Goal: Transaction & Acquisition: Purchase product/service

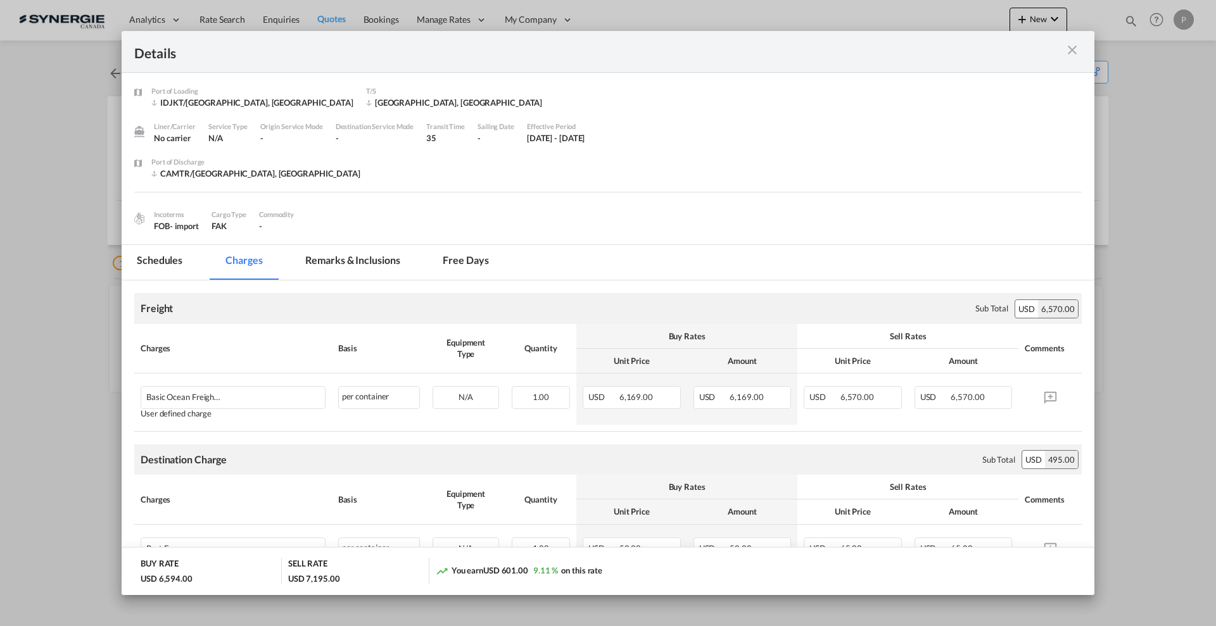
scroll to position [158, 0]
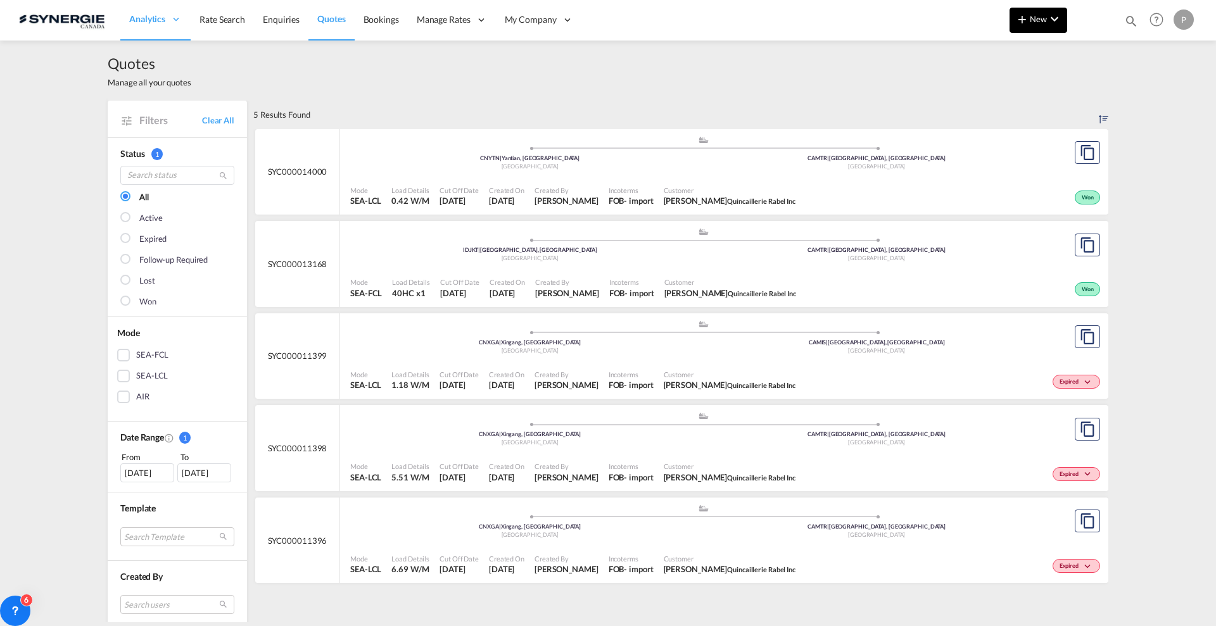
click at [1031, 13] on button "New" at bounding box center [1039, 20] width 58 height 25
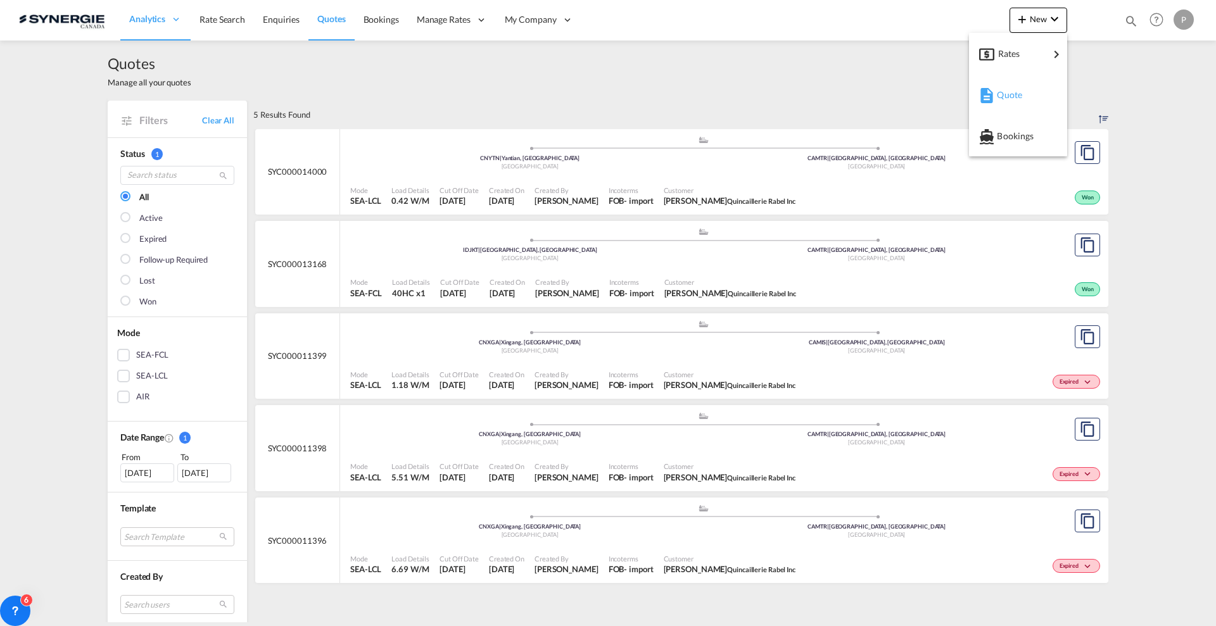
click at [1011, 91] on span "Quote" at bounding box center [1004, 94] width 14 height 25
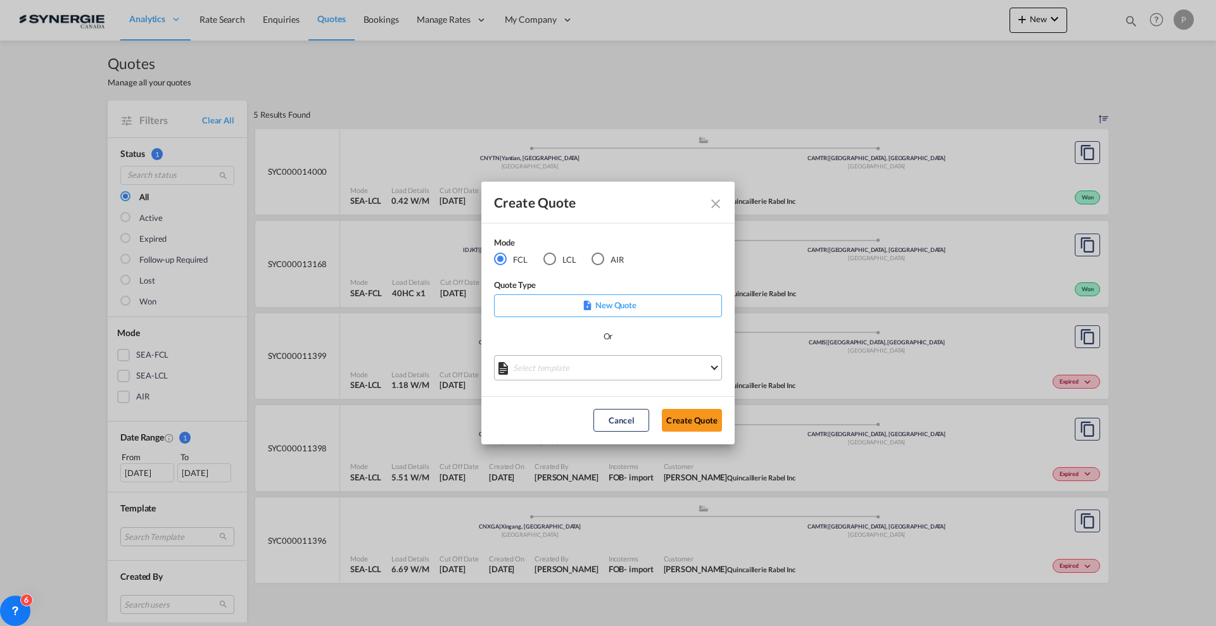
click at [602, 364] on md-select "Select template *NEW* FCL FREEHAND / DAP [PERSON_NAME] | [DATE] *NEW* Import FC…" at bounding box center [608, 367] width 228 height 25
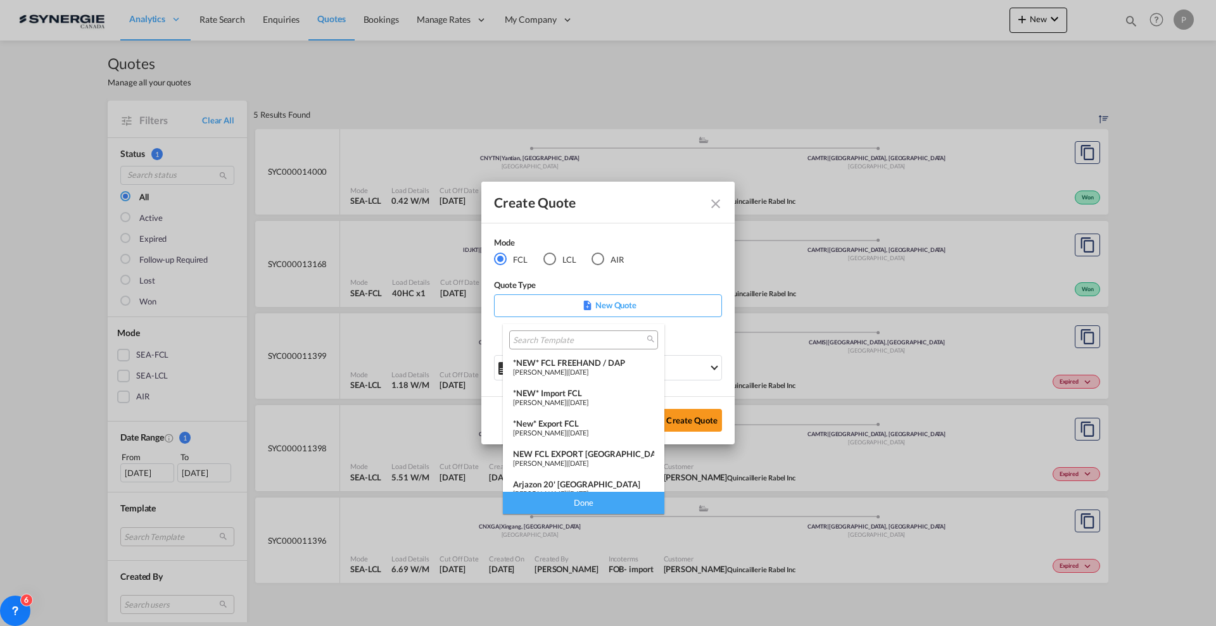
click at [589, 422] on div "*New* Export FCL" at bounding box center [583, 424] width 141 height 10
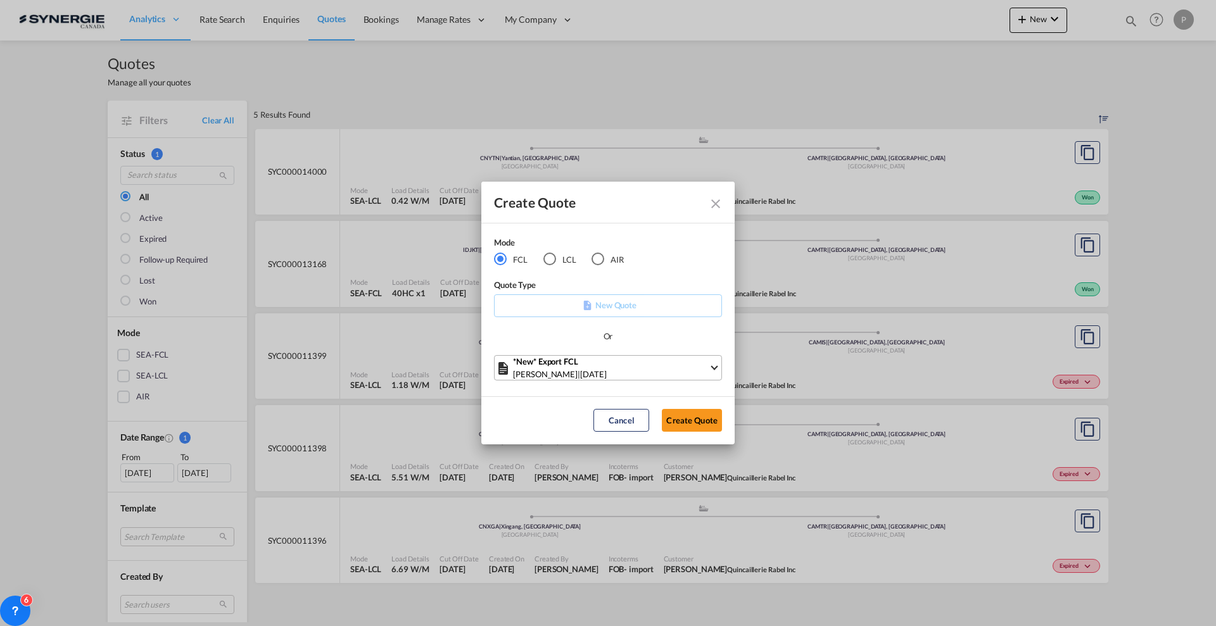
click at [668, 372] on div "[PERSON_NAME] | [DATE]" at bounding box center [611, 374] width 196 height 13
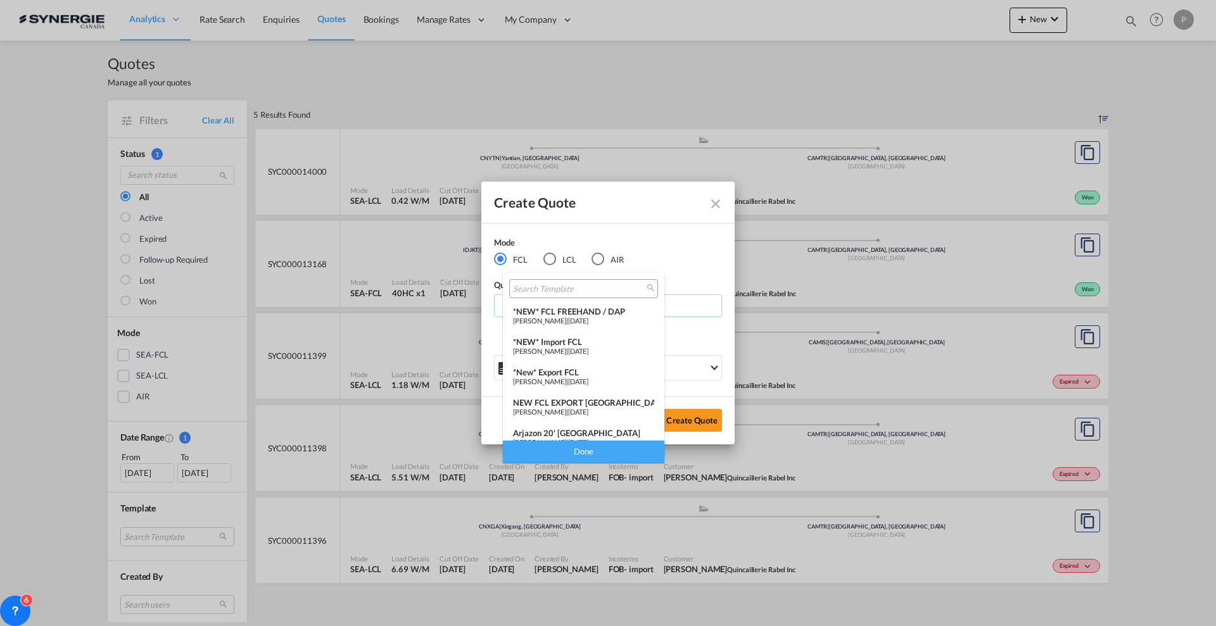
scroll to position [10, 0]
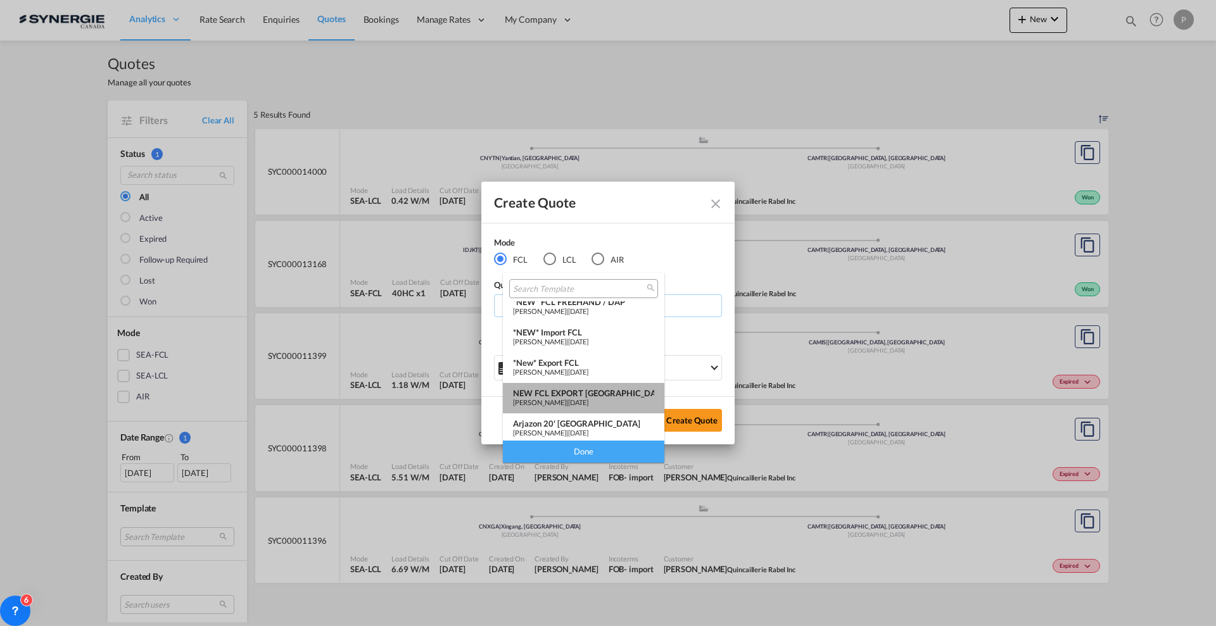
click at [620, 398] on div "[PERSON_NAME] | [DATE]" at bounding box center [583, 402] width 141 height 8
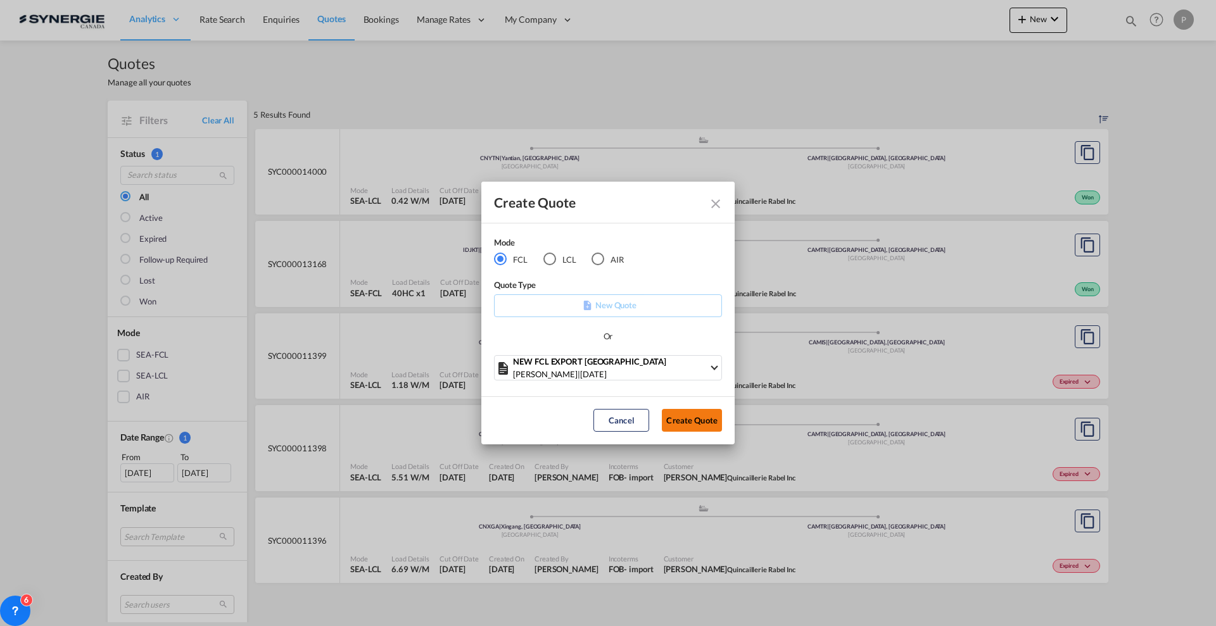
click at [702, 416] on button "Create Quote" at bounding box center [692, 420] width 60 height 23
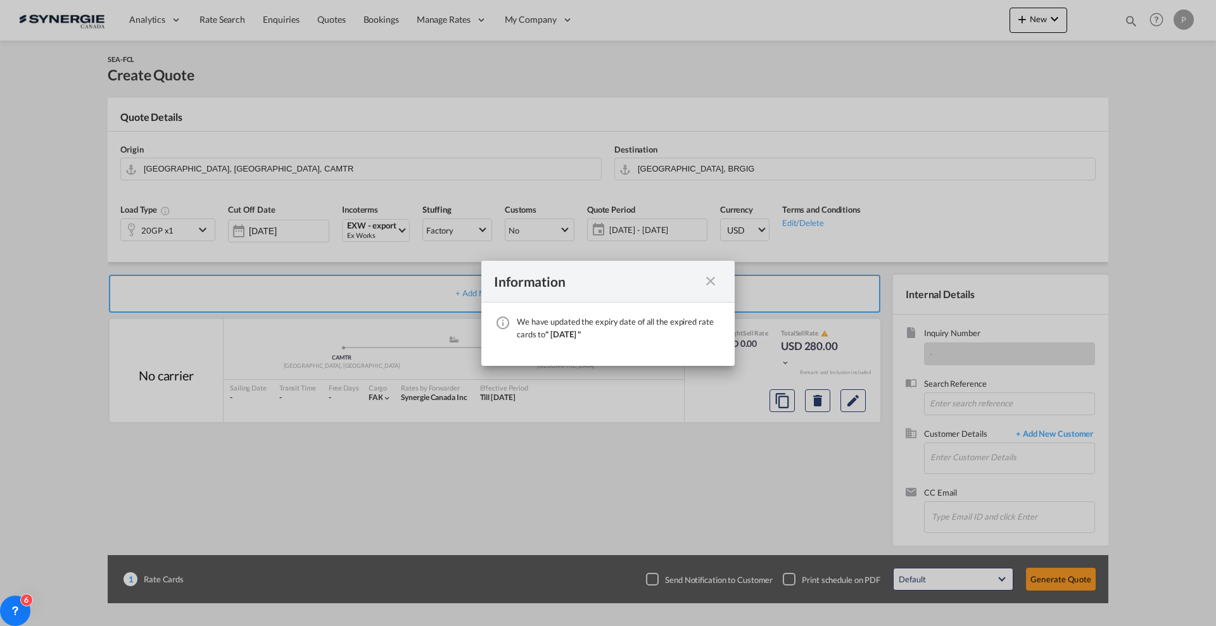
click at [712, 284] on md-icon "icon-close fg-AAA8AD cursor" at bounding box center [710, 281] width 15 height 15
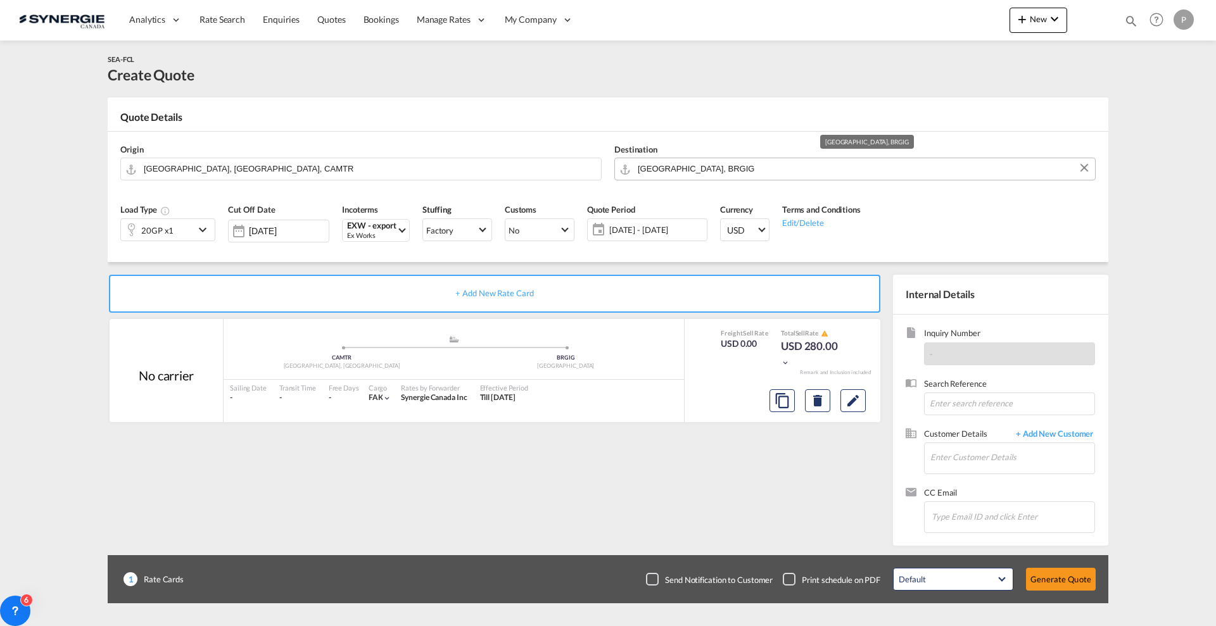
click at [673, 174] on input "[GEOGRAPHIC_DATA], BRGIG" at bounding box center [863, 169] width 451 height 22
click at [198, 227] on md-icon "icon-chevron-down" at bounding box center [204, 229] width 19 height 15
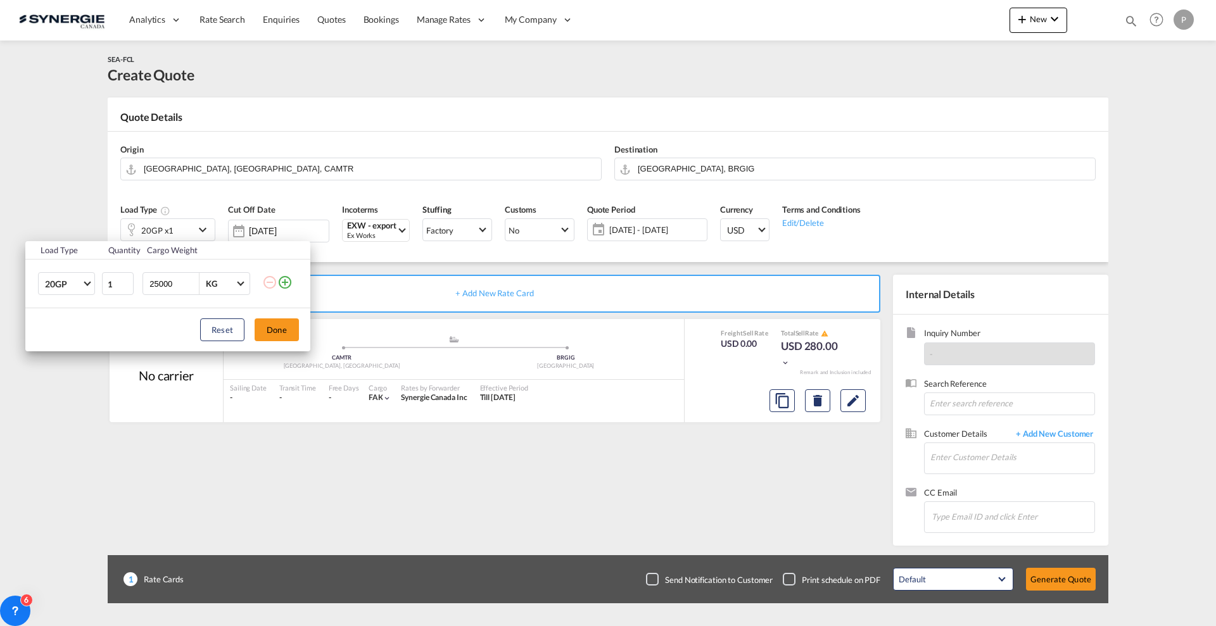
click at [288, 281] on md-icon "icon-plus-circle-outline" at bounding box center [284, 282] width 15 height 15
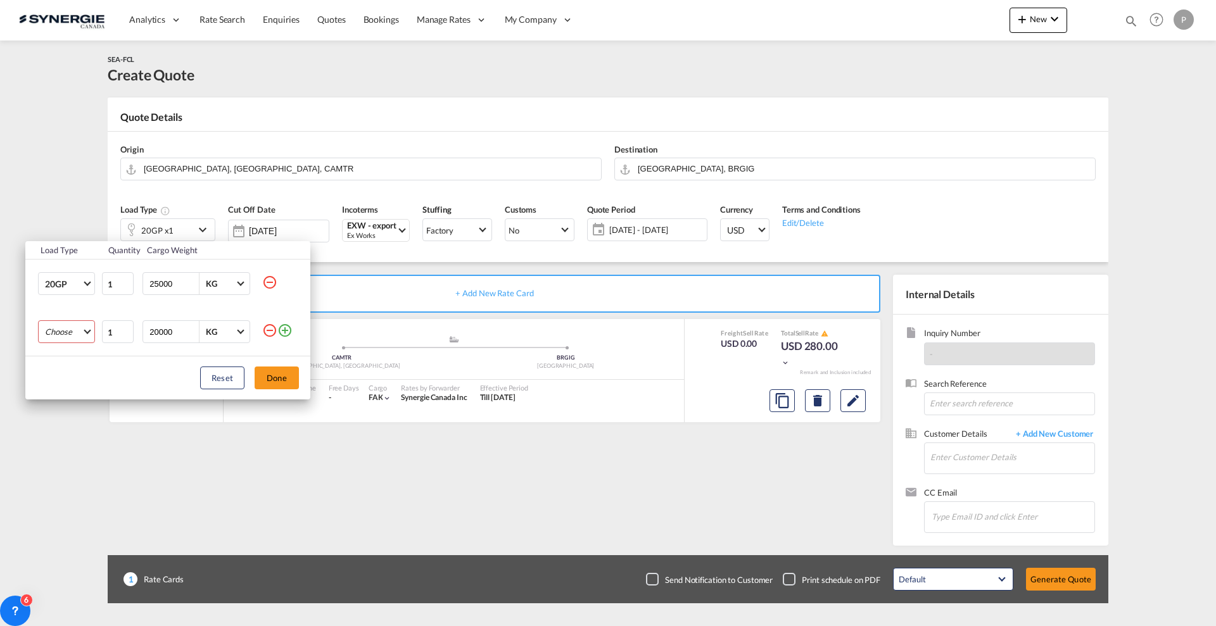
click at [73, 333] on md-select "Choose 20GP 40GP 40HC 45HC 20RE 40RE 40HR 20OT 40OT 20FR 40FR 40NR 20NR 45S 20T…" at bounding box center [66, 332] width 57 height 23
click at [67, 395] on md-option "40HC" at bounding box center [78, 393] width 86 height 30
click at [272, 380] on button "Done" at bounding box center [277, 378] width 44 height 23
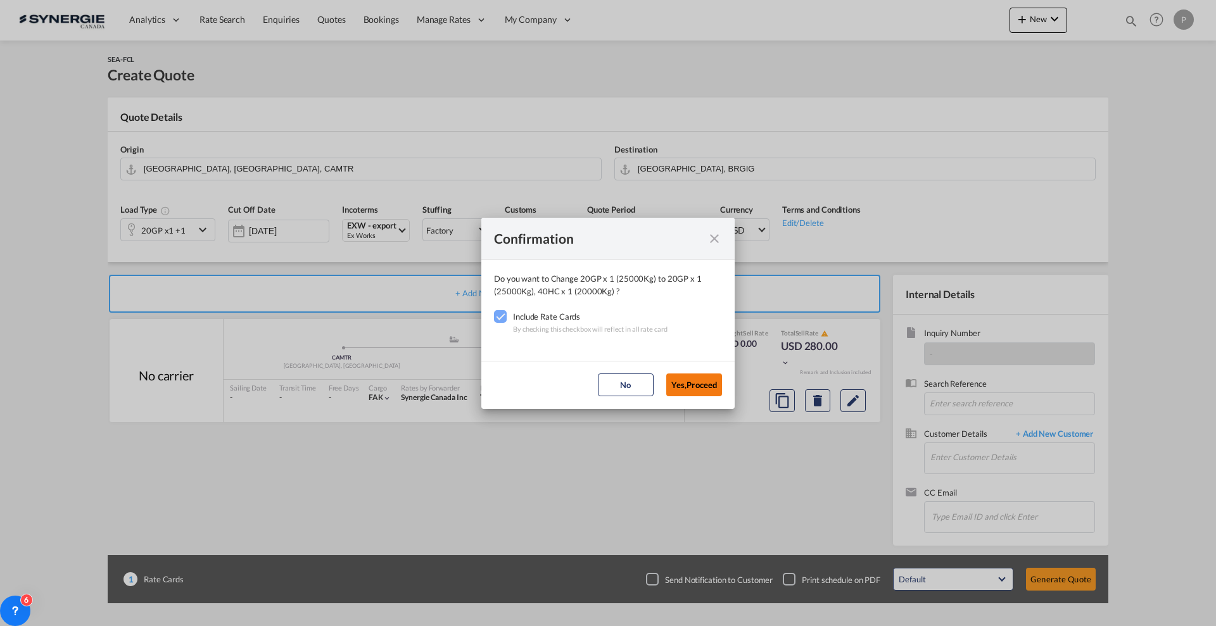
click at [713, 390] on button "Yes,Proceed" at bounding box center [694, 385] width 56 height 23
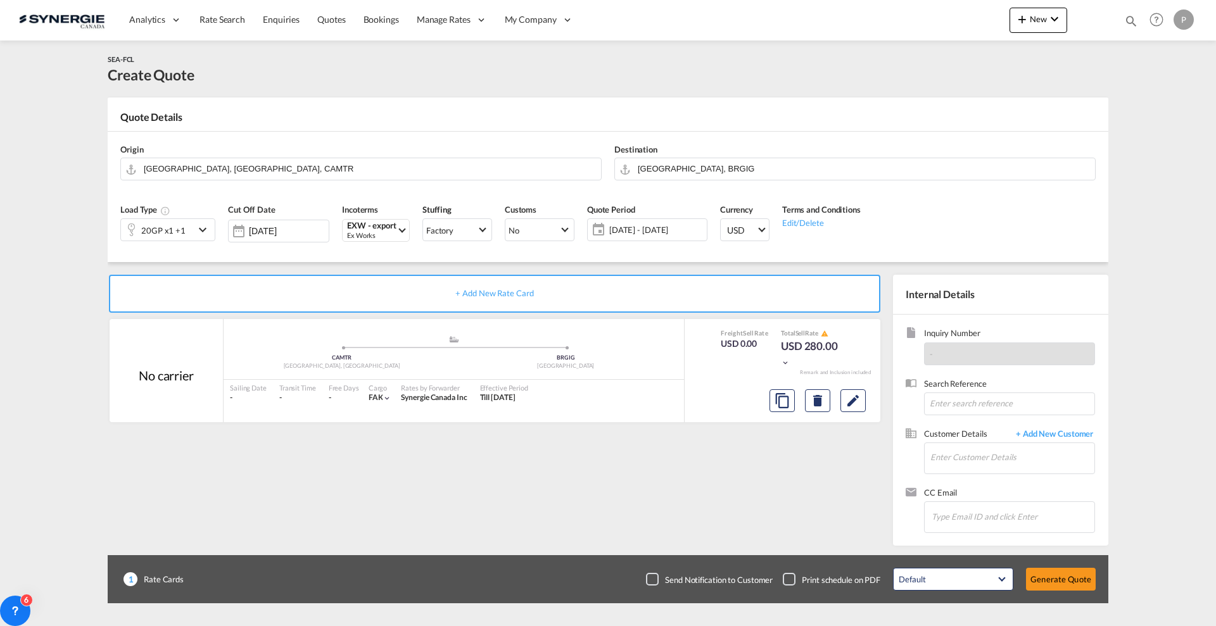
click at [652, 234] on span "[DATE] - [DATE]" at bounding box center [656, 229] width 94 height 11
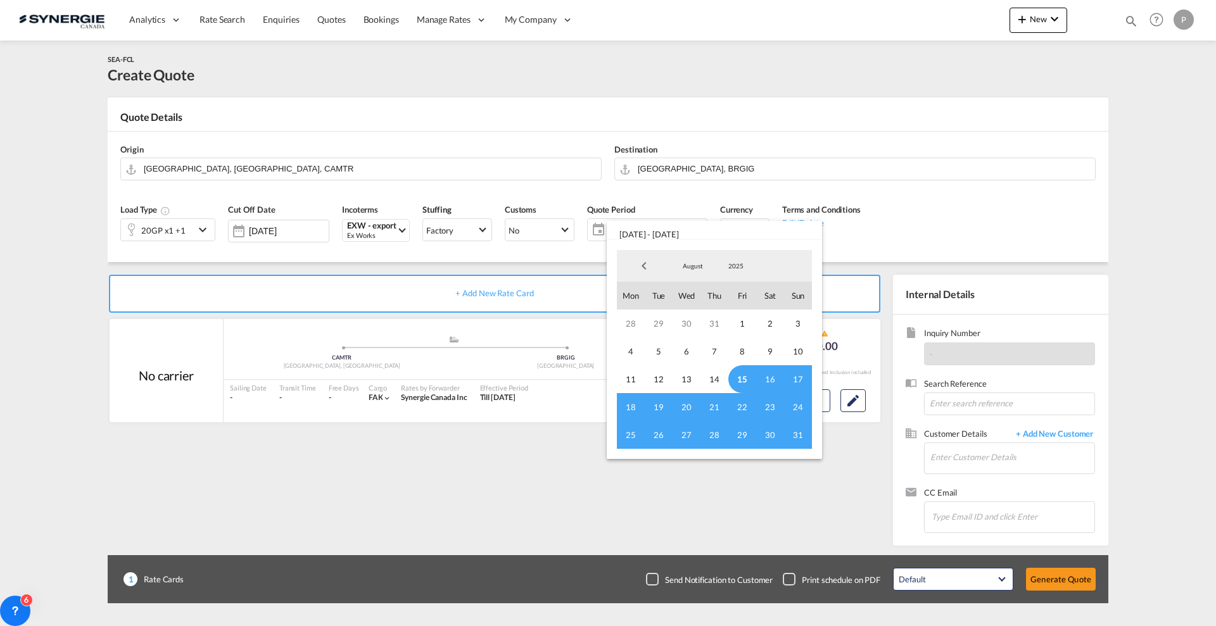
click at [744, 378] on span "15" at bounding box center [742, 380] width 28 height 28
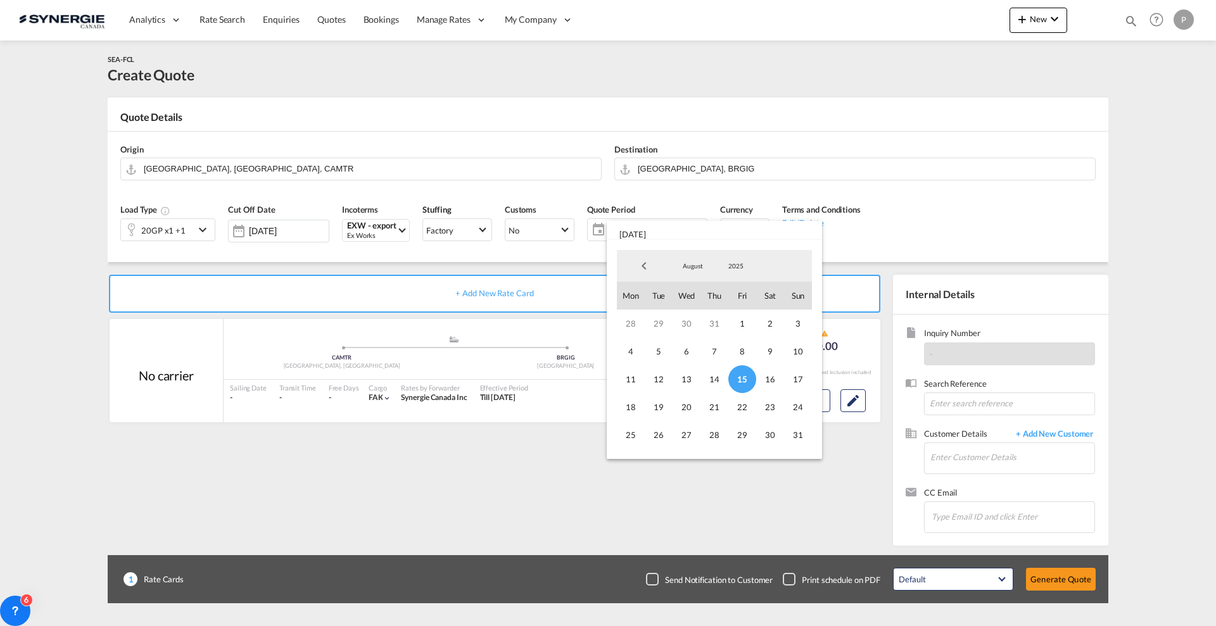
click at [678, 262] on span "August" at bounding box center [693, 266] width 41 height 9
click at [701, 298] on md-option "September" at bounding box center [706, 297] width 86 height 30
click at [649, 434] on span "30" at bounding box center [659, 435] width 28 height 28
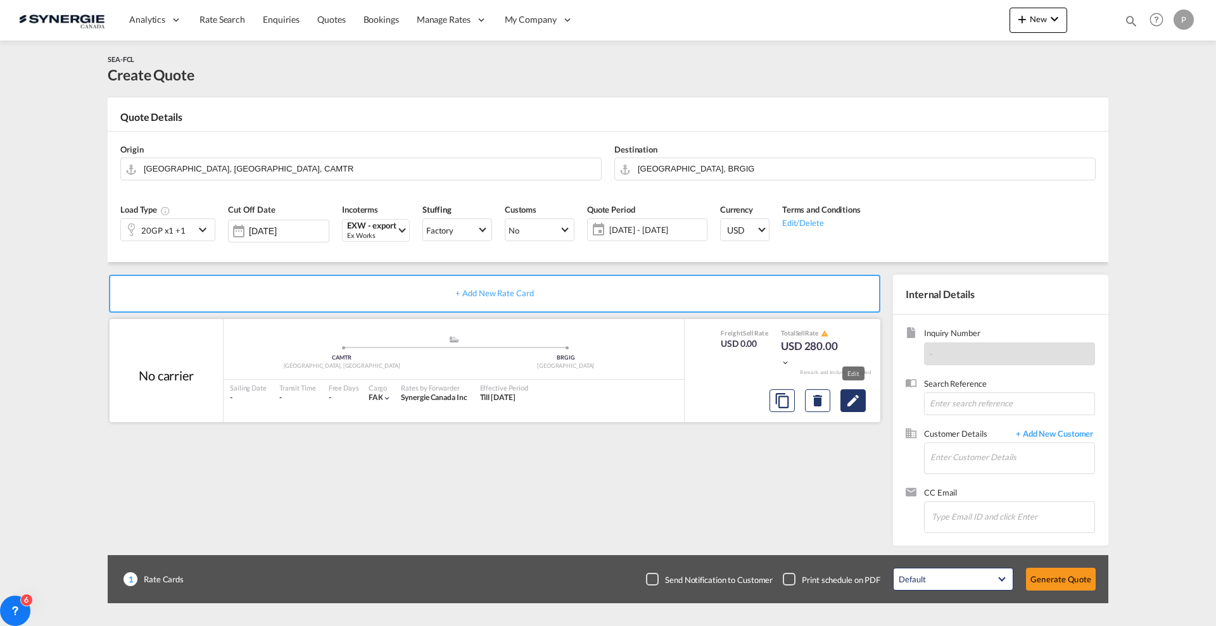
click at [857, 405] on md-icon "Edit" at bounding box center [853, 400] width 15 height 15
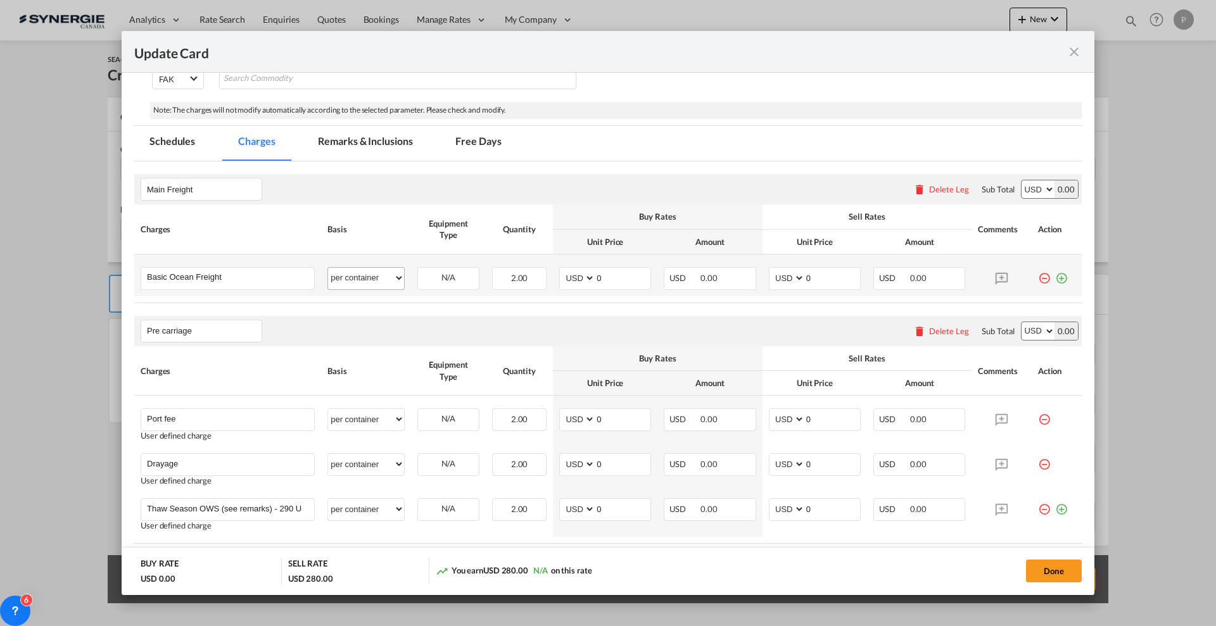
select select "per container"
select select "per B/L"
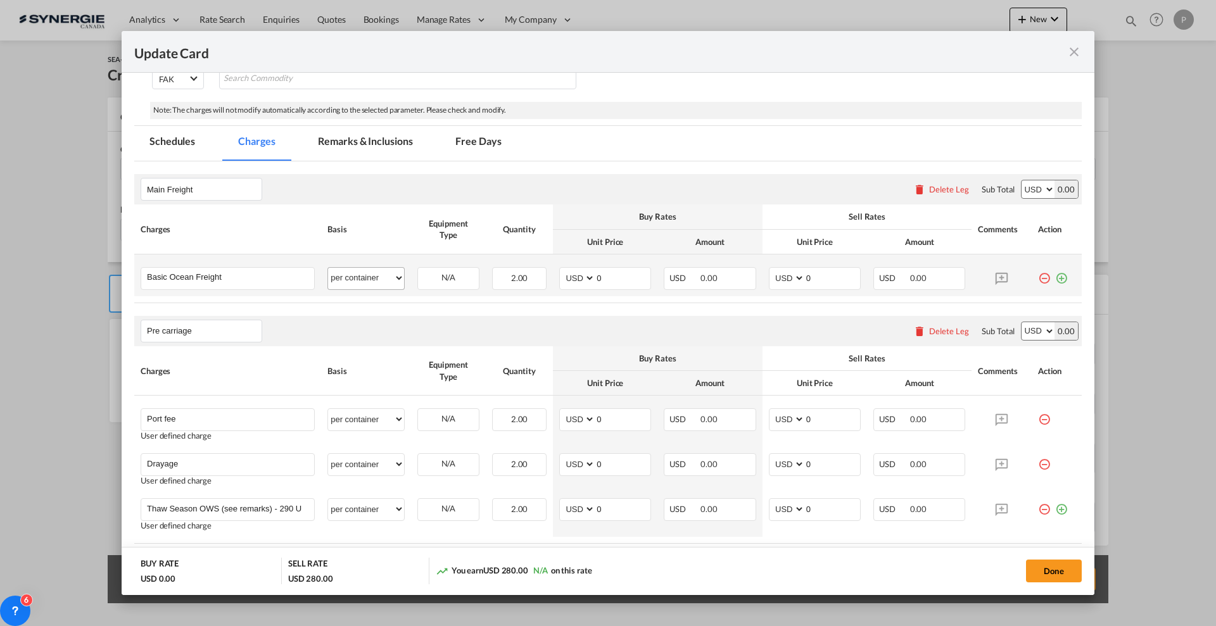
select select "per B/L"
select select "per container"
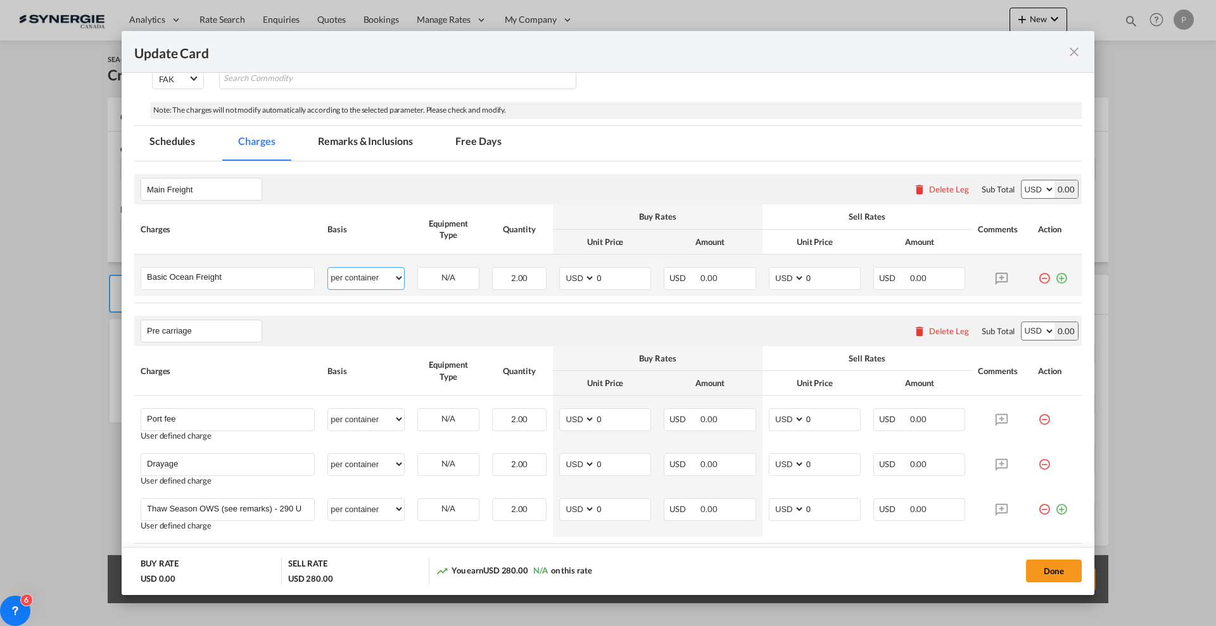
click at [383, 279] on select "per equipment per container per B/L per shipping bill per shipment % on freight…" at bounding box center [366, 278] width 76 height 20
select select "per equipment"
click at [328, 268] on select "per equipment per container per B/L per shipping bill per shipment % on freight…" at bounding box center [366, 278] width 76 height 20
click at [263, 278] on input "Basic Ocean Freight" at bounding box center [230, 277] width 167 height 19
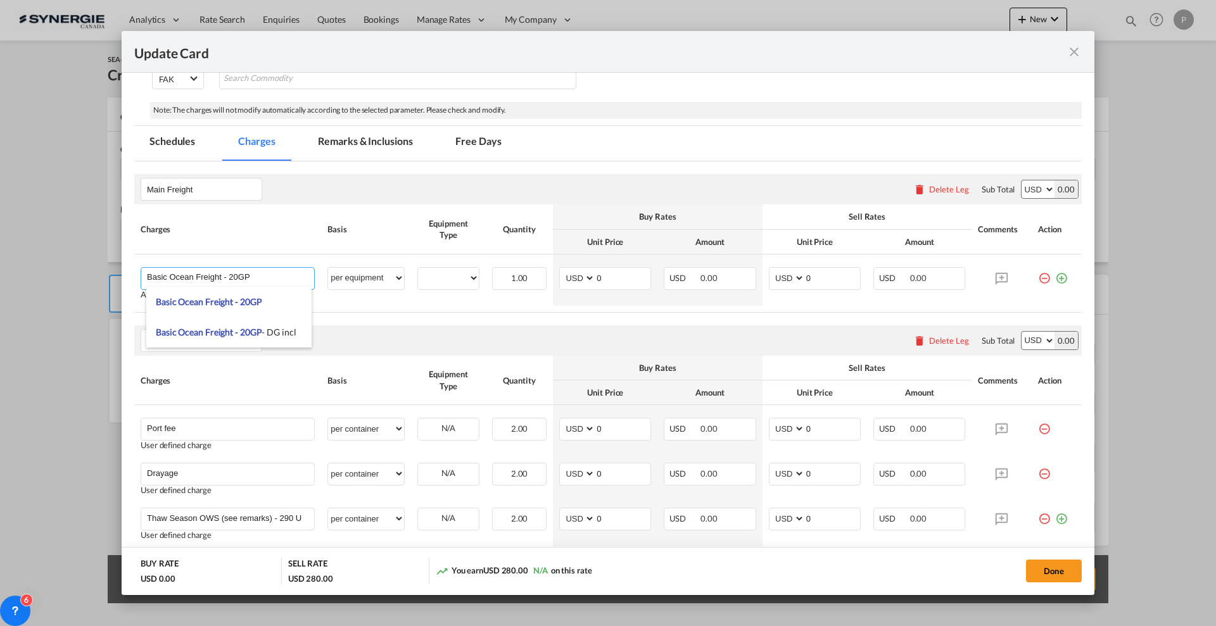
type input "Basic Ocean Freight - 20GP"
click at [310, 222] on th "Charges" at bounding box center [227, 229] width 187 height 49
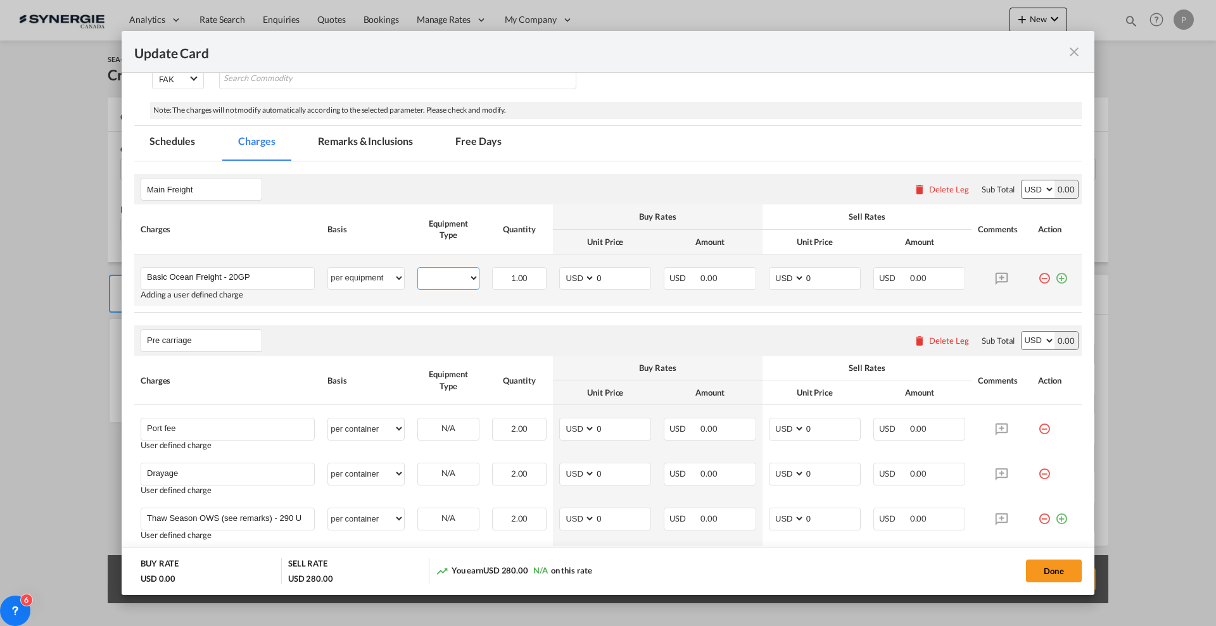
click at [440, 271] on select "20GP 40HC" at bounding box center [448, 278] width 61 height 17
select select "20GP"
click at [418, 270] on select "20GP 40HC" at bounding box center [448, 278] width 61 height 17
click at [1055, 276] on md-icon "icon-plus-circle-outline green-400-fg" at bounding box center [1061, 273] width 13 height 13
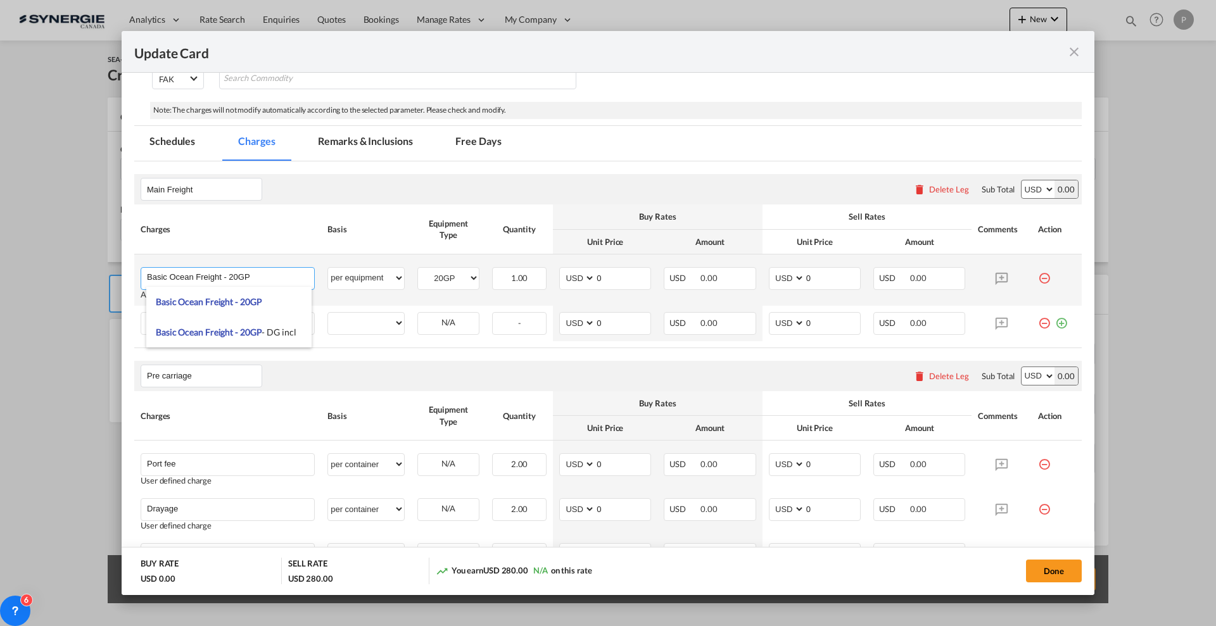
drag, startPoint x: 266, startPoint y: 275, endPoint x: 101, endPoint y: 263, distance: 165.8
click at [101, 263] on div "Update Card Port of [GEOGRAPHIC_DATA] CAMTR T/S Liner/Carrier No carrier 2HM LO…" at bounding box center [608, 313] width 1216 height 626
click at [258, 234] on th "Charges" at bounding box center [227, 229] width 187 height 49
click at [238, 317] on input "Charge Name" at bounding box center [230, 322] width 167 height 19
paste input "Basic Ocean Freight - 20GP"
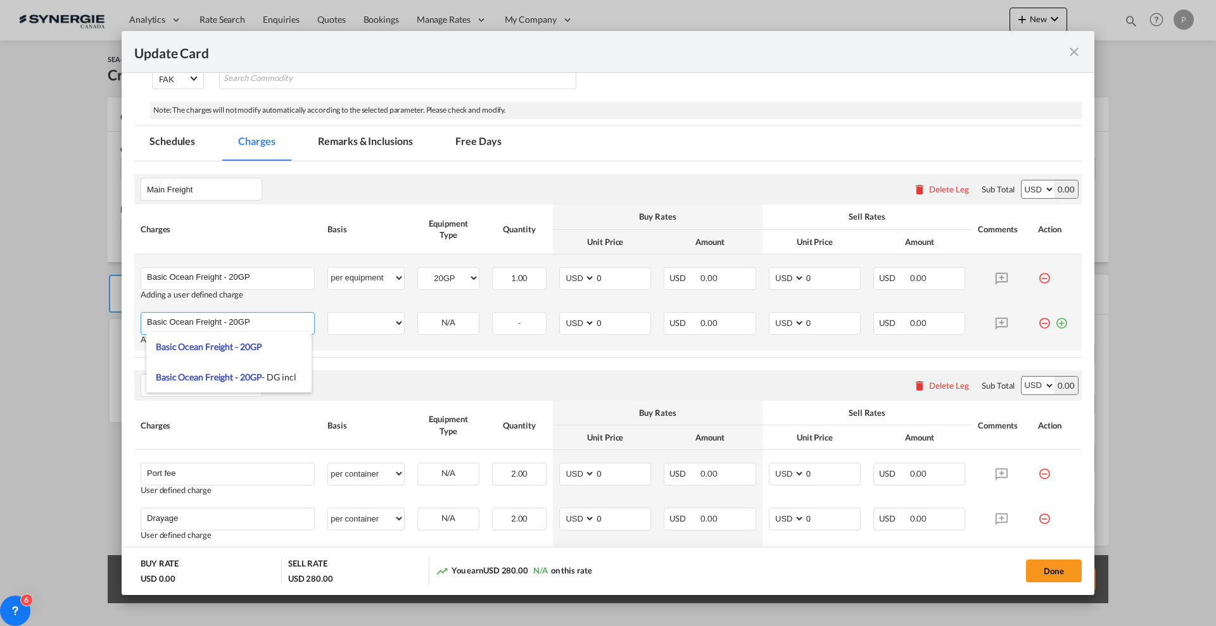
drag, startPoint x: 277, startPoint y: 318, endPoint x: 231, endPoint y: 312, distance: 46.6
click at [231, 313] on input "Basic Ocean Freight - 20GP" at bounding box center [230, 322] width 167 height 19
type input "Basic Ocean Freight - 40HC"
drag, startPoint x: 359, startPoint y: 313, endPoint x: 362, endPoint y: 325, distance: 12.6
click at [359, 313] on select "per equipment per container per B/L per shipping bill per shipment % on freight…" at bounding box center [366, 323] width 76 height 20
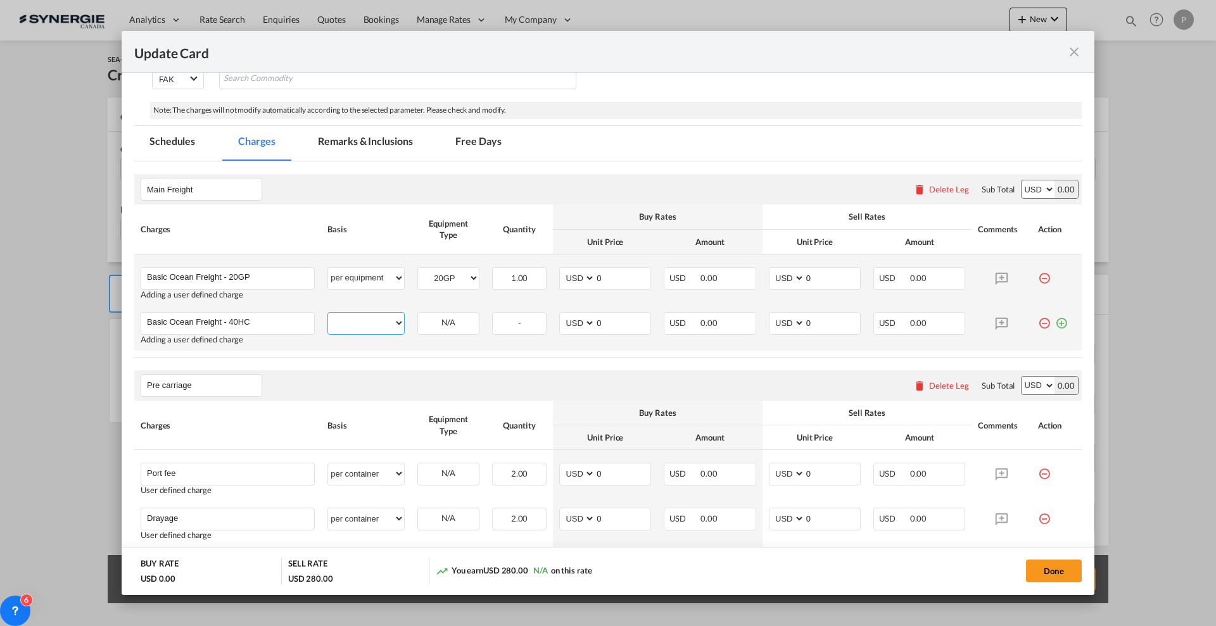
select select "per equipment"
click at [328, 313] on select "per equipment per container per B/L per shipping bill per shipment % on freight…" at bounding box center [366, 323] width 76 height 20
click at [455, 319] on select "20GP 40HC" at bounding box center [448, 323] width 61 height 17
select select "40HC"
click at [418, 315] on select "20GP 40HC" at bounding box center [448, 323] width 61 height 17
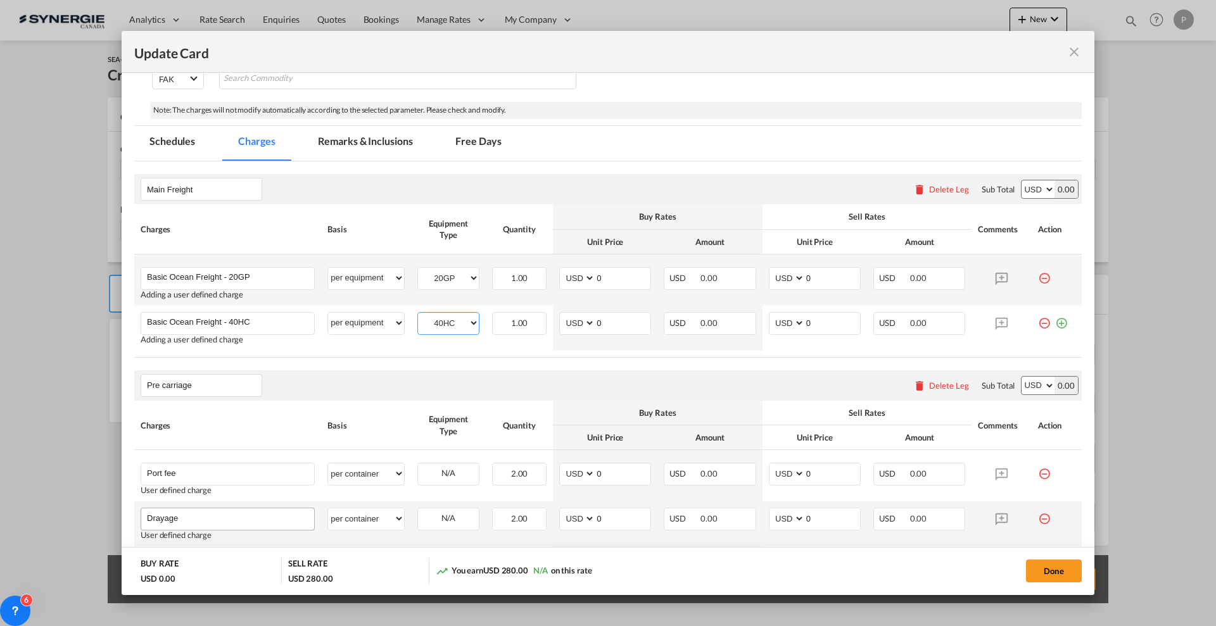
scroll to position [317, 0]
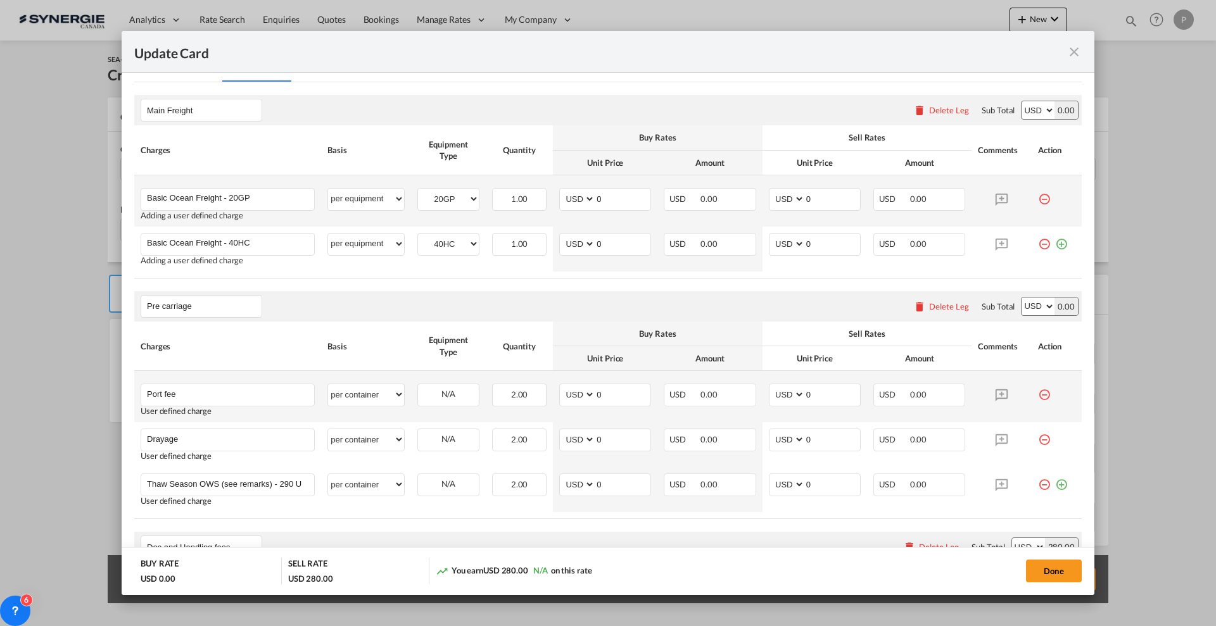
click at [1038, 395] on md-icon "icon-minus-circle-outline red-400-fg" at bounding box center [1044, 390] width 13 height 13
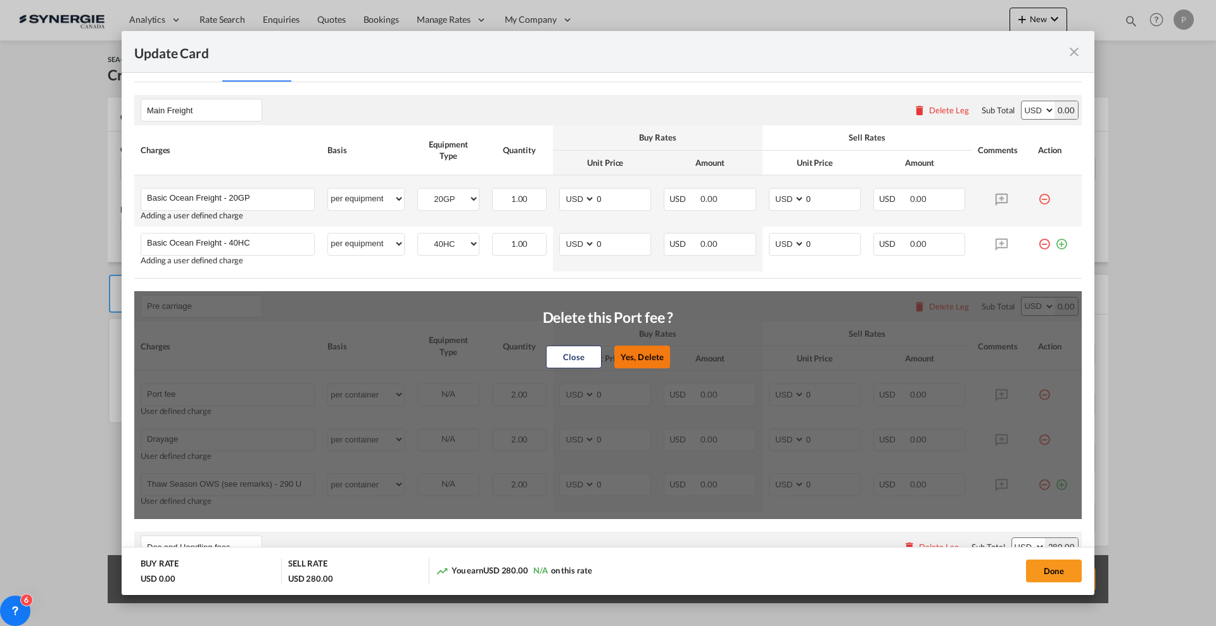
click at [650, 357] on button "Yes, Delete" at bounding box center [642, 357] width 56 height 23
type input "Drayage"
type input "Thaw Season OWS (see remarks) - 290 USD if applicable"
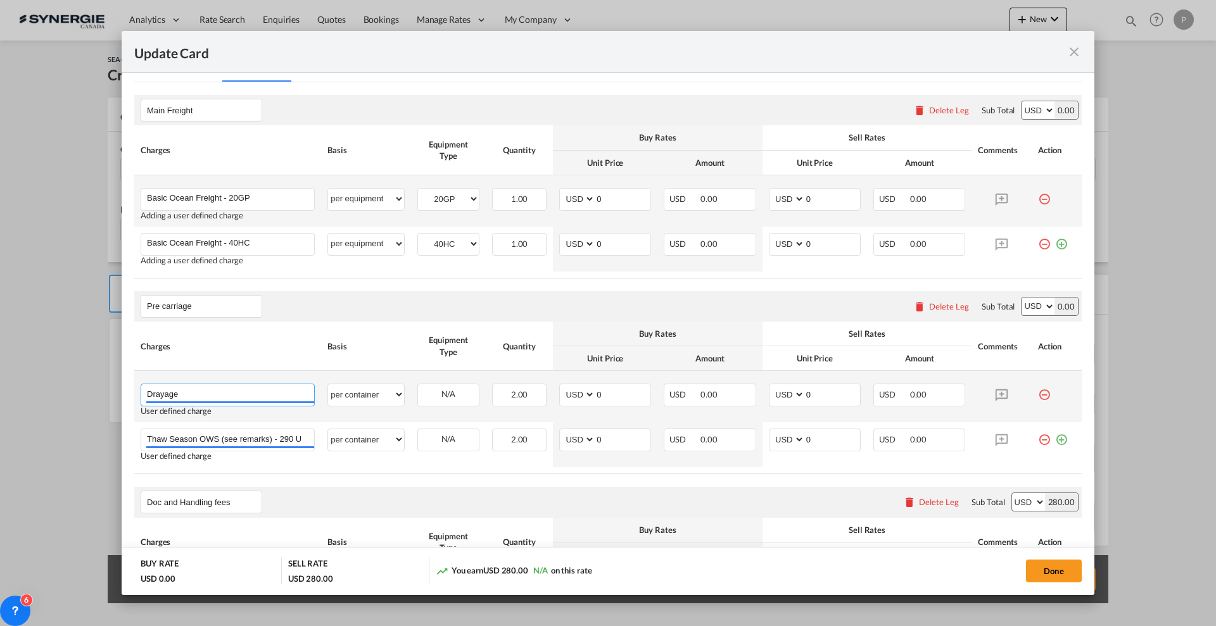
click at [268, 392] on input "Drayage" at bounding box center [230, 394] width 167 height 19
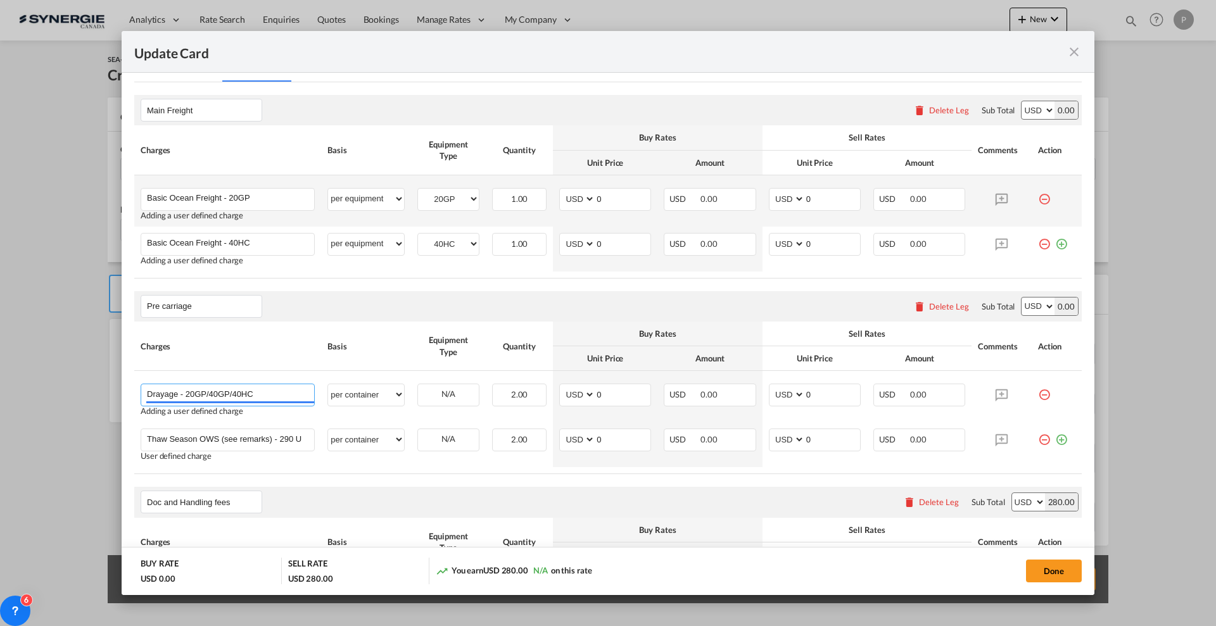
type input "Drayage - 20GP/40GP/40HC"
select select "flat"
click at [1038, 442] on md-icon "icon-minus-circle-outline red-400-fg" at bounding box center [1044, 435] width 13 height 13
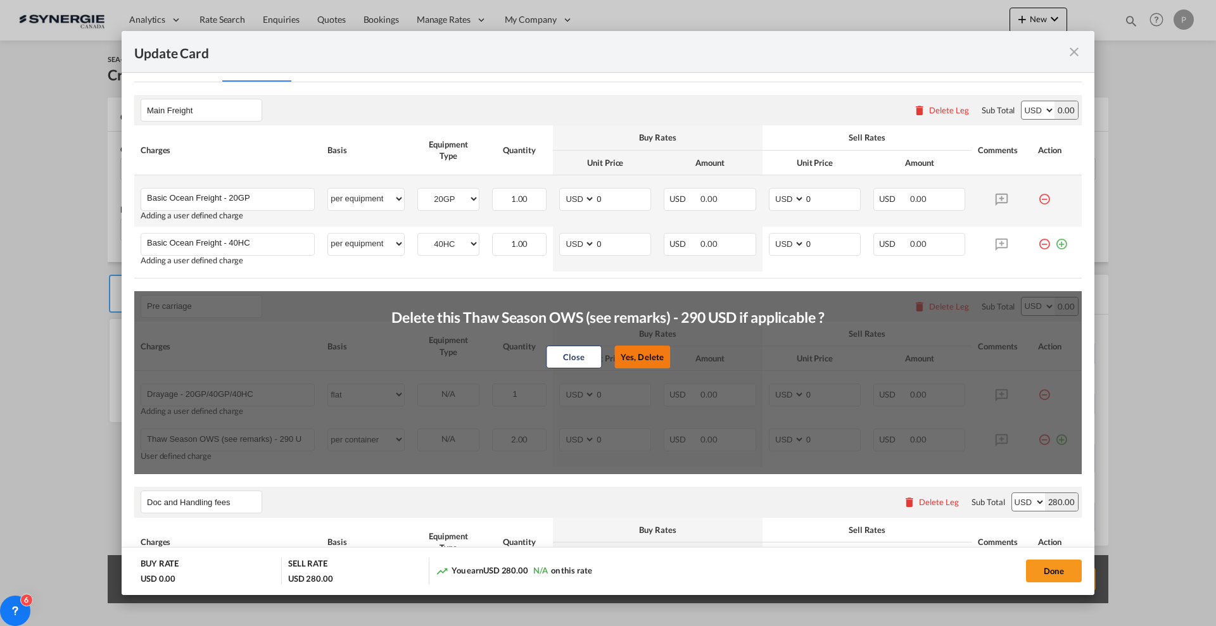
click at [621, 356] on button "Yes, Delete" at bounding box center [642, 357] width 56 height 23
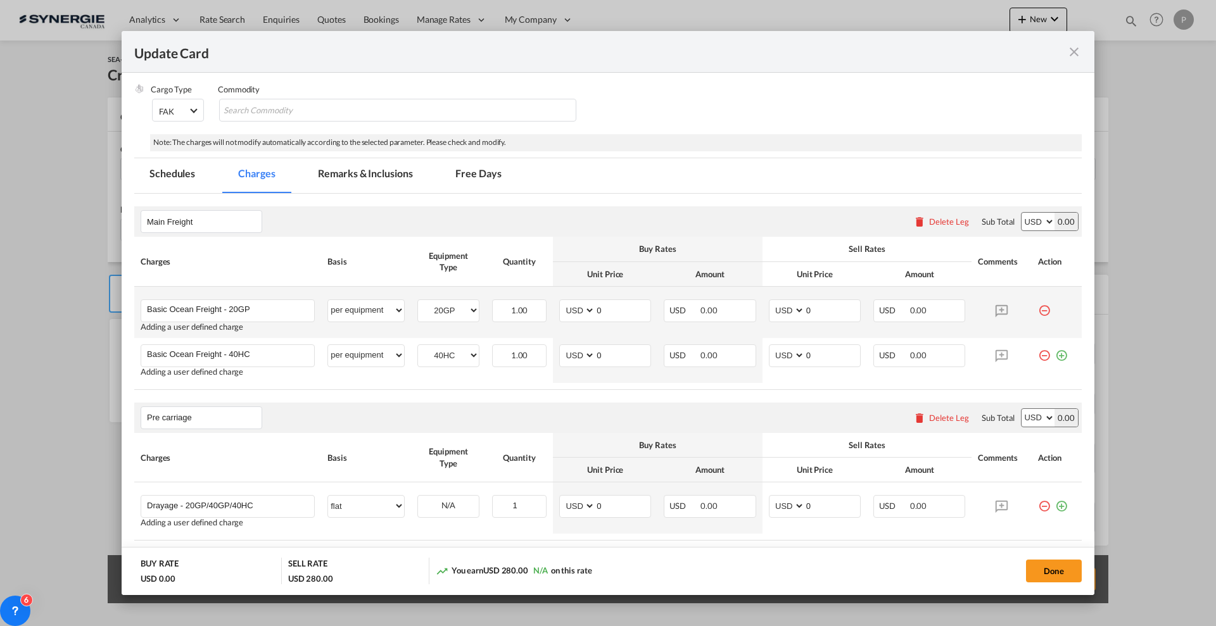
scroll to position [158, 0]
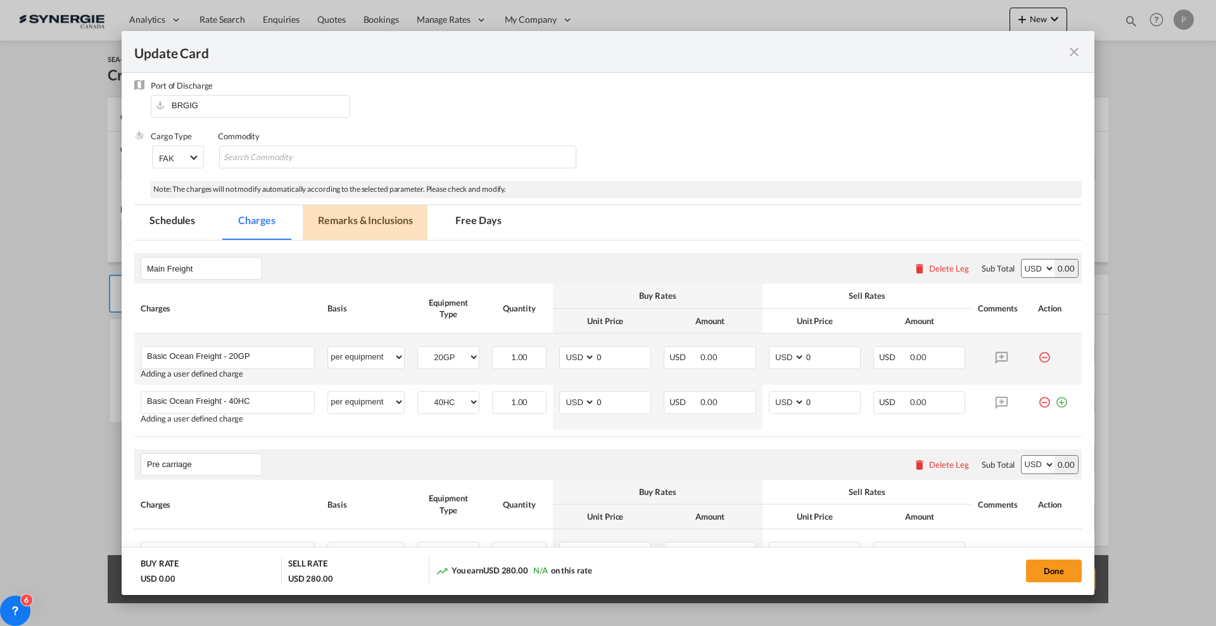
click at [405, 217] on md-tab-item "Remarks & Inclusions" at bounding box center [365, 222] width 125 height 35
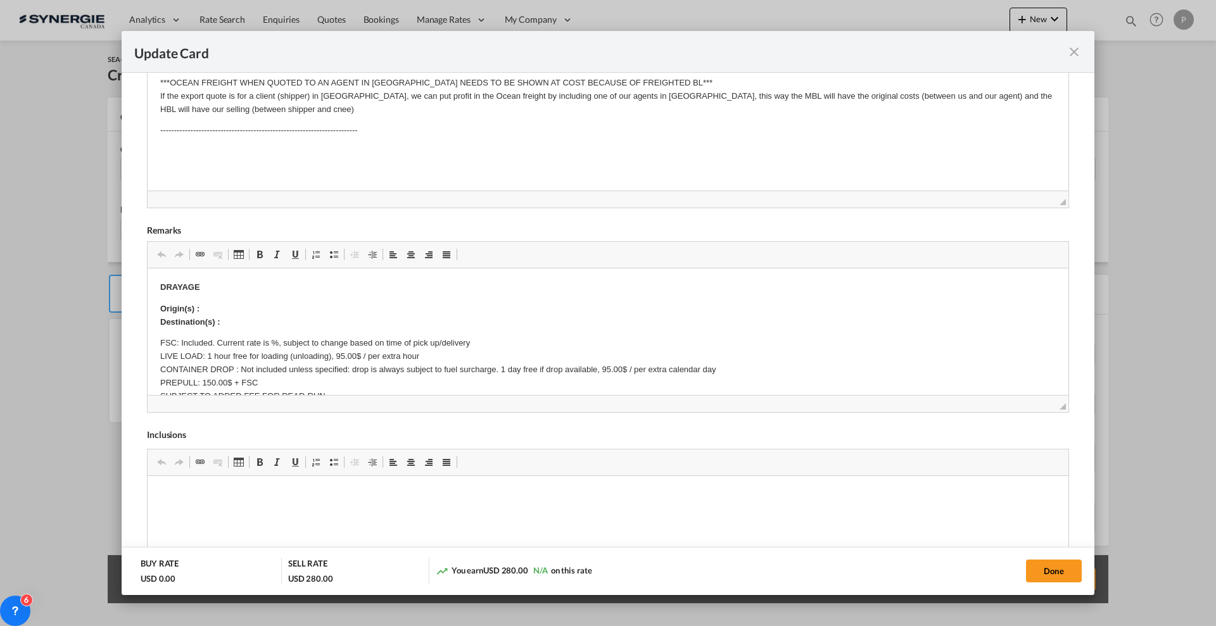
scroll to position [396, 0]
click at [228, 310] on p "Origin(s) : Destination(s) :" at bounding box center [608, 315] width 896 height 27
click at [245, 321] on p "Origin(s) : [GEOGRAPHIC_DATA] 6V9 ​​​​​​​ Destination(s) :" at bounding box center [608, 315] width 896 height 27
click at [273, 340] on p "FSC: Included. Current rate is %, subject to change based on time of pick up/de…" at bounding box center [608, 375] width 896 height 79
click at [324, 355] on p "FSC: Included. Current rate is 25%, subject to change based on time of pick up/…" at bounding box center [608, 375] width 896 height 79
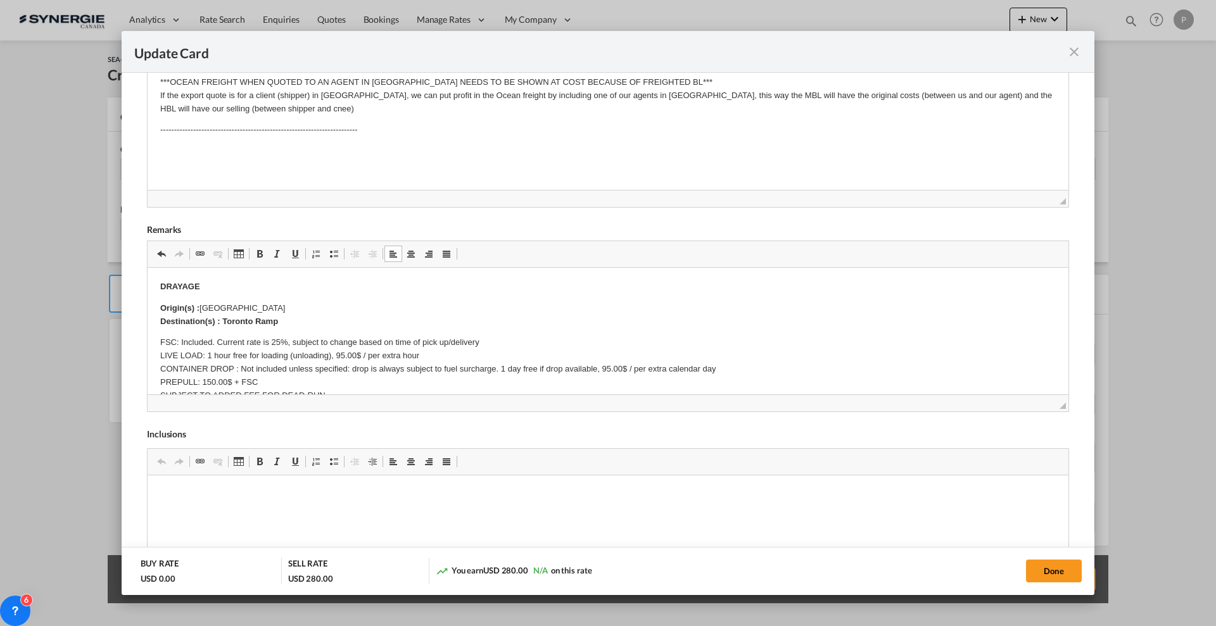
click at [306, 371] on p "FSC: Included. Current rate is 25%, subject to change based on time of pick up/…" at bounding box center [608, 375] width 896 height 79
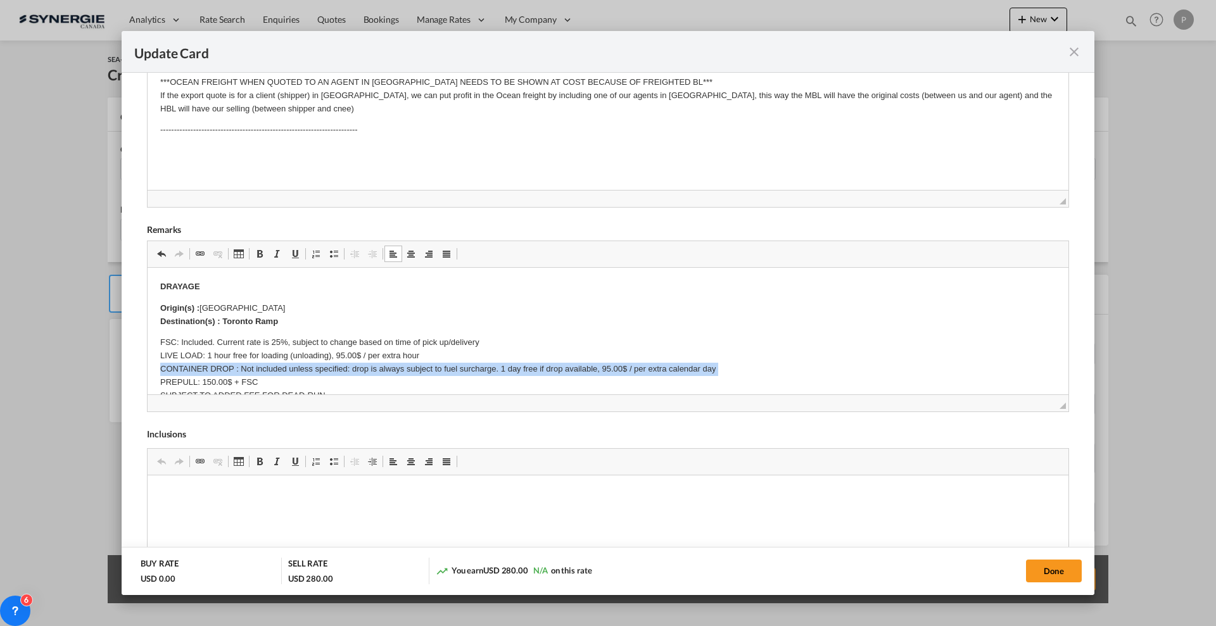
click at [306, 371] on p "FSC: Included. Current rate is 25%, subject to change based on time of pick up/…" at bounding box center [608, 375] width 896 height 79
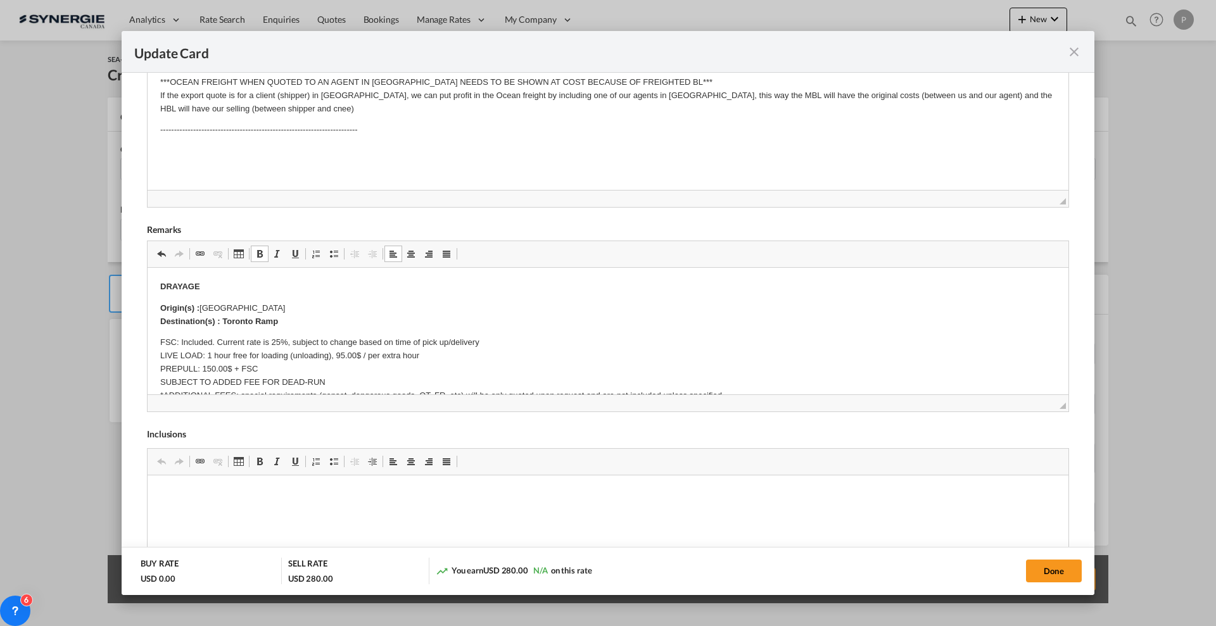
scroll to position [317, 0]
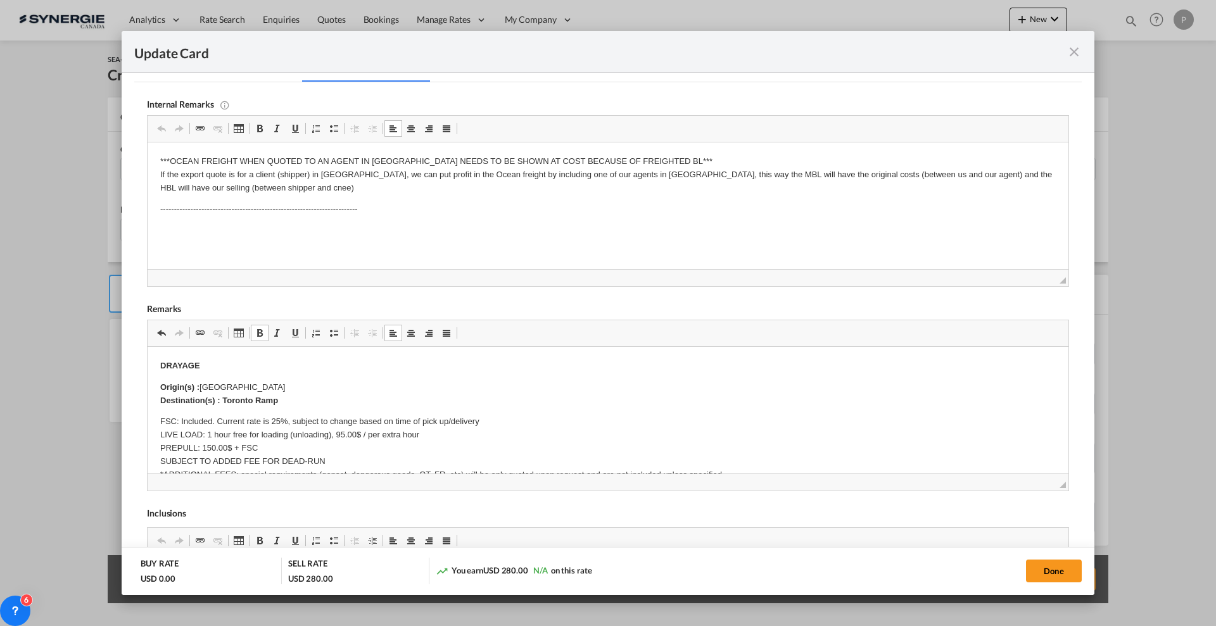
click at [386, 223] on body "***OCEAN FREIGHT WHEN QUOTED TO AN AGENT IN [GEOGRAPHIC_DATA] NEEDS TO BE SHOWN…" at bounding box center [608, 196] width 896 height 82
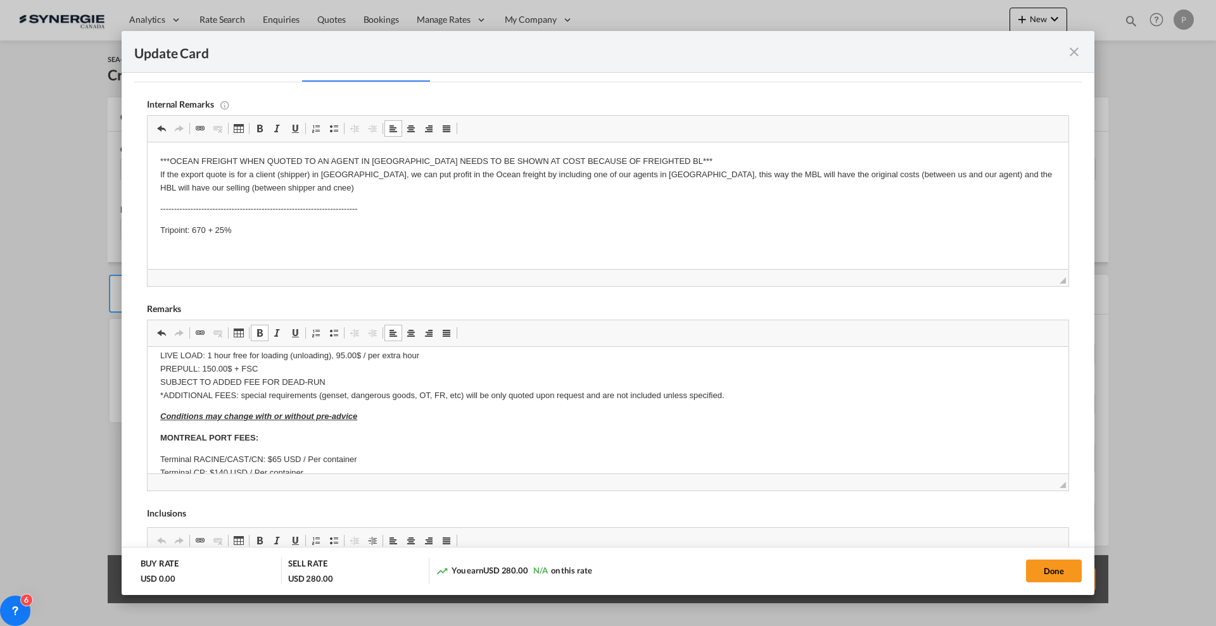
scroll to position [0, 0]
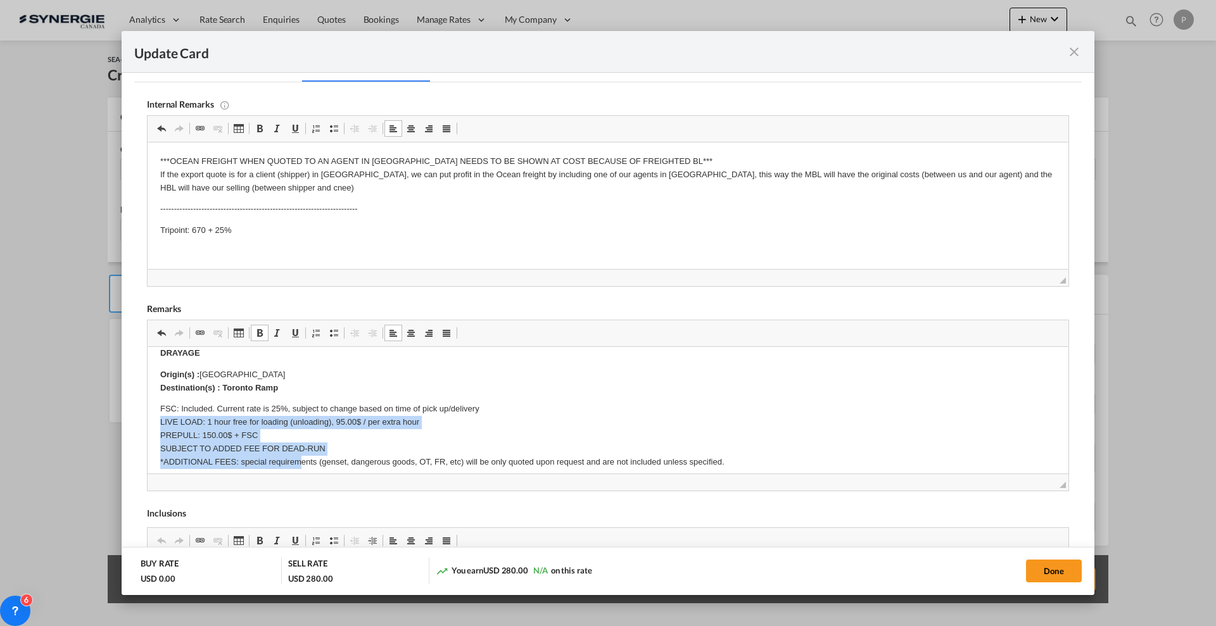
drag, startPoint x: 158, startPoint y: 438, endPoint x: 299, endPoint y: 462, distance: 143.3
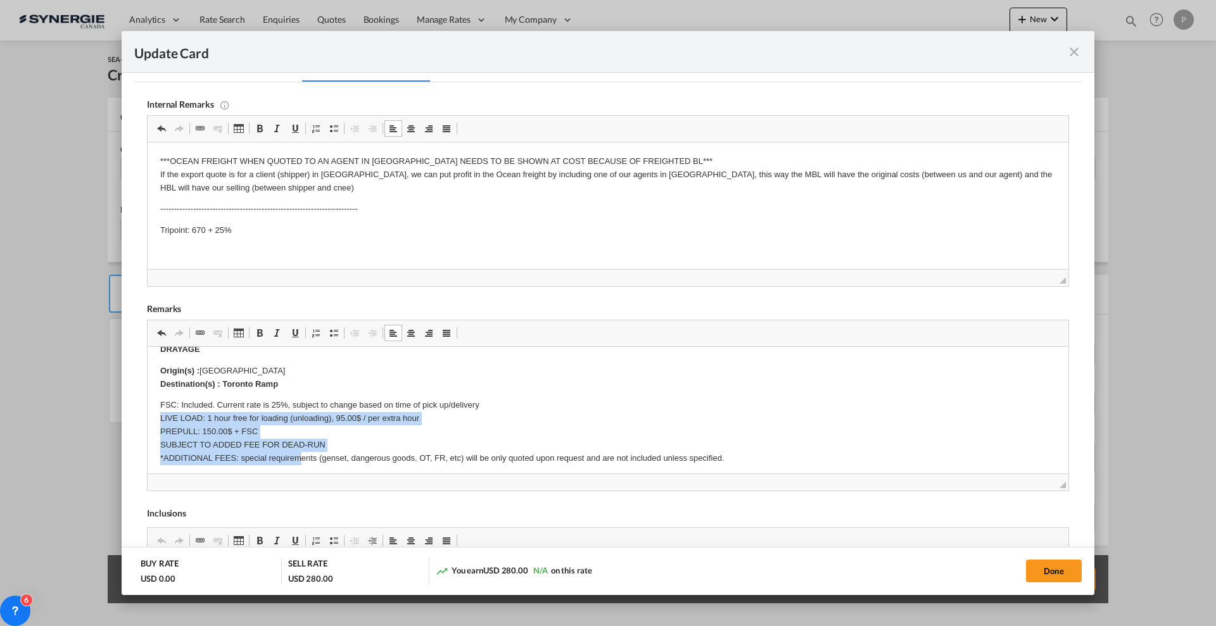
click at [272, 416] on p "FSC: Included. Current rate is 25%, subject to change based on time of pick up/…" at bounding box center [608, 432] width 896 height 66
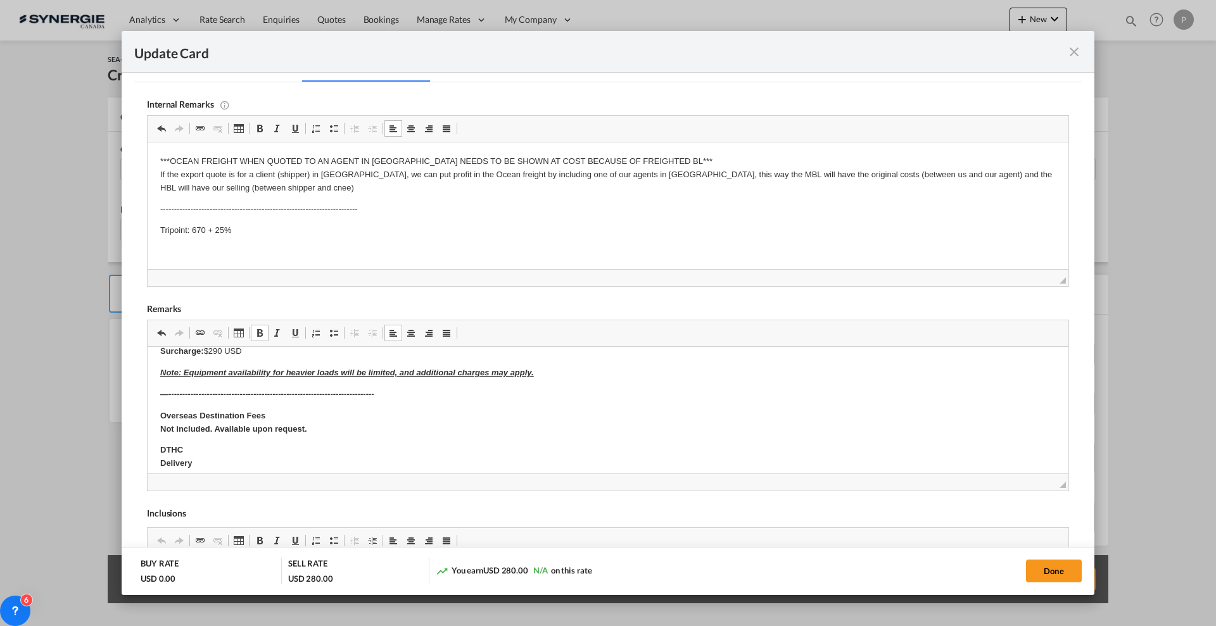
scroll to position [295, 0]
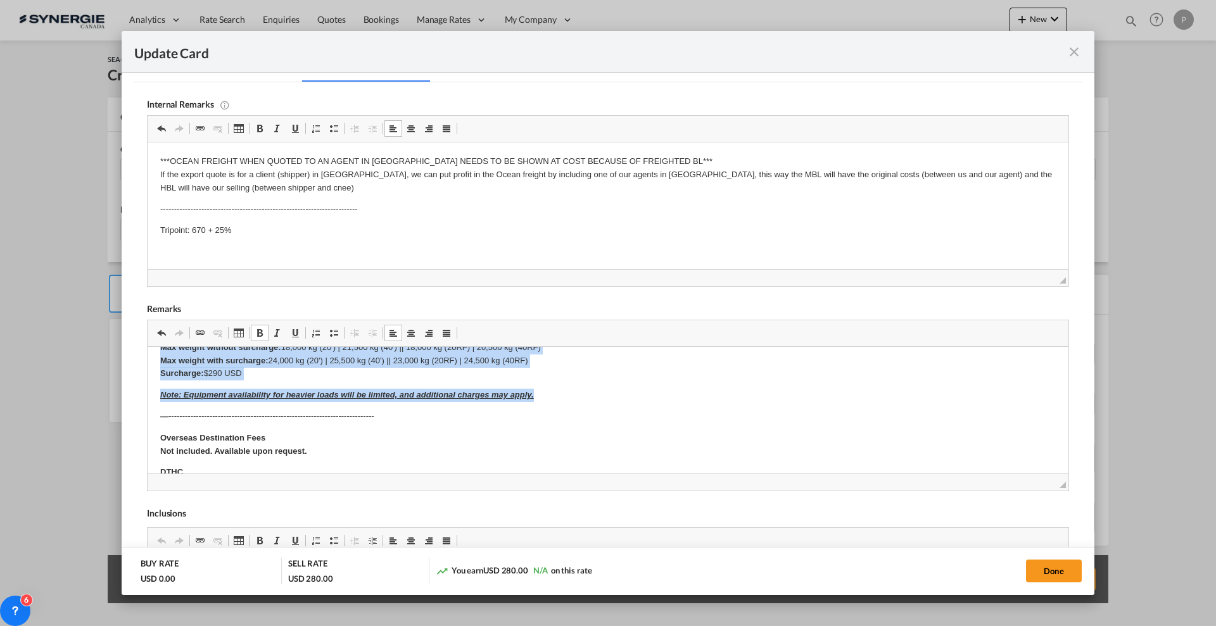
drag, startPoint x: 159, startPoint y: 422, endPoint x: 566, endPoint y: 393, distance: 407.7
click at [566, 393] on html "DRAYAGE Origin(s) : [GEOGRAPHIC_DATA] 6V9 Destination(s) : Toronto Ramp FSC: In…" at bounding box center [608, 449] width 921 height 794
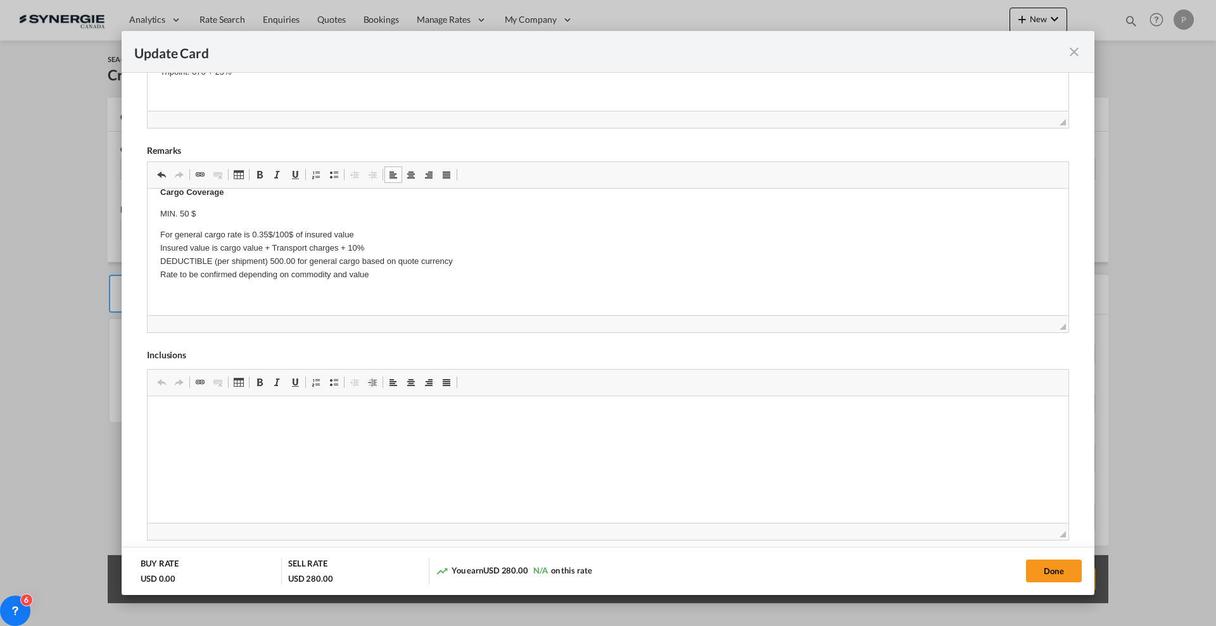
scroll to position [158, 0]
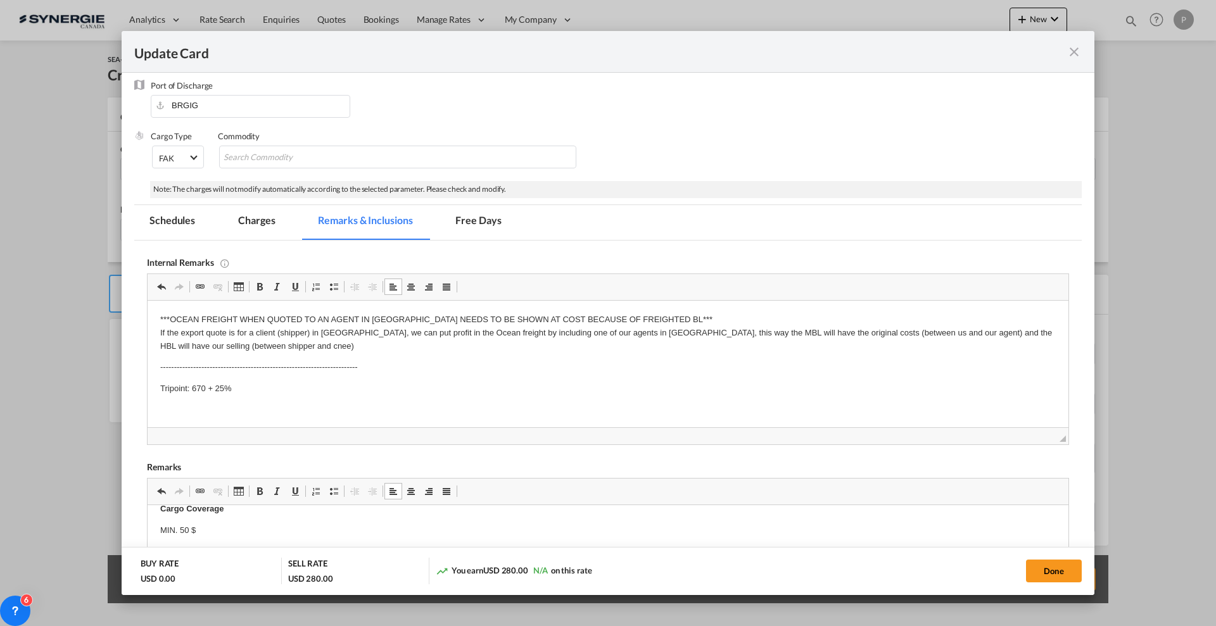
click at [303, 408] on html "***OCEAN FREIGHT WHEN QUOTED TO AN AGENT IN [GEOGRAPHIC_DATA] NEEDS TO BE SHOWN…" at bounding box center [608, 355] width 921 height 108
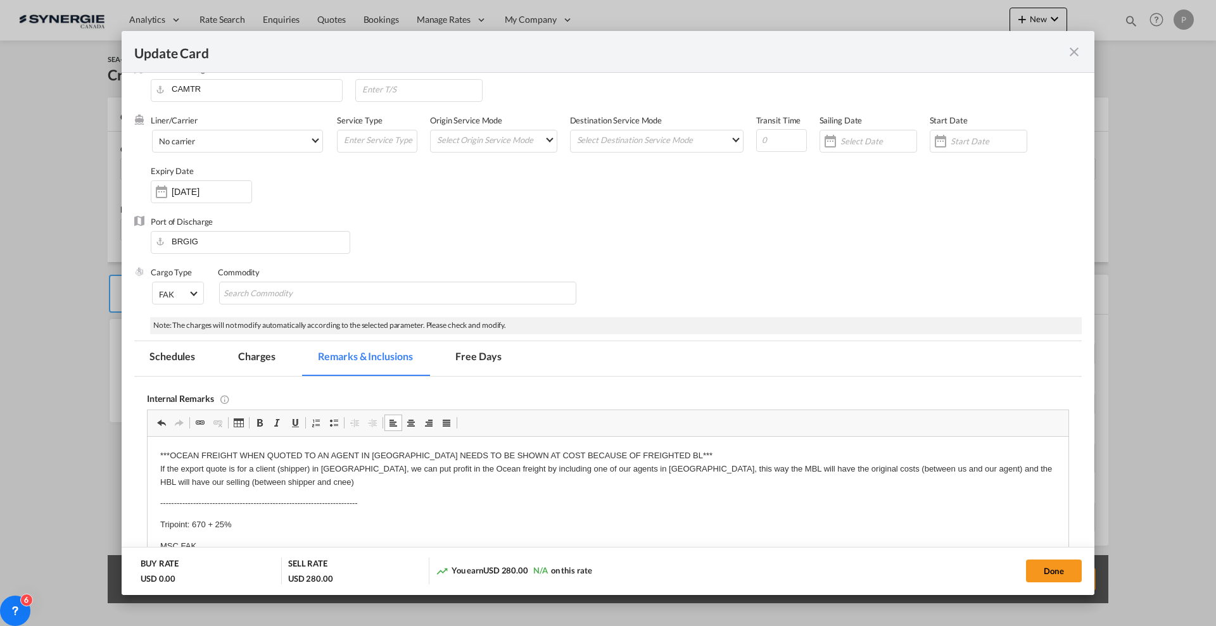
scroll to position [0, 0]
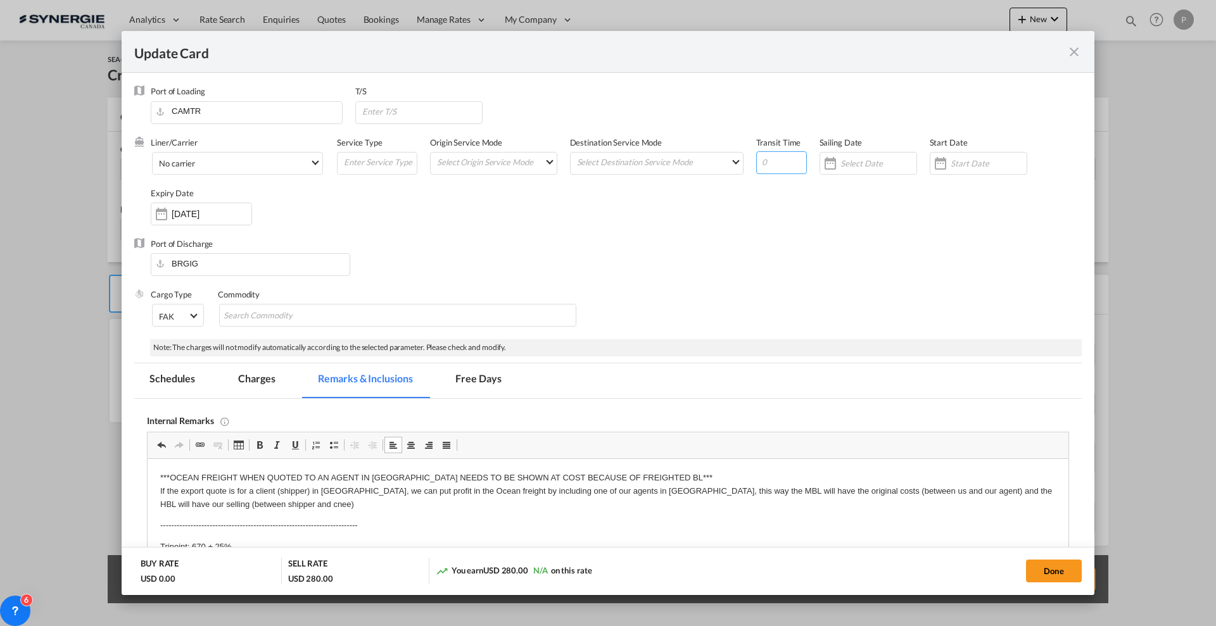
click at [775, 154] on input "Update CardPort of ..." at bounding box center [781, 162] width 51 height 23
type input "60"
click at [1050, 568] on button "Done" at bounding box center [1054, 571] width 56 height 23
type input "[DATE]"
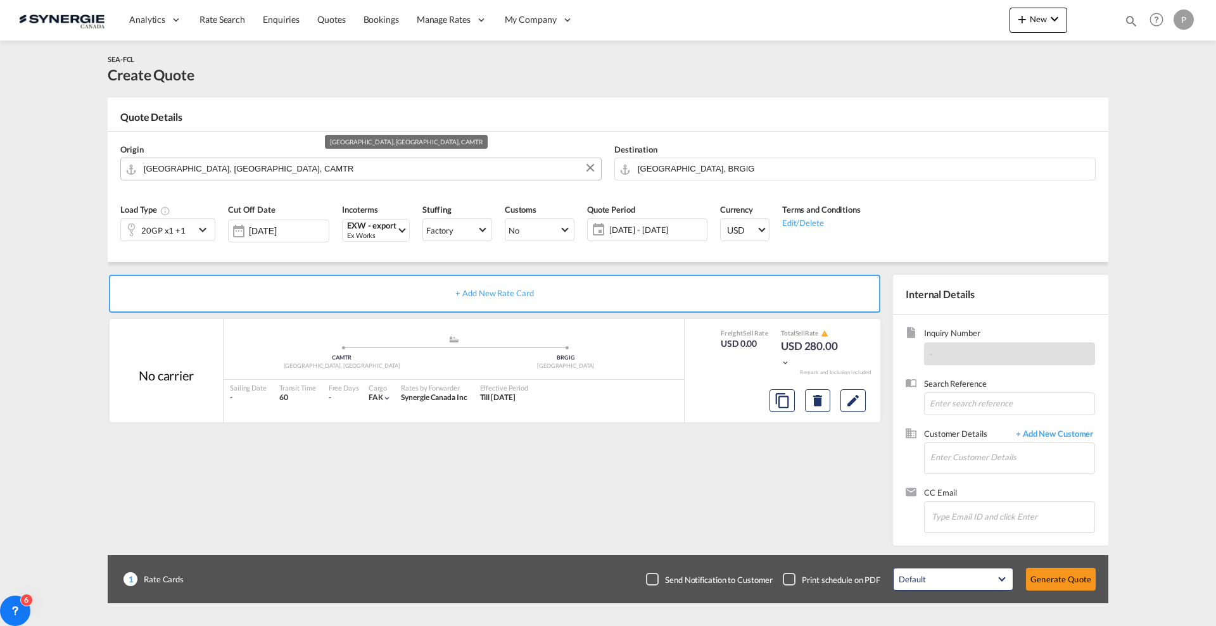
click at [284, 177] on md-autocomplete "[GEOGRAPHIC_DATA], [GEOGRAPHIC_DATA], CAMTR" at bounding box center [369, 169] width 452 height 23
click at [283, 169] on input "[GEOGRAPHIC_DATA], [GEOGRAPHIC_DATA], CAMTR" at bounding box center [369, 169] width 451 height 22
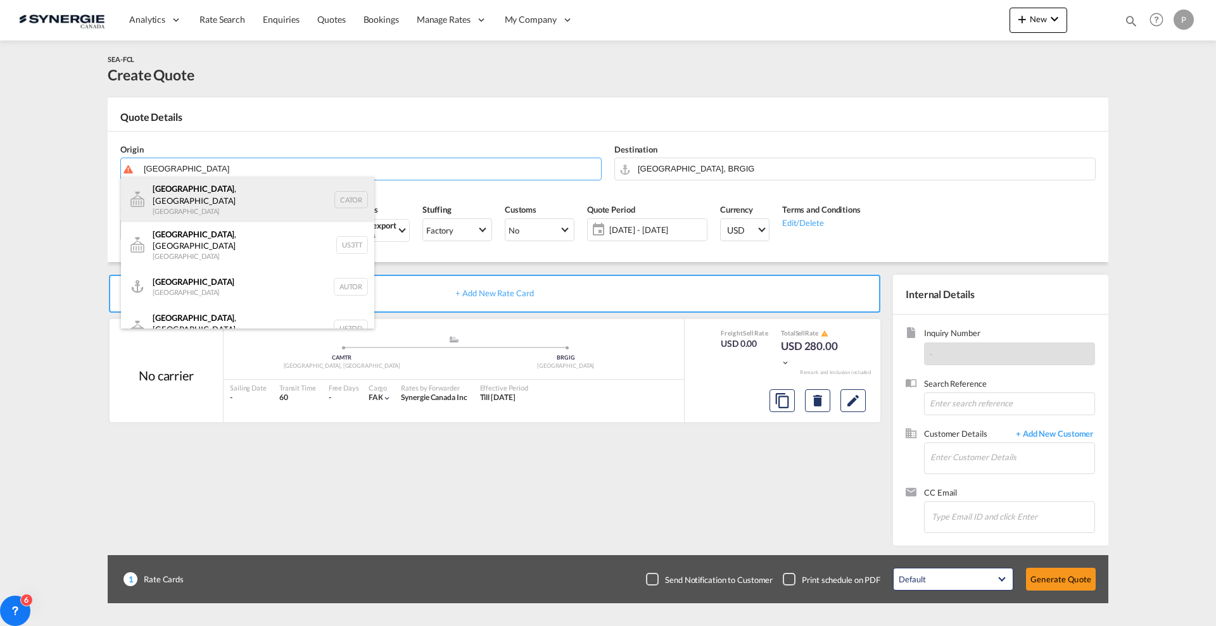
click at [259, 204] on div "[GEOGRAPHIC_DATA] , ON [GEOGRAPHIC_DATA] CATOR" at bounding box center [247, 200] width 253 height 46
type input "[GEOGRAPHIC_DATA], [GEOGRAPHIC_DATA], CATOR"
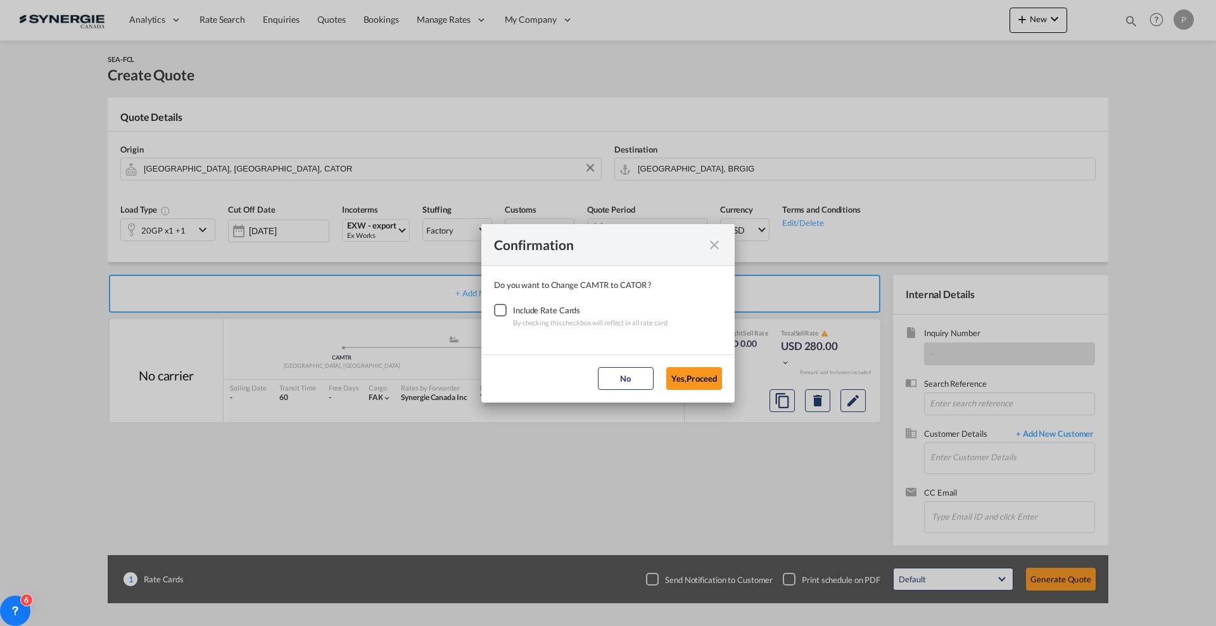
click at [507, 311] on div "Checkbox No Ink" at bounding box center [500, 310] width 13 height 13
click at [674, 375] on button "Yes,Proceed" at bounding box center [694, 378] width 56 height 23
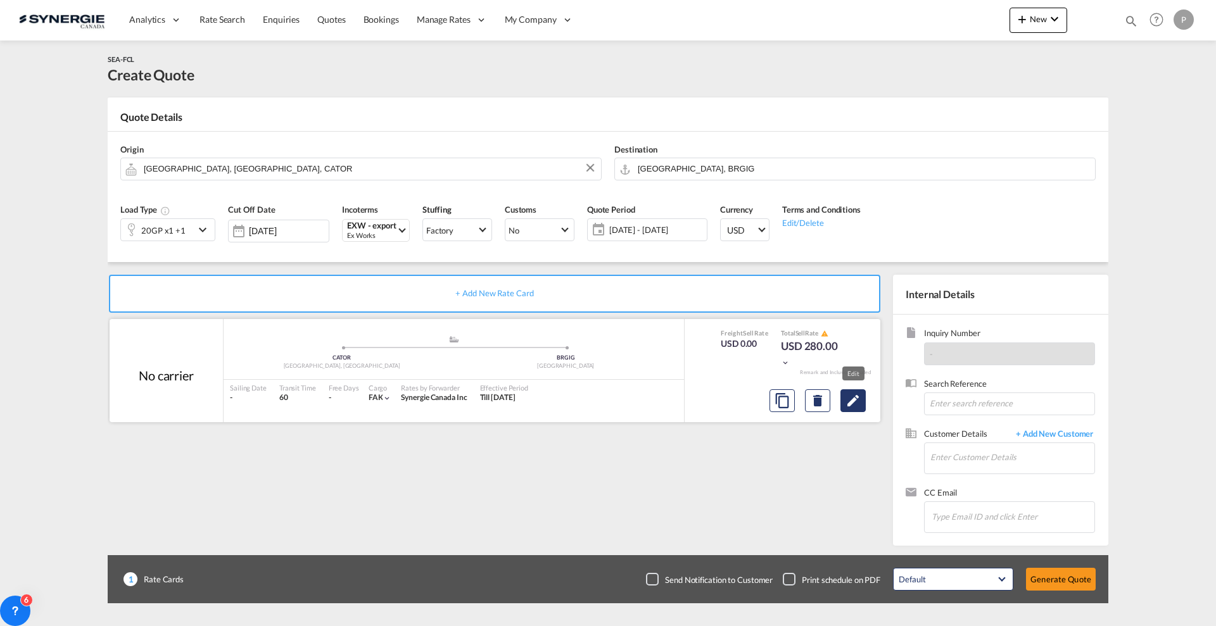
click at [848, 407] on md-icon "Edit" at bounding box center [853, 400] width 15 height 15
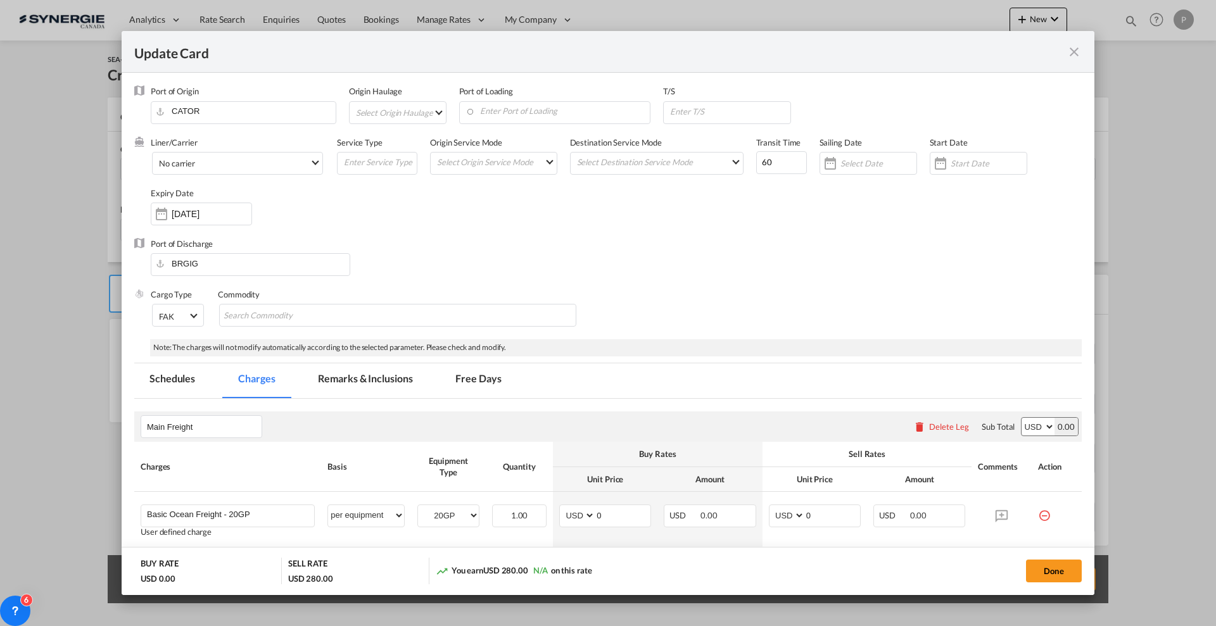
click at [429, 117] on md-select "Select Origin Haulage rail road barge truck unspecified not available" at bounding box center [400, 112] width 91 height 20
click at [423, 118] on md-option "rail" at bounding box center [401, 112] width 111 height 30
click at [531, 116] on input "Enter Port of Loading" at bounding box center [513, 111] width 185 height 19
click at [531, 110] on input "Enter Port of Loading" at bounding box center [525, 111] width 185 height 19
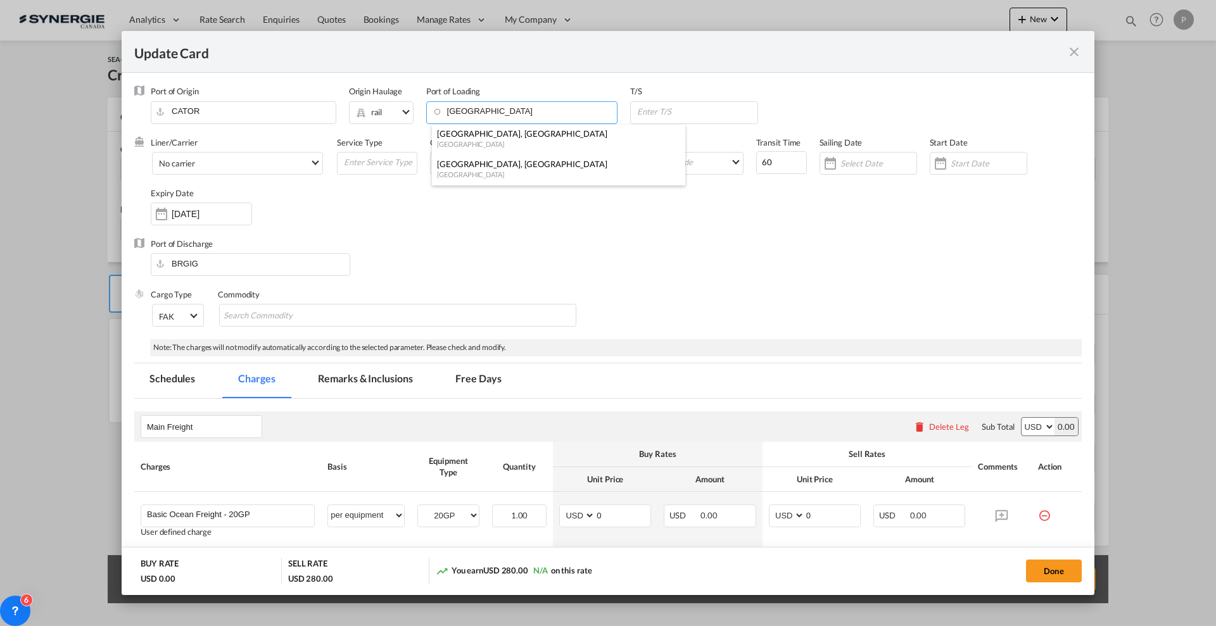
click at [517, 167] on div "[GEOGRAPHIC_DATA], [GEOGRAPHIC_DATA]" at bounding box center [555, 163] width 236 height 11
type input "[GEOGRAPHIC_DATA], [GEOGRAPHIC_DATA], CAMTR"
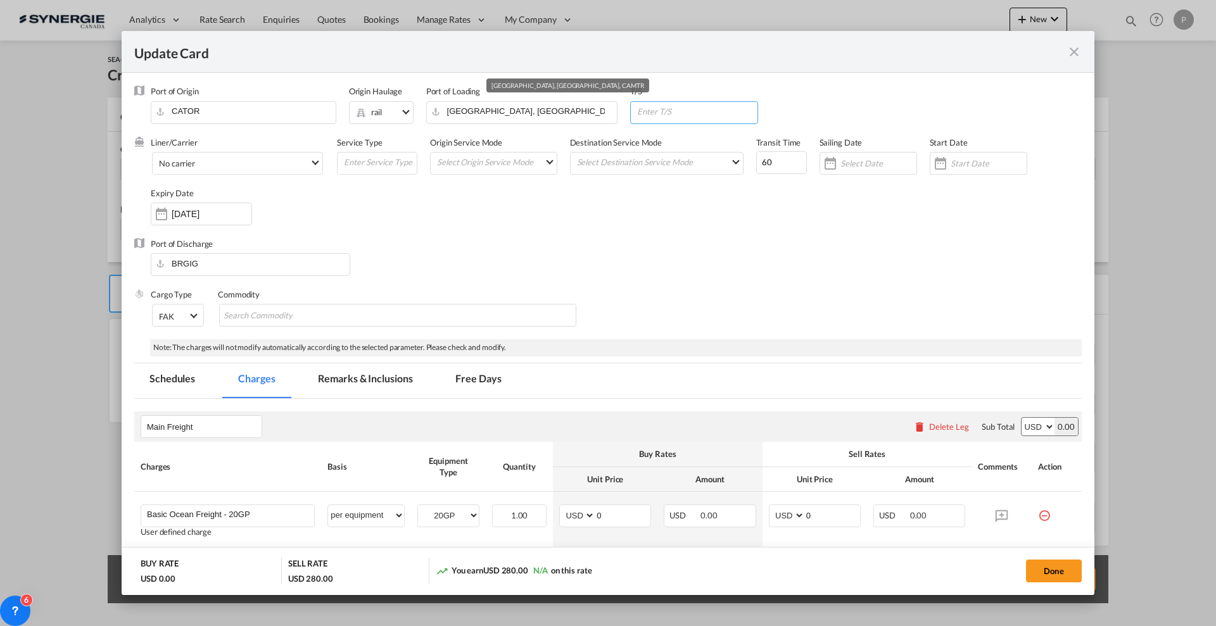
click at [706, 116] on input "Update Card Port ..." at bounding box center [697, 111] width 122 height 19
paste input "BSFPO"
type input "BSFPO"
click at [256, 165] on span "No carrier" at bounding box center [234, 163] width 151 height 11
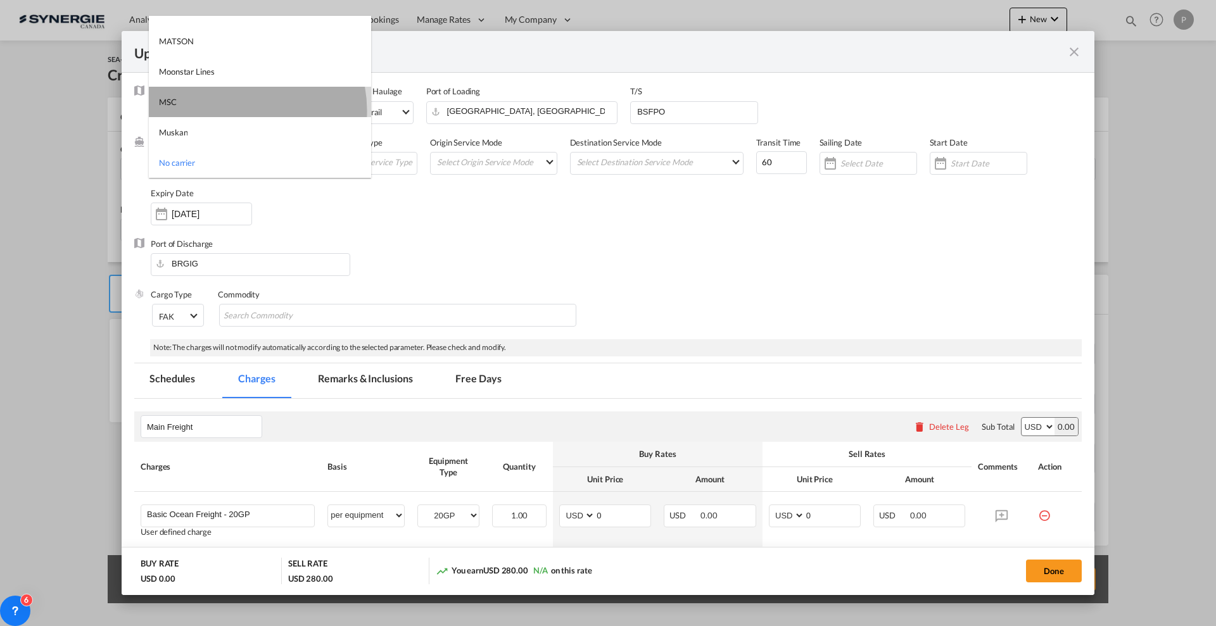
click at [233, 110] on md-option "MSC" at bounding box center [260, 102] width 222 height 30
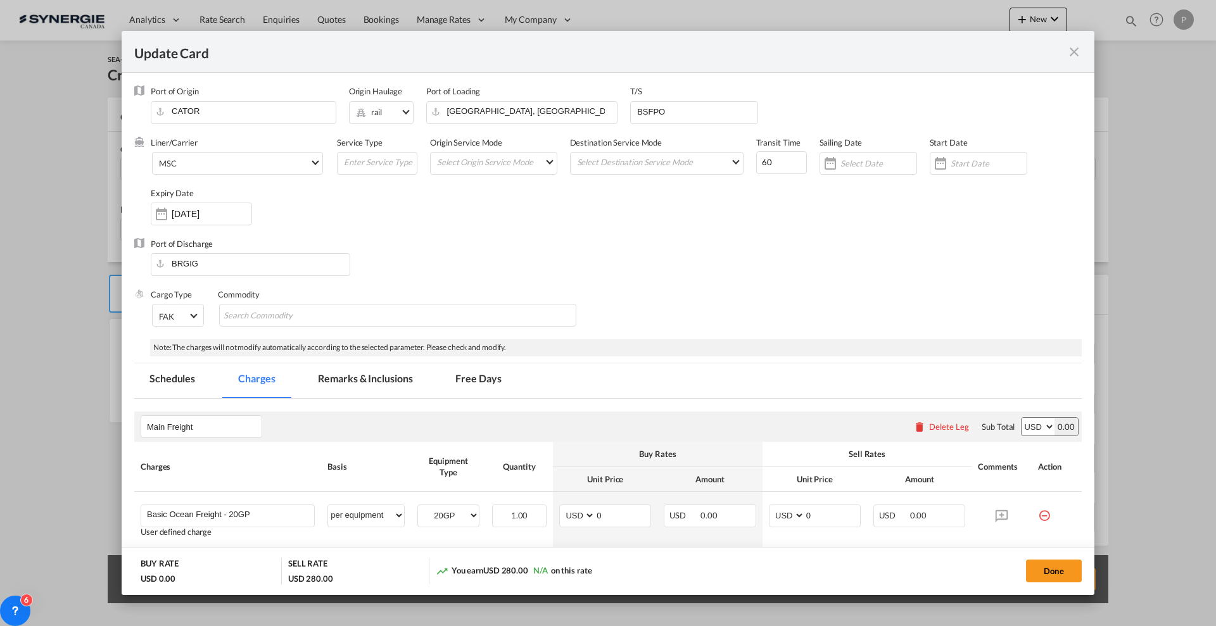
click at [455, 248] on div "Port of Discharge BRGIG" at bounding box center [608, 263] width 948 height 51
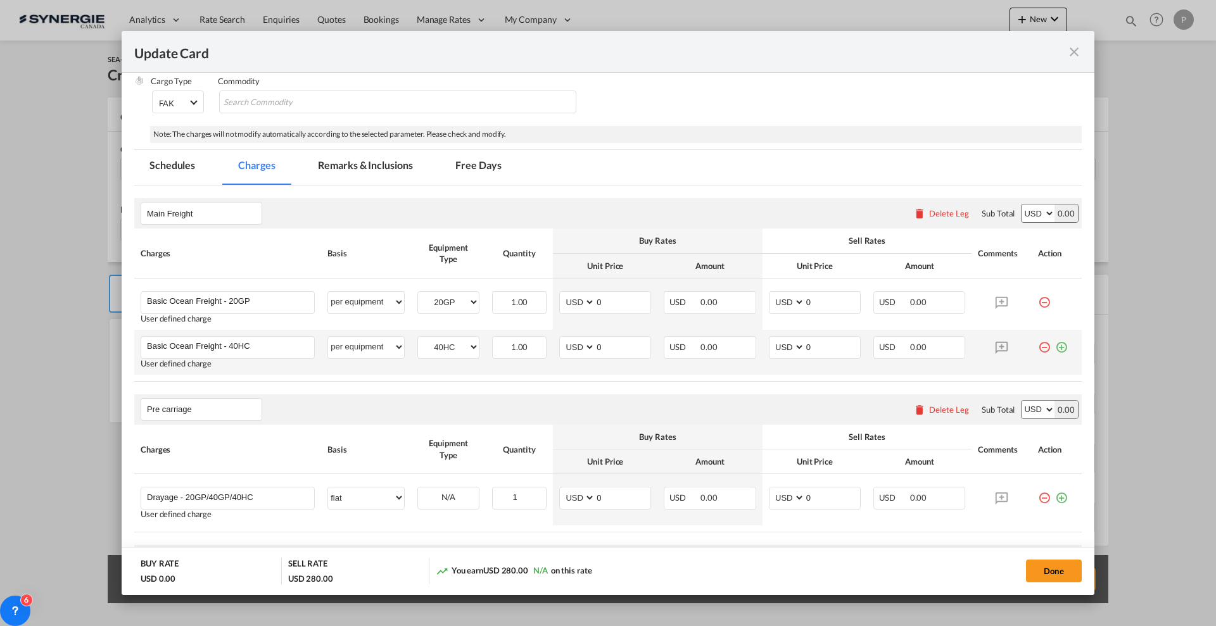
scroll to position [238, 0]
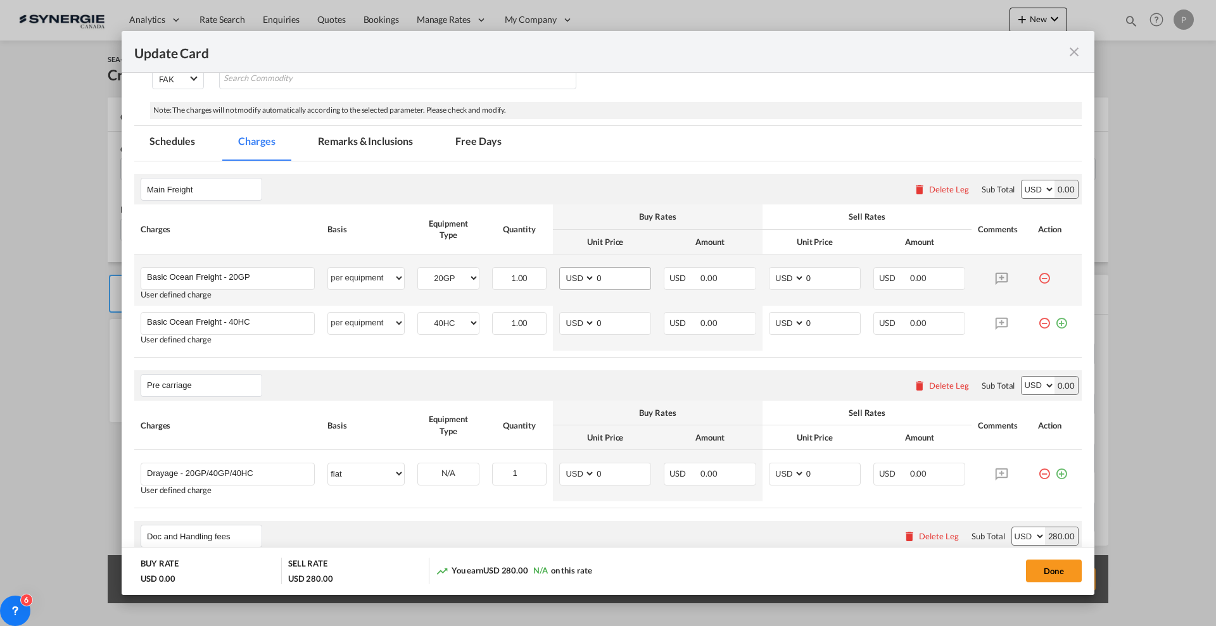
click at [595, 275] on div "Update Card Port ..." at bounding box center [595, 279] width 1 height 22
click at [602, 277] on input "0" at bounding box center [622, 277] width 55 height 19
click at [630, 291] on td "AED AFN ALL AMD ANG AOA ARS AUD AWG AZN BAM BBD BDT BGN BHD BIF BMD BND [PERSON…" at bounding box center [605, 280] width 105 height 51
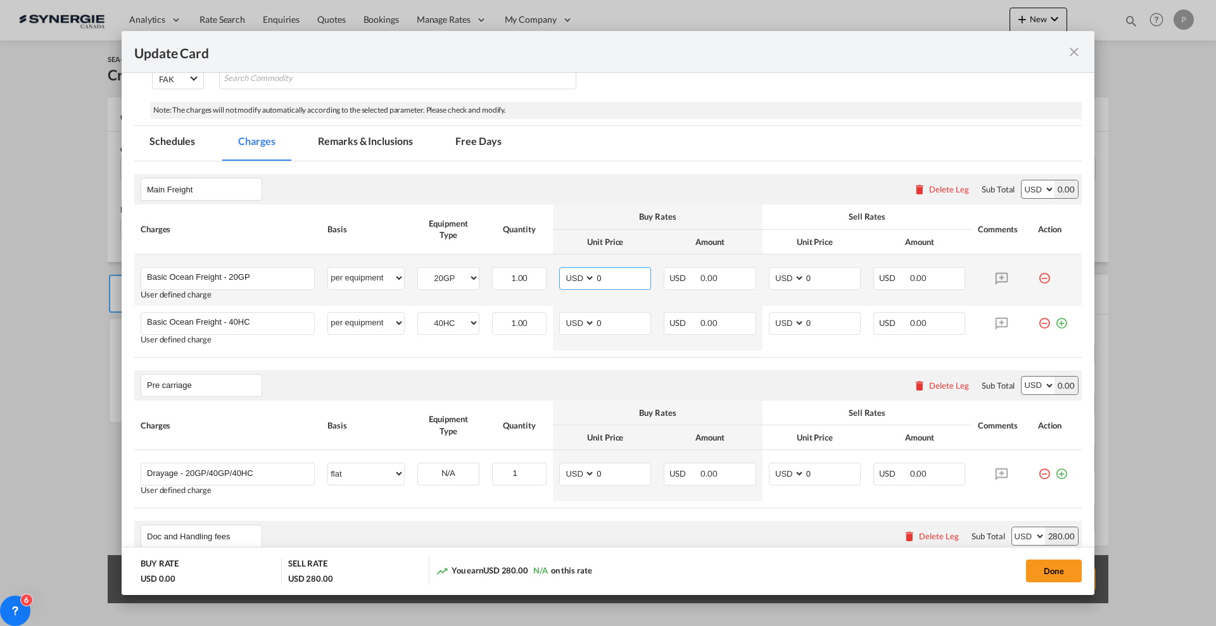
click at [626, 276] on input "0" at bounding box center [622, 277] width 55 height 19
type input "1889"
type input "2506"
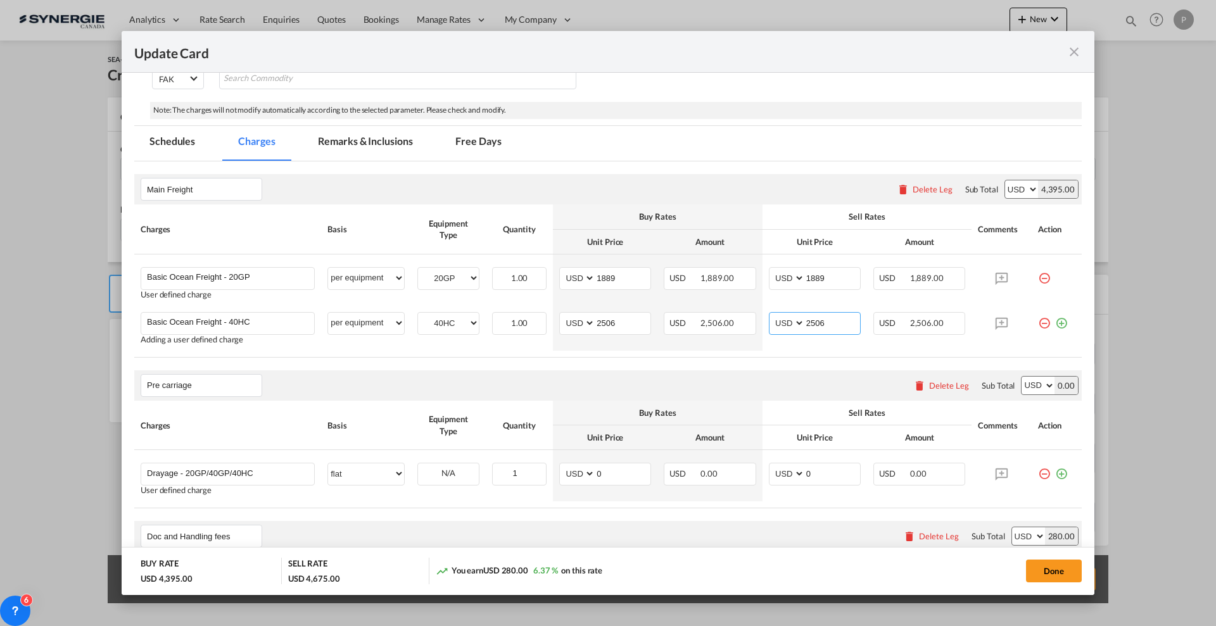
type input "2506"
click at [818, 361] on rate-modification "Main Freight Please enter leg name Leg Name Already Exists Delete Leg Sub Total…" at bounding box center [608, 572] width 948 height 820
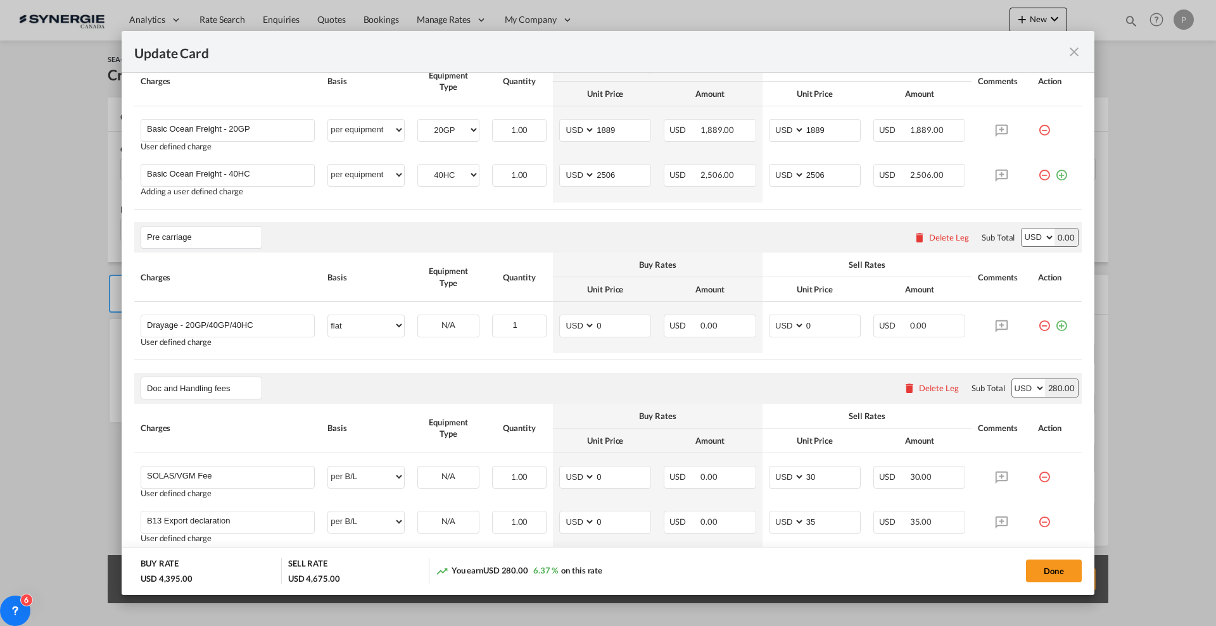
scroll to position [396, 0]
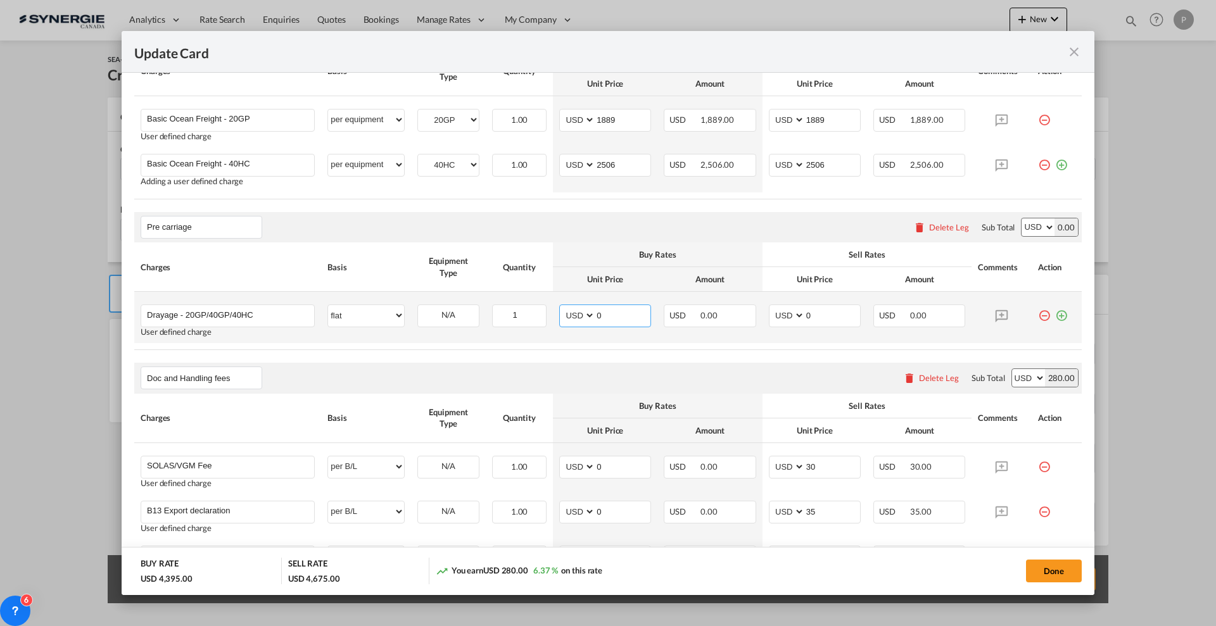
click at [628, 312] on input "0" at bounding box center [622, 314] width 55 height 19
type input "655"
type input "755"
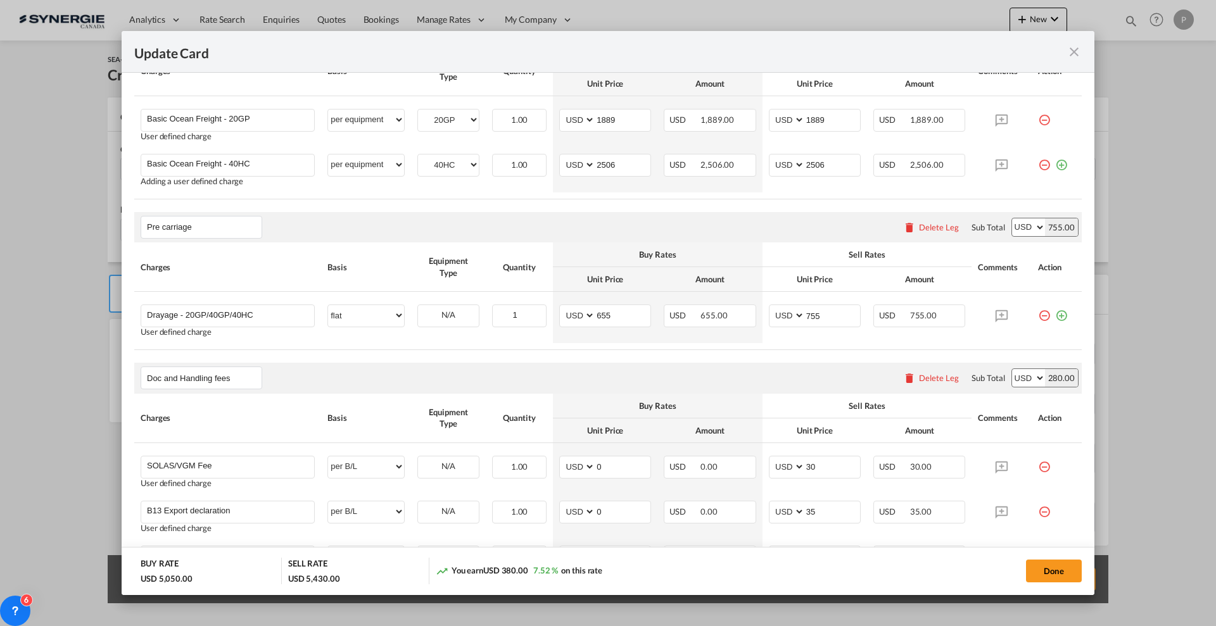
click at [651, 260] on th "Buy Rates" at bounding box center [658, 255] width 210 height 25
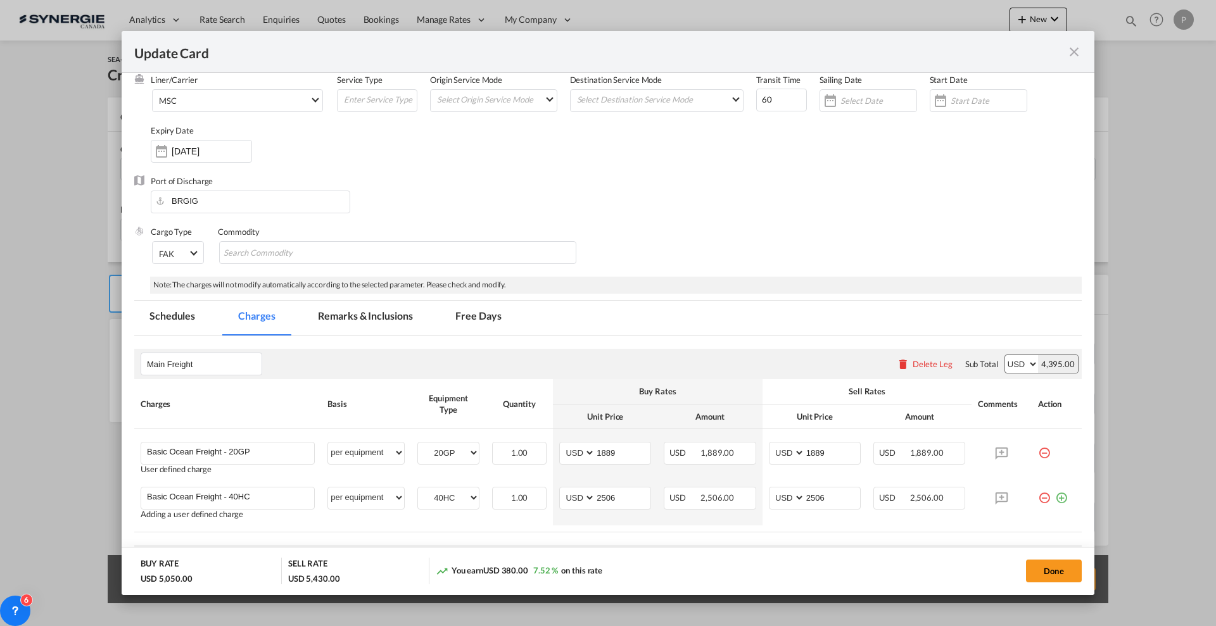
scroll to position [0, 0]
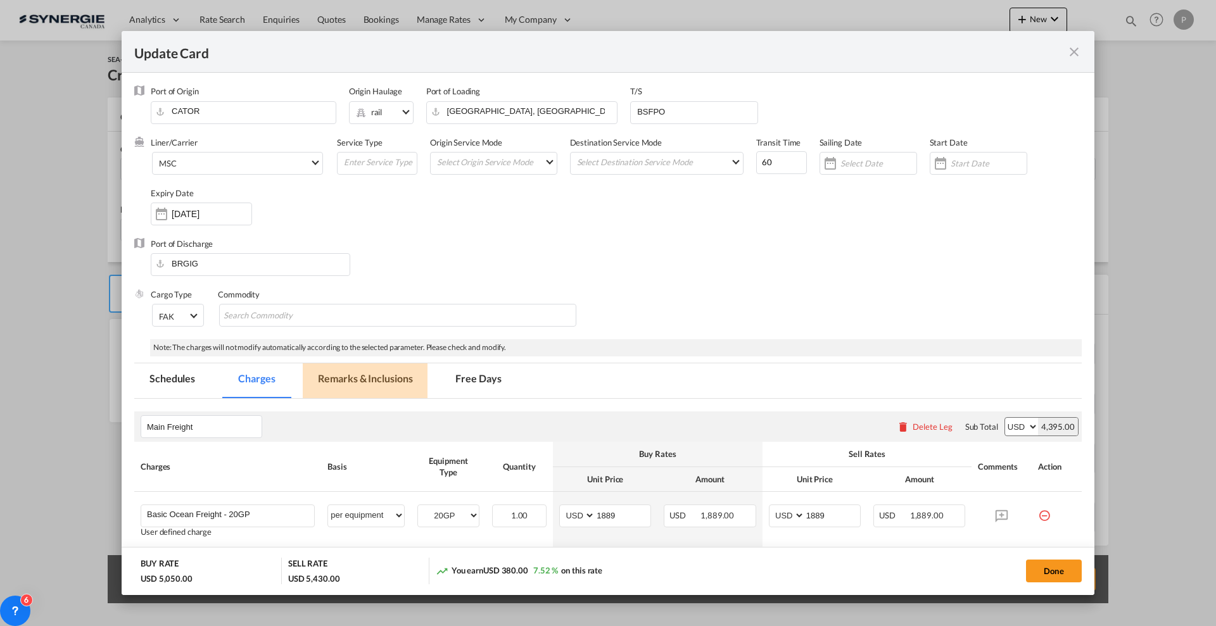
click at [373, 376] on md-tab-item "Remarks & Inclusions" at bounding box center [365, 381] width 125 height 35
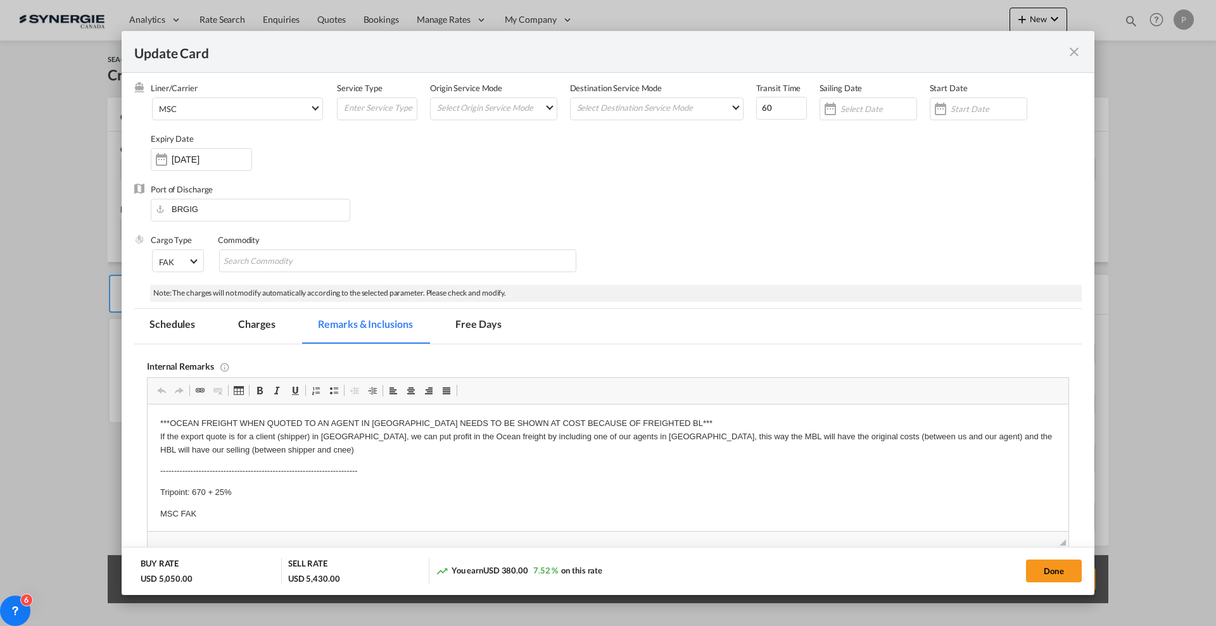
scroll to position [158, 0]
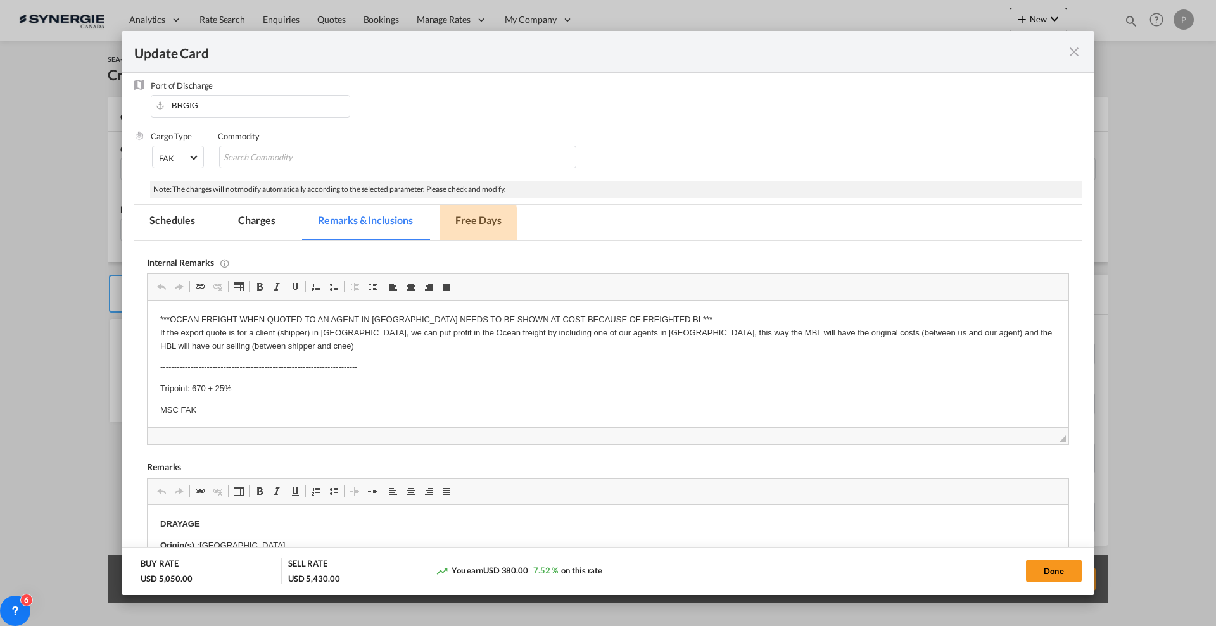
click at [475, 230] on md-tab-item "Free Days" at bounding box center [478, 222] width 76 height 35
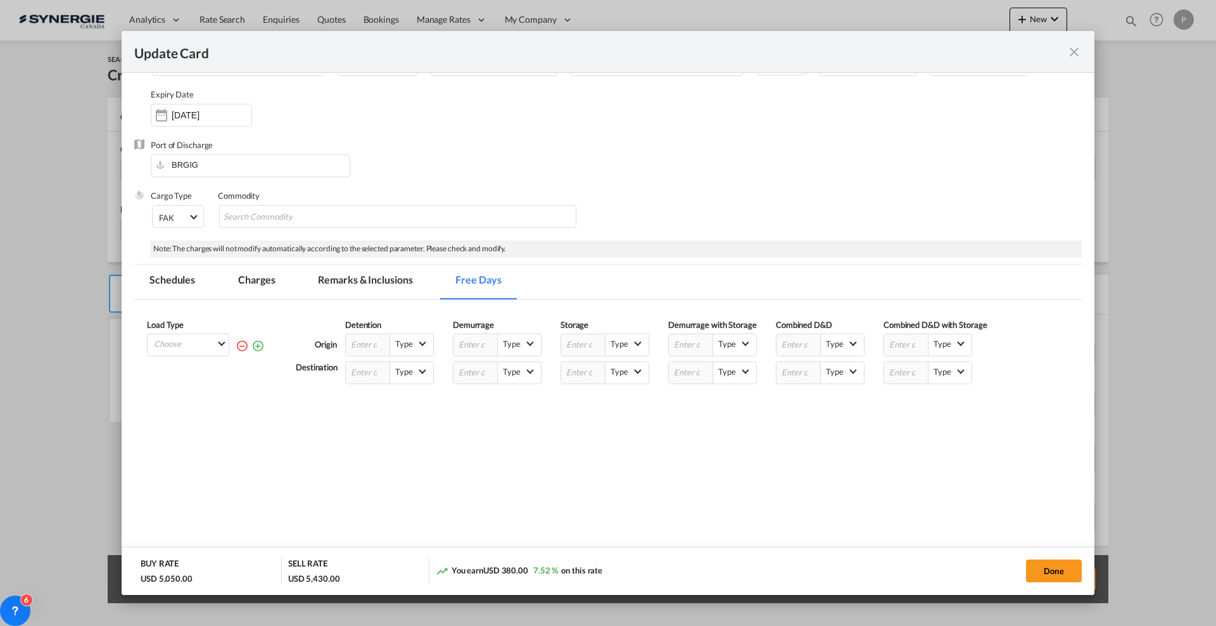
scroll to position [99, 0]
click at [222, 339] on md-select "Choose All 20GP 40HC" at bounding box center [191, 343] width 76 height 18
click at [181, 373] on md-option "All" at bounding box center [192, 380] width 86 height 30
click at [813, 378] on input "Update Card Port ..." at bounding box center [799, 373] width 44 height 22
type input "14"
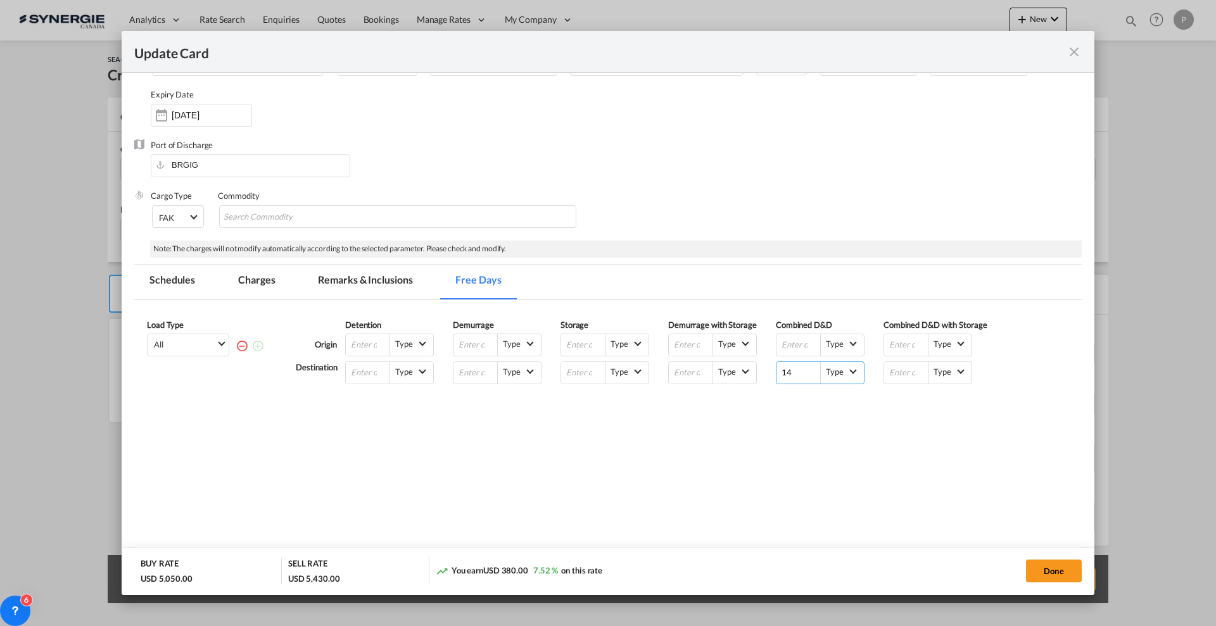
click at [840, 378] on md-select-value "Type" at bounding box center [842, 371] width 43 height 18
click at [860, 438] on md-option "Calendar Days (C)" at bounding box center [854, 432] width 86 height 30
click at [1067, 572] on button "Done" at bounding box center [1054, 571] width 56 height 23
type input "[DATE]"
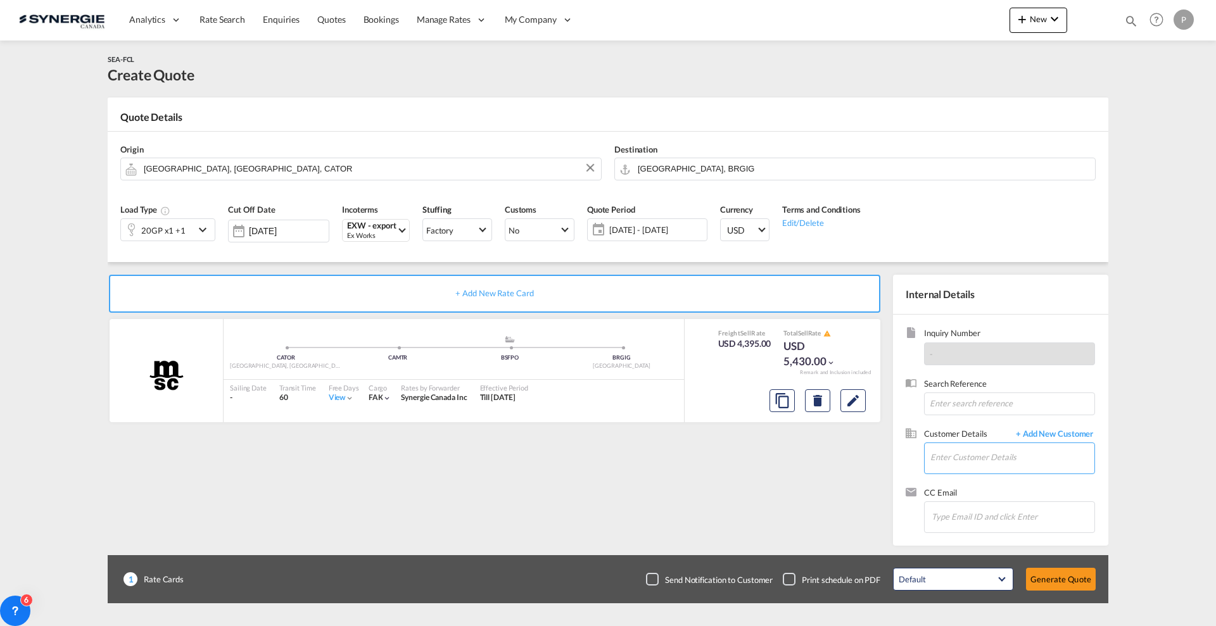
click at [990, 456] on input "Enter Customer Details" at bounding box center [1013, 457] width 164 height 29
paste input "[EMAIL_ADDRESS][PERSON_NAME][DOMAIN_NAME]"
click at [973, 472] on div "[PERSON_NAME] [PERSON_NAME][EMAIL_ADDRESS][PERSON_NAME][DOMAIN_NAME] | GO-TRANS" at bounding box center [1056, 479] width 253 height 34
type input "GO-TRANS, [PERSON_NAME], [PERSON_NAME][EMAIL_ADDRESS][PERSON_NAME][DOMAIN_NAME]"
click at [1071, 582] on button "Generate Quote" at bounding box center [1061, 579] width 70 height 23
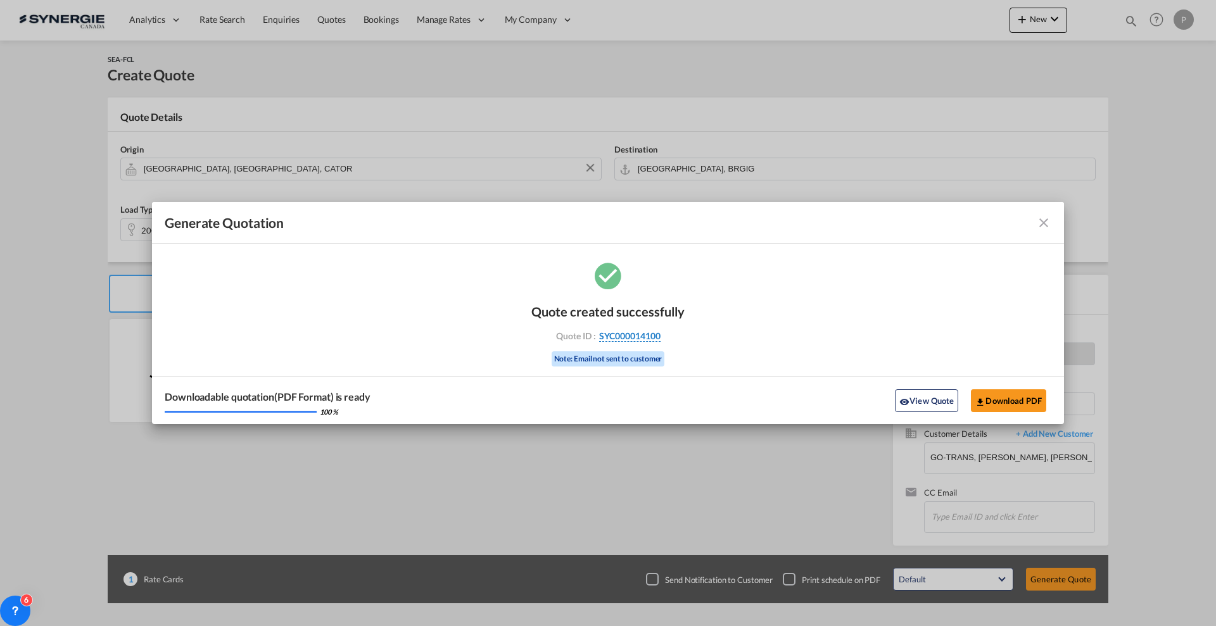
drag, startPoint x: 680, startPoint y: 338, endPoint x: 661, endPoint y: 338, distance: 19.0
click at [661, 338] on div "Quote ID : SYC000014100" at bounding box center [608, 336] width 147 height 11
copy div "SYC000014100"
click at [1024, 400] on button "Download PDF" at bounding box center [1008, 401] width 75 height 23
click at [925, 400] on button "View Quote" at bounding box center [926, 401] width 63 height 23
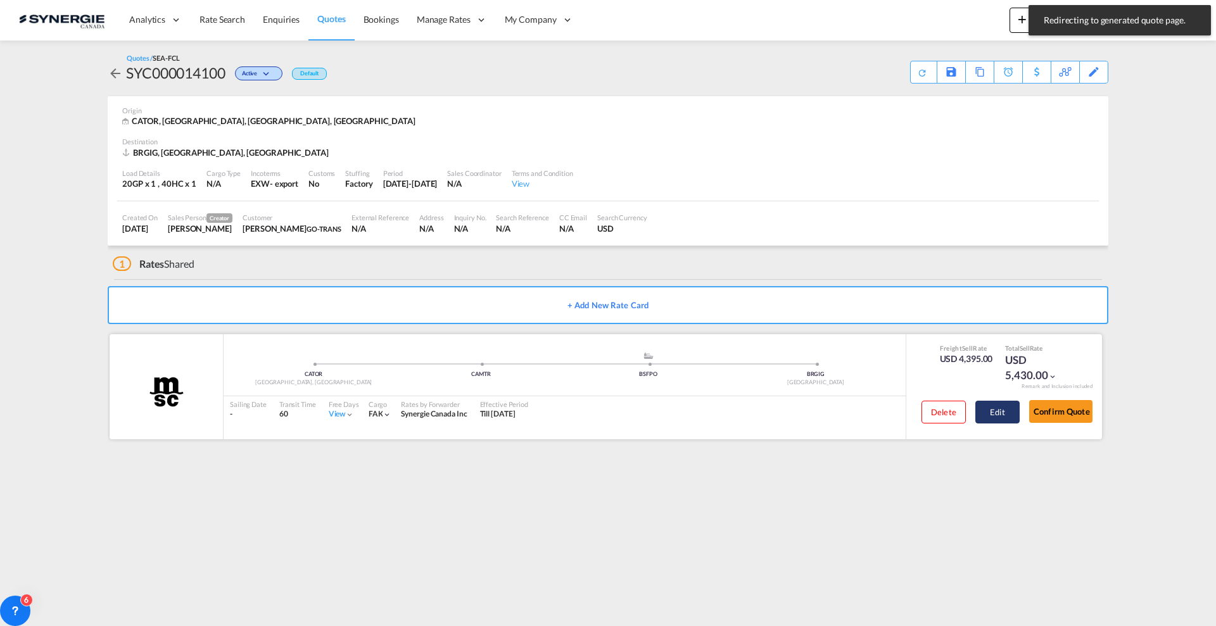
click at [1010, 416] on button "Edit" at bounding box center [998, 412] width 44 height 23
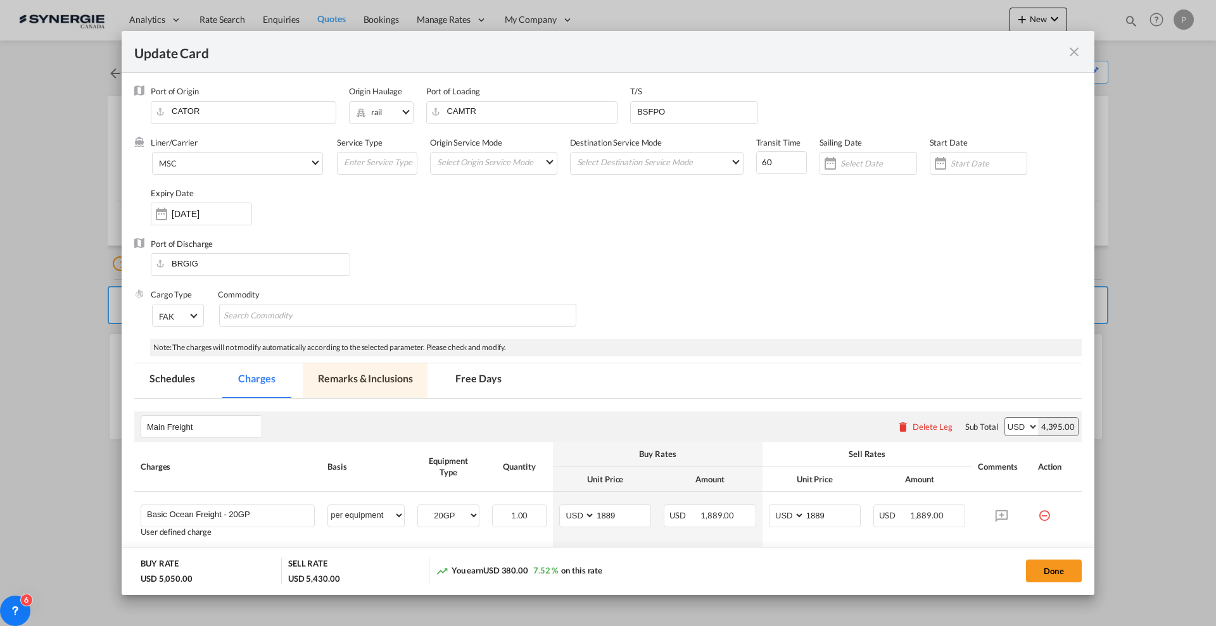
click at [376, 377] on md-tab-item "Remarks & Inclusions" at bounding box center [365, 381] width 125 height 35
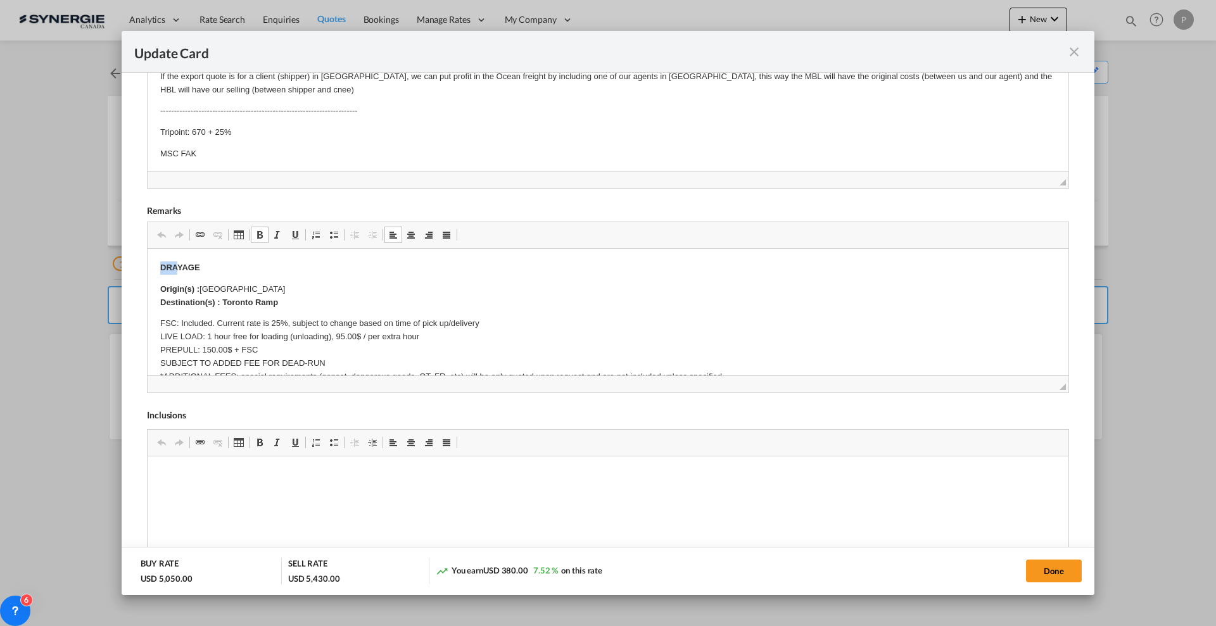
drag, startPoint x: 159, startPoint y: 261, endPoint x: 177, endPoint y: 260, distance: 18.4
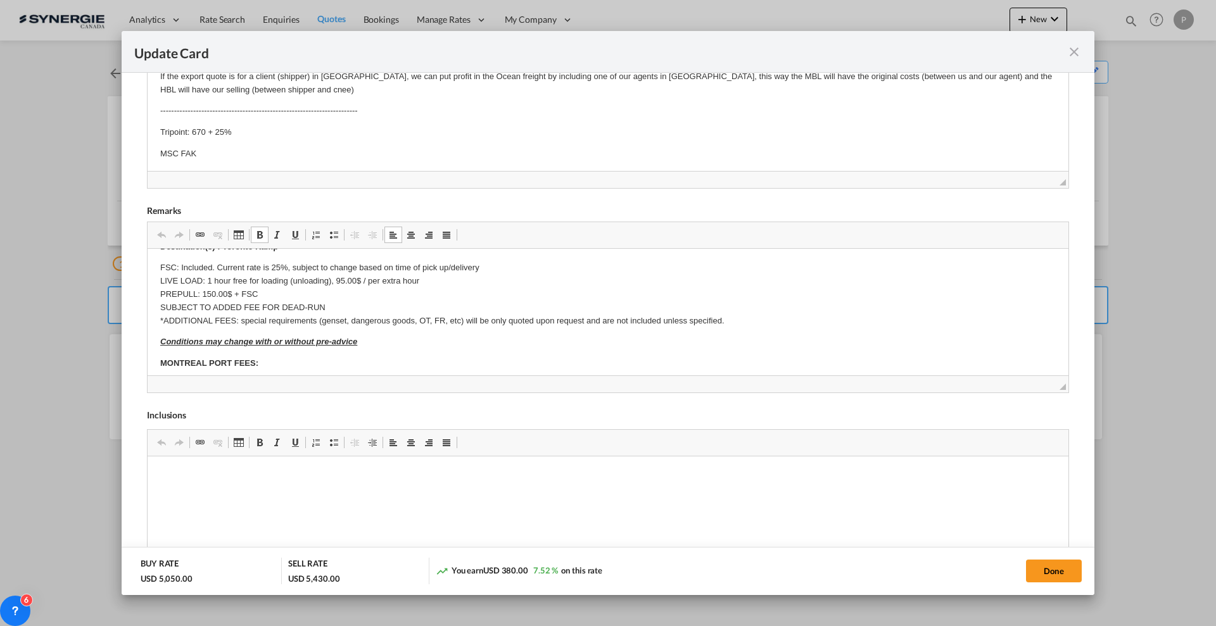
scroll to position [79, 0]
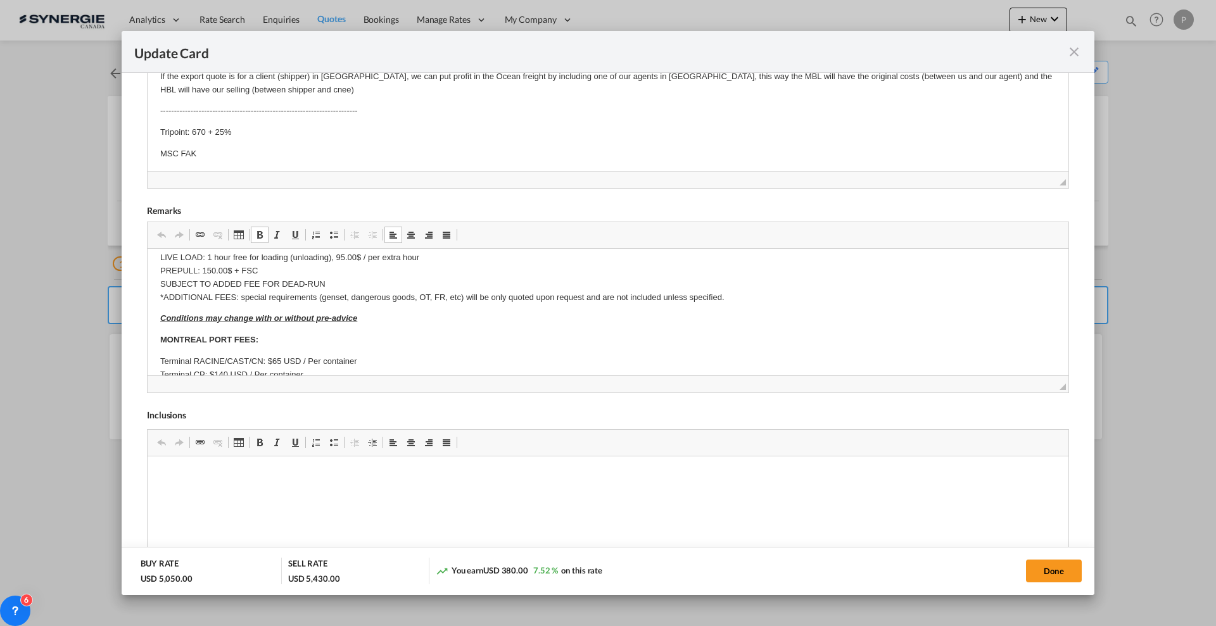
drag, startPoint x: 1055, startPoint y: 388, endPoint x: 1072, endPoint y: 449, distance: 63.2
click at [1072, 449] on md-dialog-content "Port of Origin CATOR Origin Haulage .a{fill:#aaa8ad;} rail rail road barge truc…" at bounding box center [608, 334] width 973 height 522
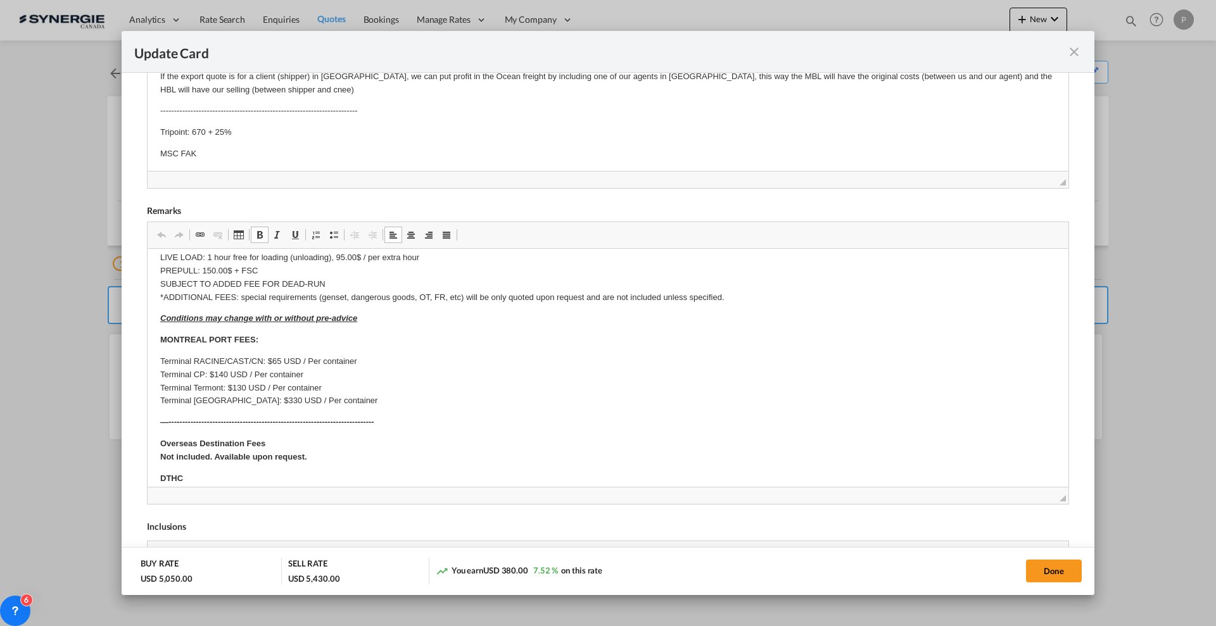
drag, startPoint x: 1052, startPoint y: 386, endPoint x: 1074, endPoint y: 530, distance: 144.9
click at [1074, 530] on md-dialog-content "Port of Origin CATOR Origin Haulage .a{fill:#aaa8ad;} rail rail road barge truc…" at bounding box center [608, 334] width 973 height 522
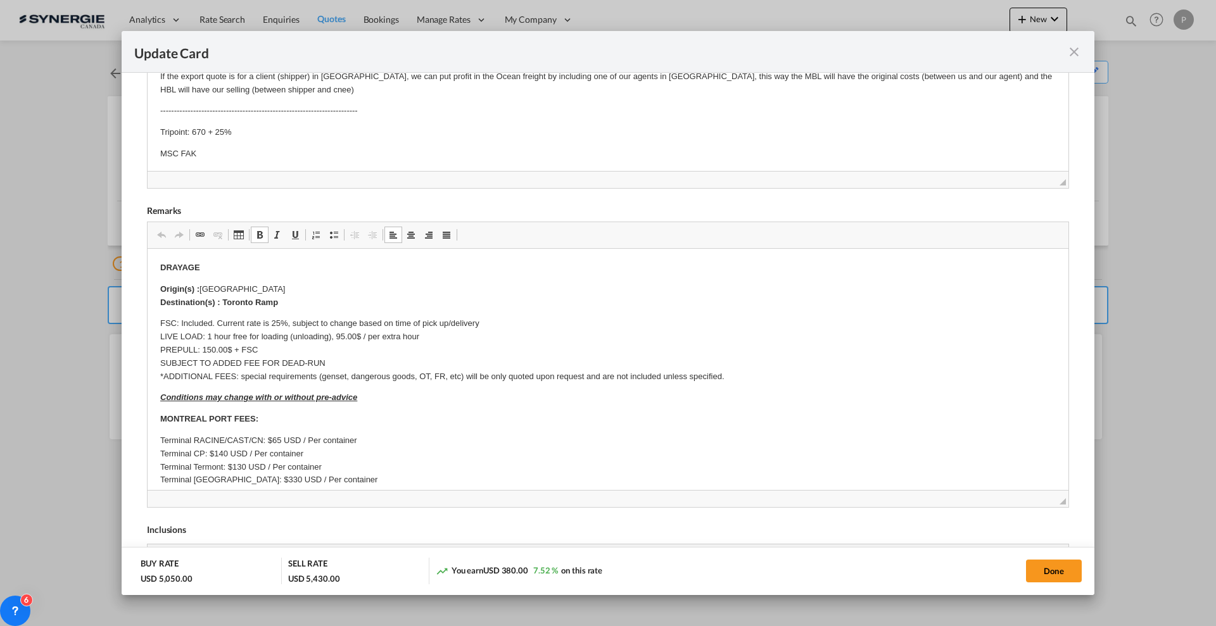
drag, startPoint x: 162, startPoint y: 340, endPoint x: 234, endPoint y: 360, distance: 74.2
click at [234, 360] on p "FSC: Included. Current rate is 25%, subject to change based on time of pick up/…" at bounding box center [608, 350] width 896 height 66
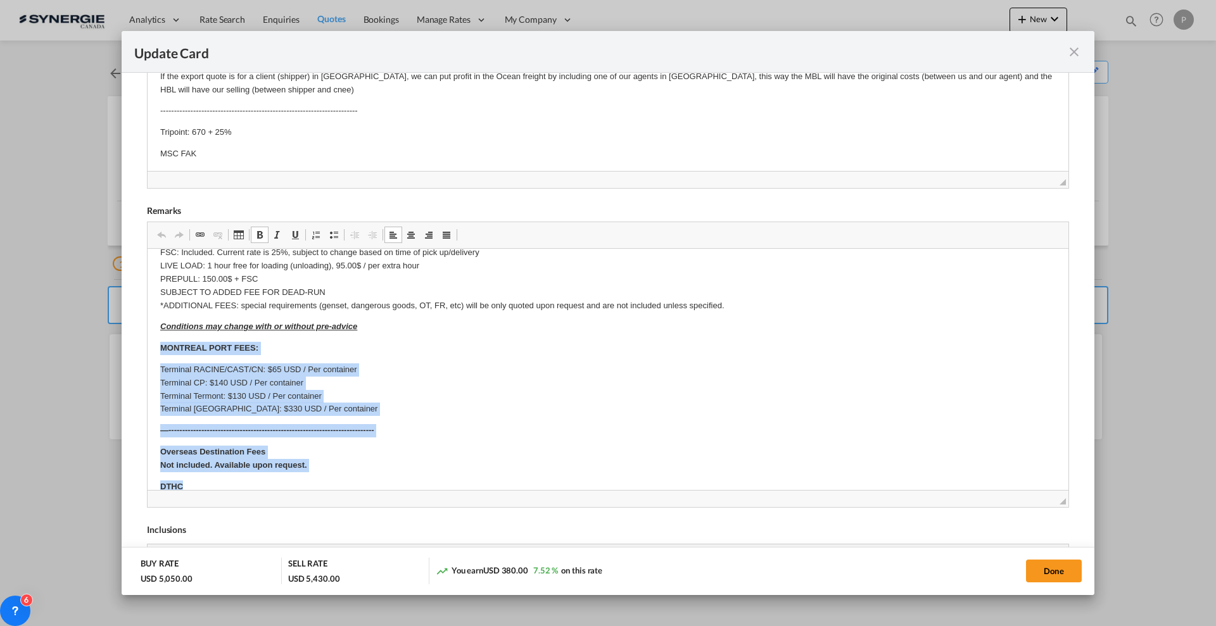
scroll to position [92, 0]
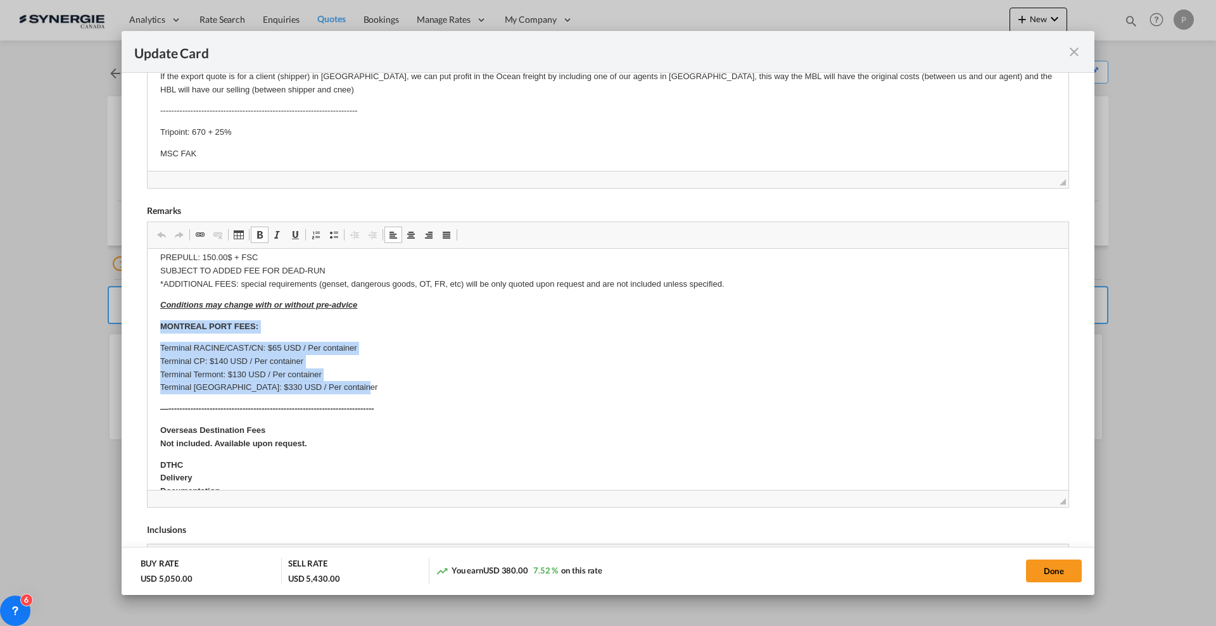
drag, startPoint x: 155, startPoint y: 419, endPoint x: 435, endPoint y: 388, distance: 281.0
click at [435, 388] on html "DRAYAGE Origin(s) : [GEOGRAPHIC_DATA] 6V9 Destination(s) : Toronto Ramp FSC: In…" at bounding box center [608, 497] width 921 height 682
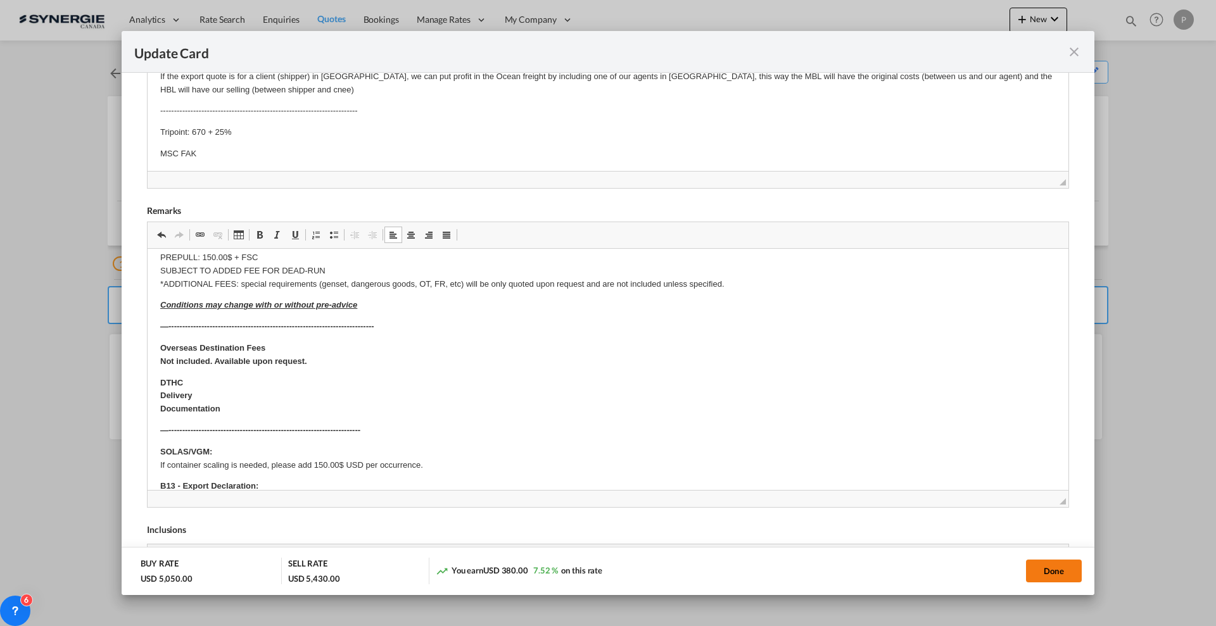
click at [1075, 576] on button "Done" at bounding box center [1054, 571] width 56 height 23
type input "[DATE]"
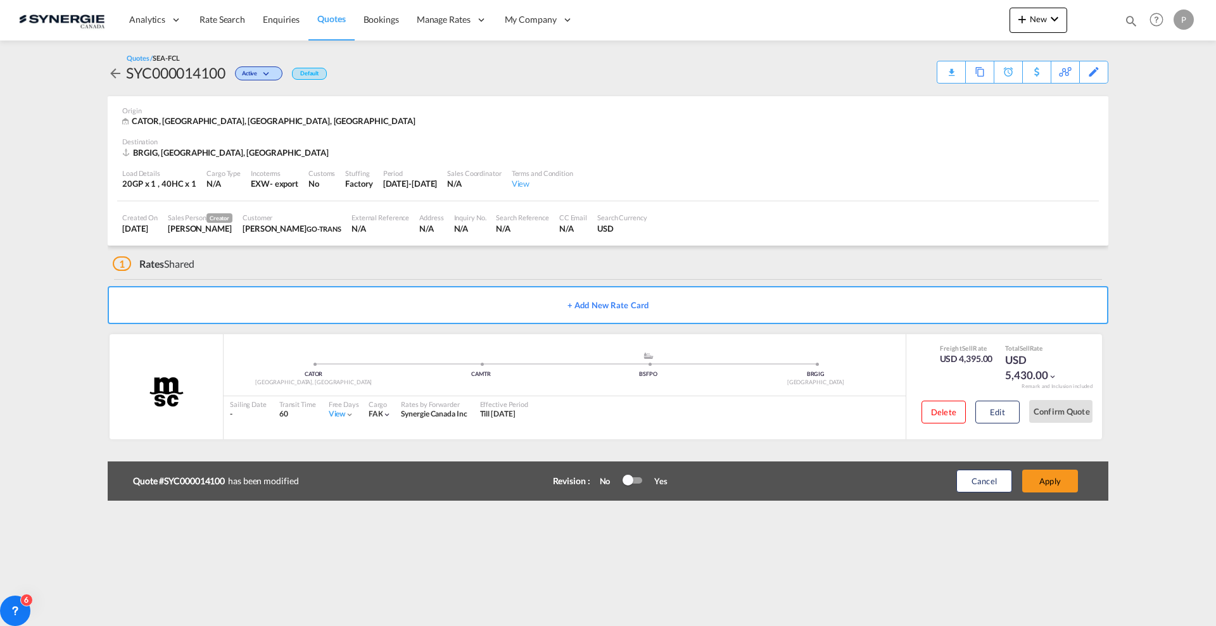
scroll to position [99, 0]
click at [1055, 483] on button "Apply" at bounding box center [1050, 481] width 56 height 23
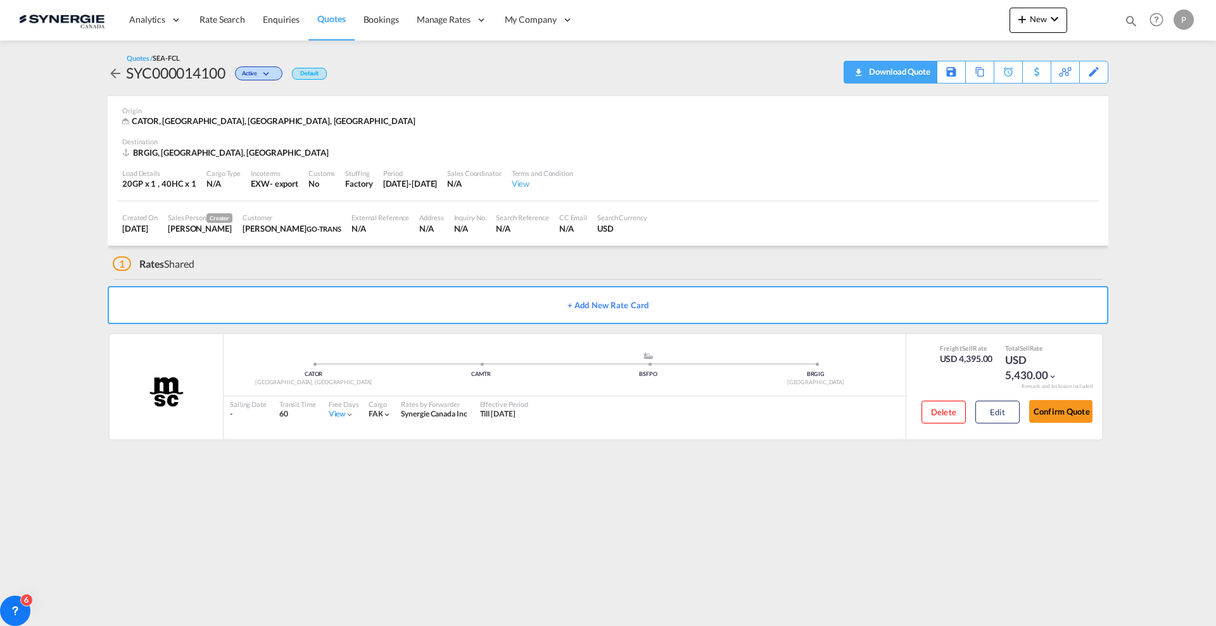
click at [906, 73] on div "Download Quote" at bounding box center [898, 71] width 65 height 20
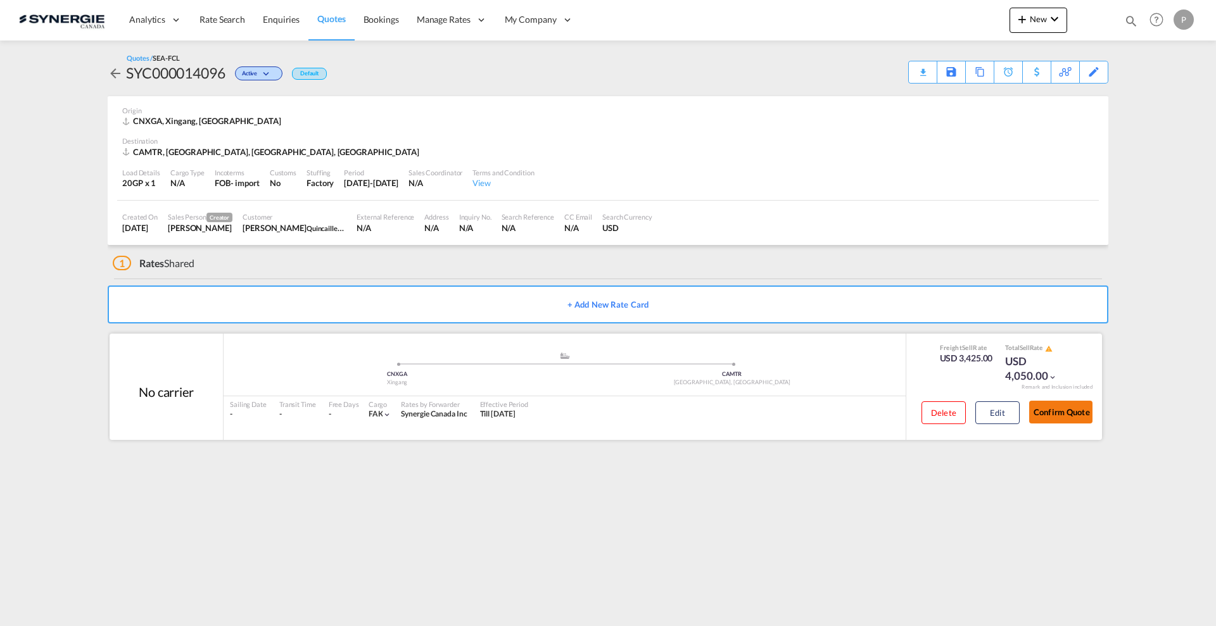
click at [1053, 407] on button "Confirm Quote" at bounding box center [1060, 412] width 63 height 23
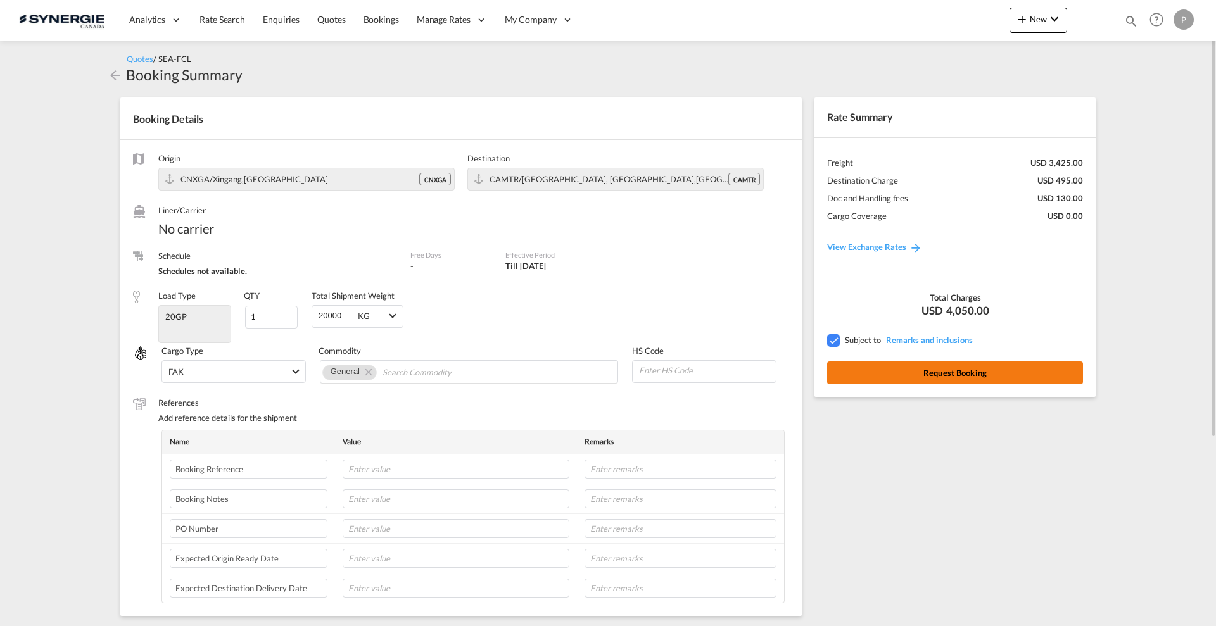
click at [939, 368] on button "Request Booking" at bounding box center [955, 373] width 256 height 23
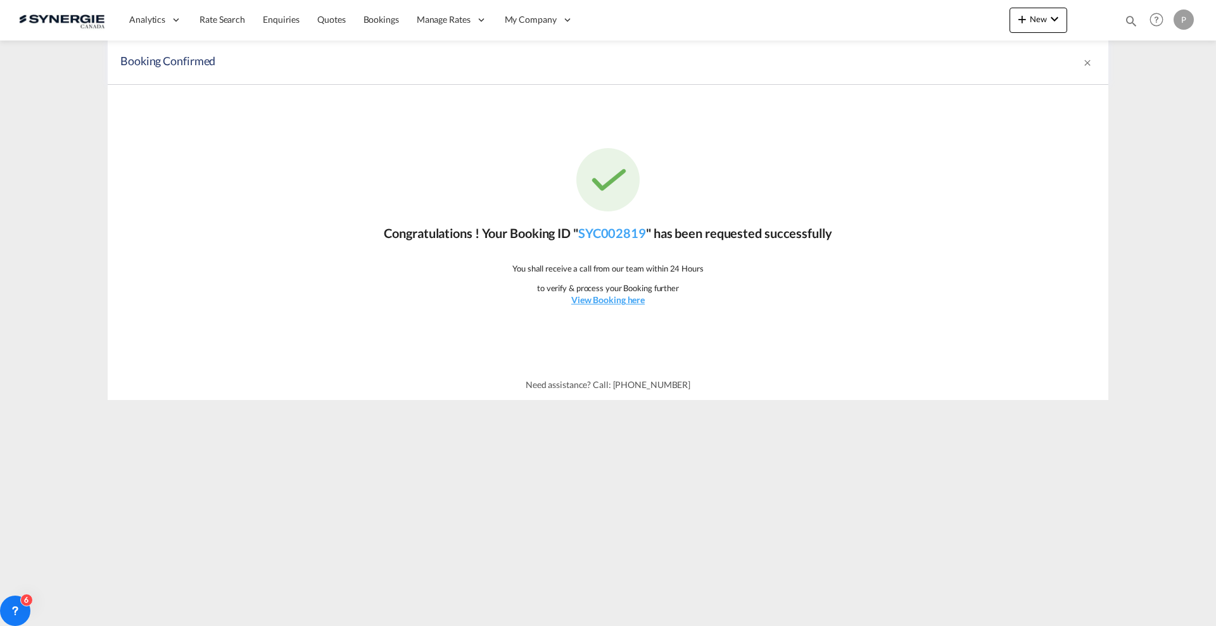
click at [1121, 18] on div "Bookings Quotes Enquiries Help Resources Product Release P My Profile Logout" at bounding box center [1157, 19] width 80 height 39
click at [1130, 20] on md-icon "icon-magnify" at bounding box center [1131, 21] width 14 height 14
drag, startPoint x: 924, startPoint y: 22, endPoint x: 924, endPoint y: 30, distance: 8.3
click at [924, 22] on select "Bookings Quotes Enquiries" at bounding box center [930, 21] width 60 height 23
select select "Quotes"
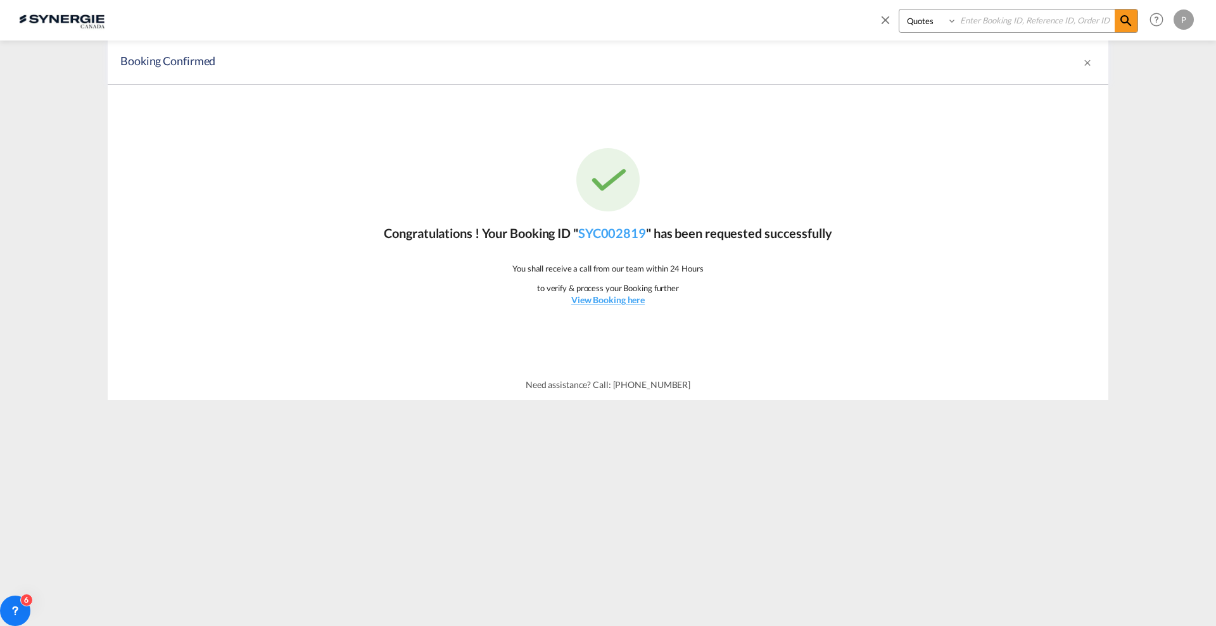
click at [900, 10] on select "Bookings Quotes Enquiries" at bounding box center [930, 21] width 60 height 23
drag, startPoint x: 986, startPoint y: 31, endPoint x: 991, endPoint y: 28, distance: 6.5
click at [986, 30] on input at bounding box center [1036, 21] width 158 height 22
paste input "SYC000012909"
type input "SYC000012909"
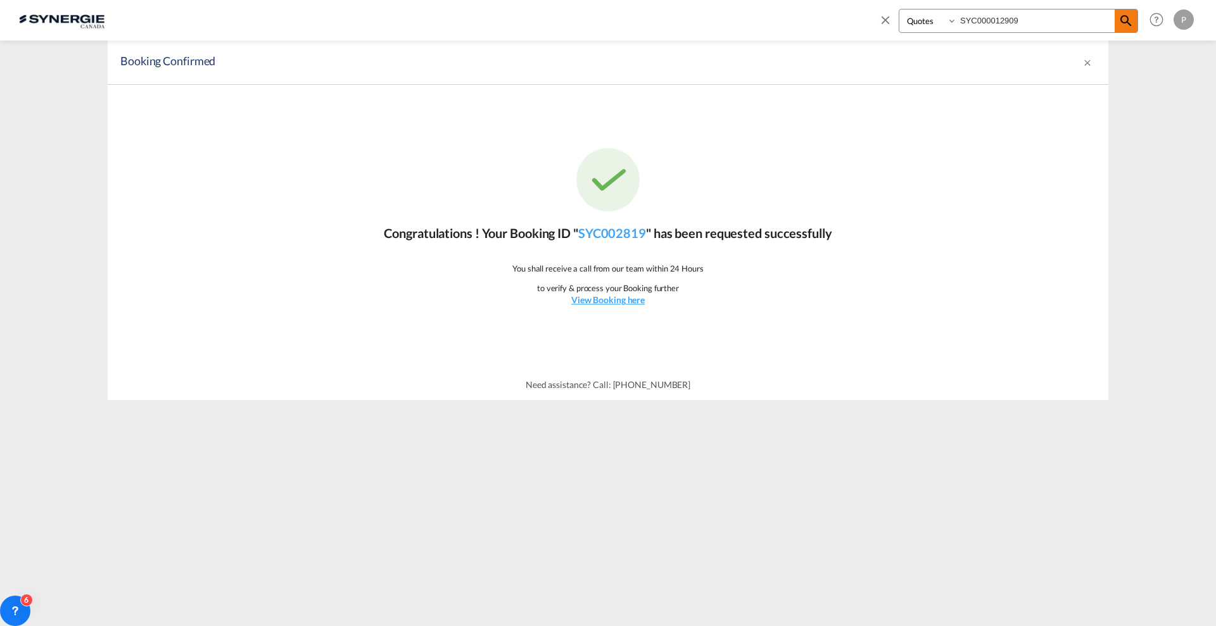
click at [1124, 21] on md-icon "icon-magnify" at bounding box center [1126, 20] width 15 height 15
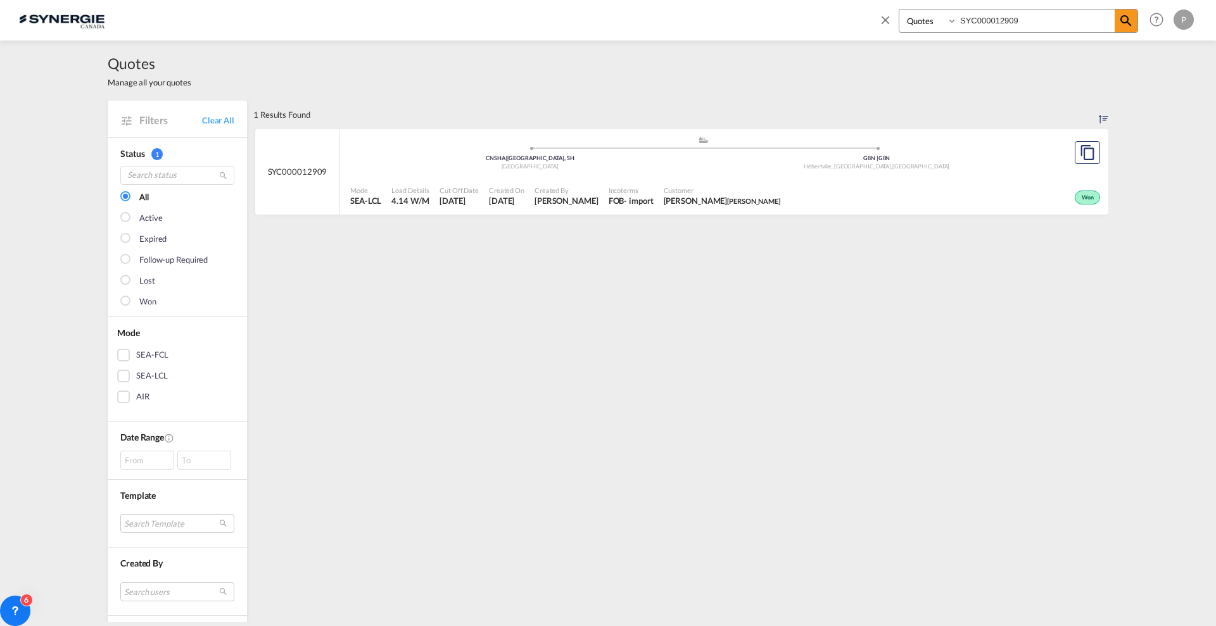
click at [493, 151] on ul ".a{fill:#aaa8ad;} .a{fill:#aaa8ad;} CNSHA | Shanghai, SH China G8N | G8N Hébert…" at bounding box center [704, 151] width 694 height 6
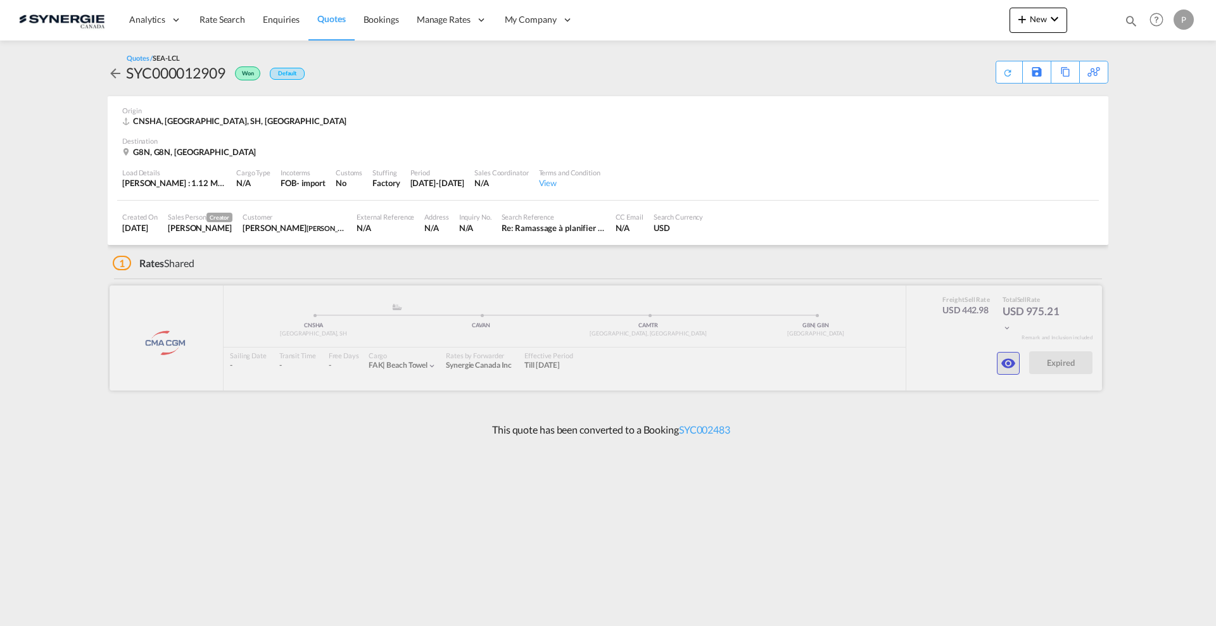
click at [1001, 364] on md-icon "icon-eye" at bounding box center [1008, 363] width 15 height 15
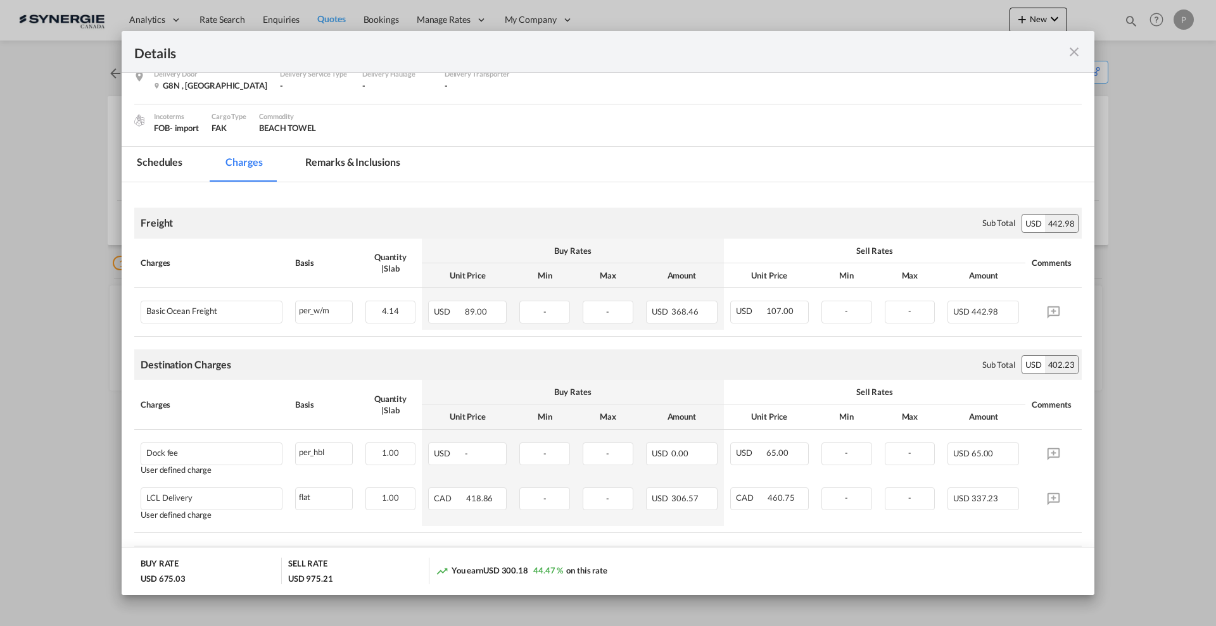
scroll to position [79, 0]
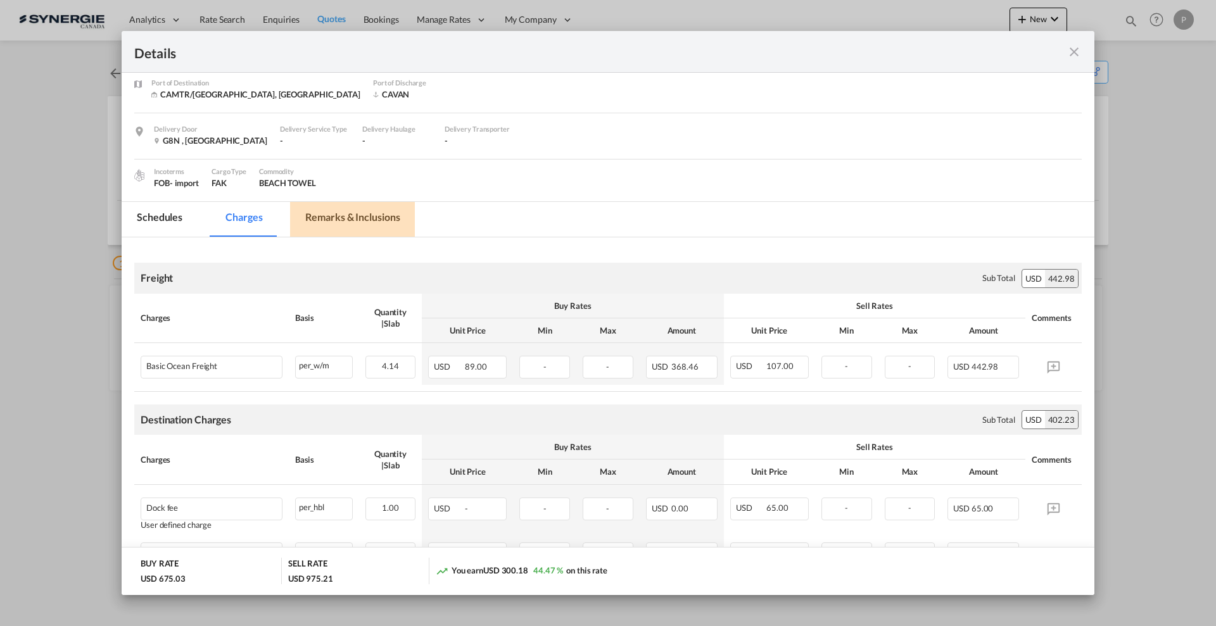
click at [333, 216] on md-tab-item "Remarks & Inclusions" at bounding box center [352, 219] width 125 height 35
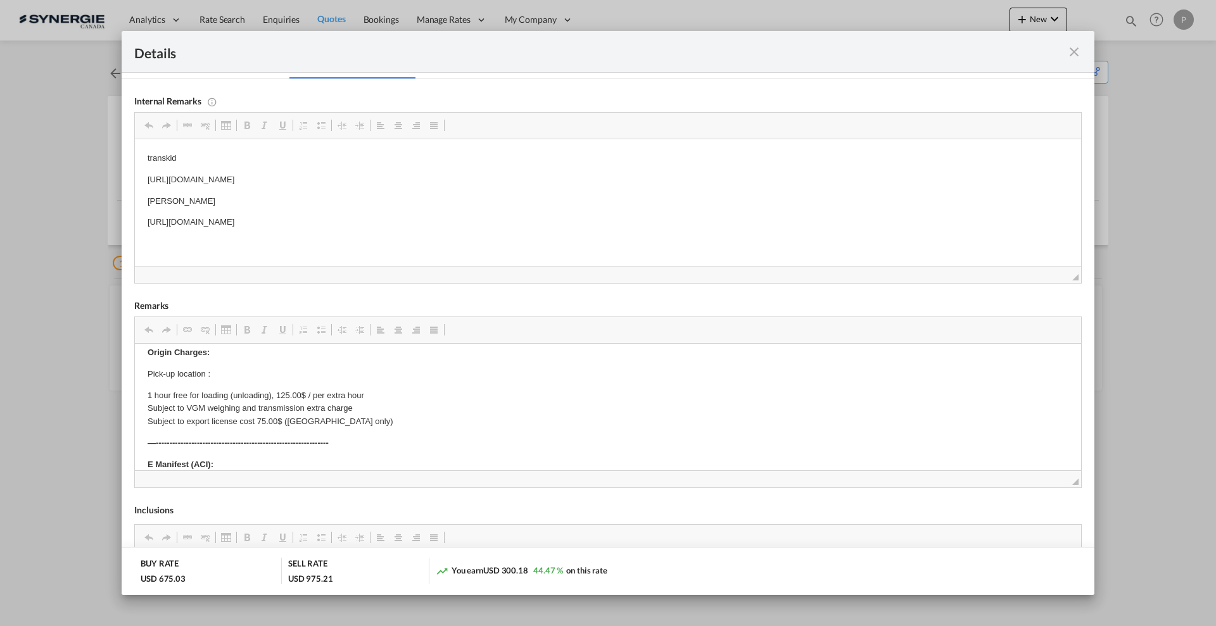
scroll to position [0, 0]
click at [272, 178] on p "https://app.frontapp.com/open/msg_1g430tov?key=6B1hxoSjdpC7i7EEF5kZJ0Cqk5nofSnX" at bounding box center [608, 180] width 921 height 13
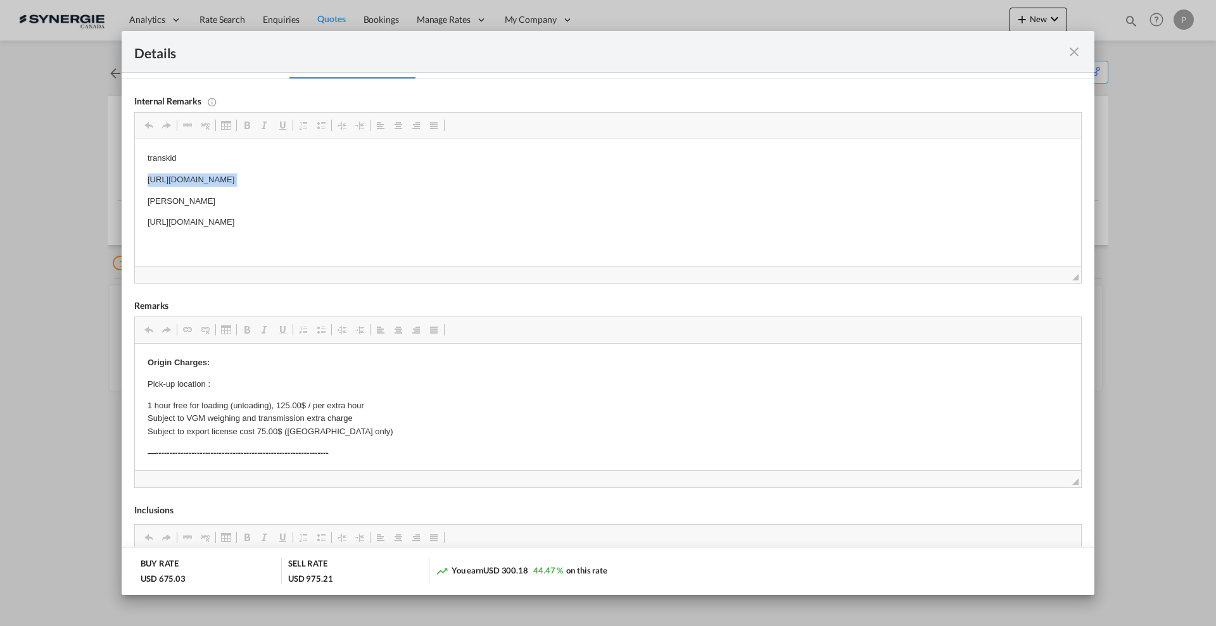
click at [272, 178] on p "https://app.frontapp.com/open/msg_1g430tov?key=6B1hxoSjdpC7i7EEF5kZJ0Cqk5nofSnX" at bounding box center [608, 180] width 921 height 13
click at [1079, 55] on md-icon "icon-close fg-AAA8AD m-0 cursor" at bounding box center [1074, 51] width 15 height 15
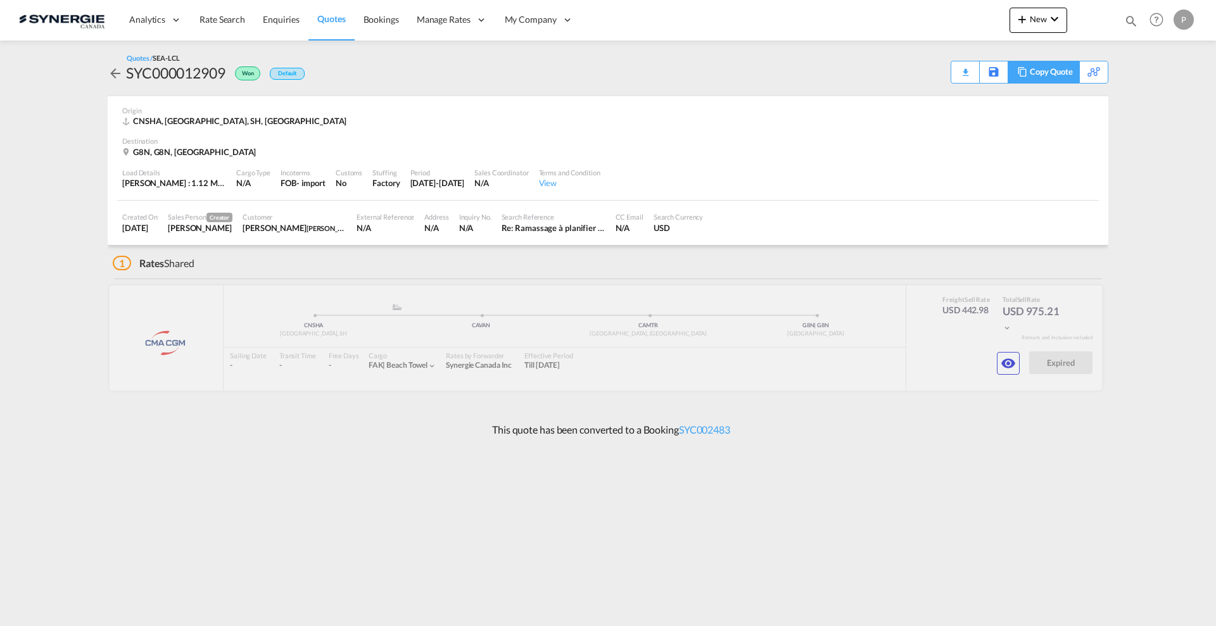
click at [1055, 72] on div "Copy Quote" at bounding box center [1051, 72] width 43 height 22
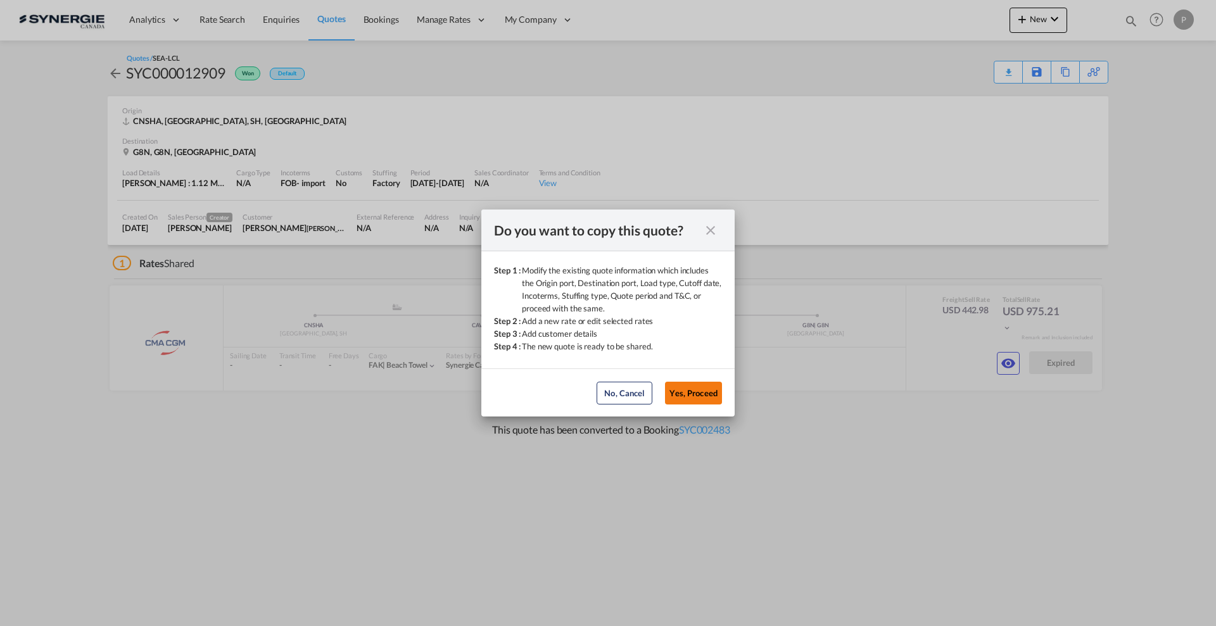
click at [699, 403] on button "Yes, Proceed" at bounding box center [693, 393] width 57 height 23
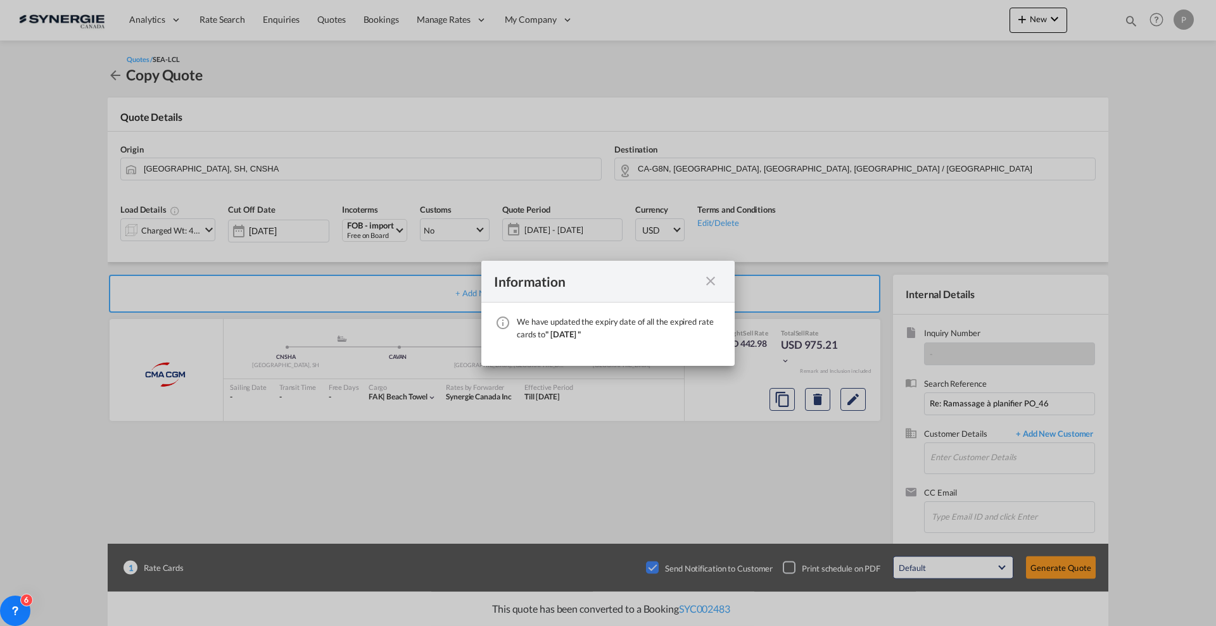
click at [710, 278] on md-icon "icon-close fg-AAA8AD cursor" at bounding box center [710, 281] width 15 height 15
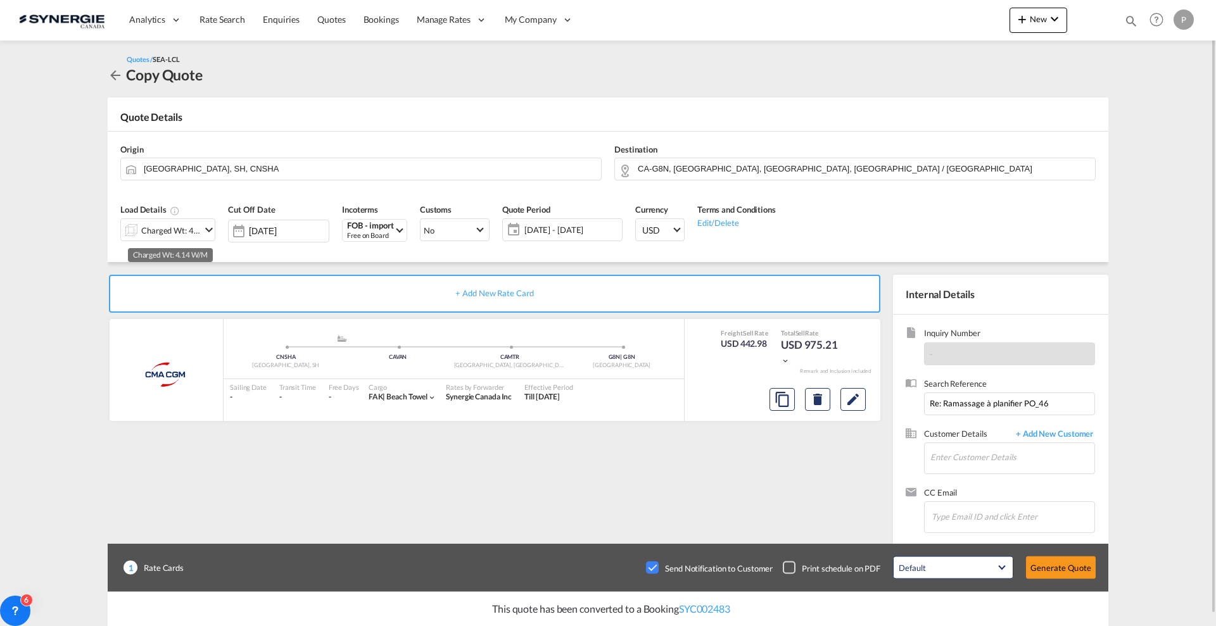
click at [188, 231] on div "Charged Wt: 4.14 W/M" at bounding box center [171, 231] width 60 height 18
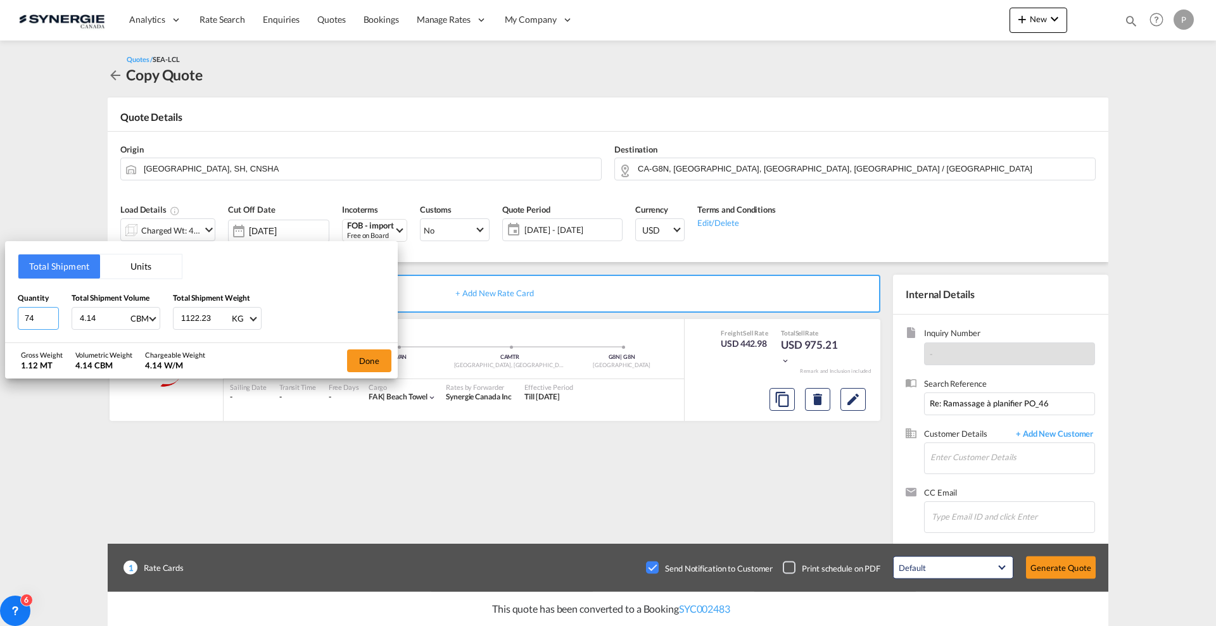
click at [37, 315] on input "74" at bounding box center [38, 318] width 41 height 23
type input "69"
type input "4"
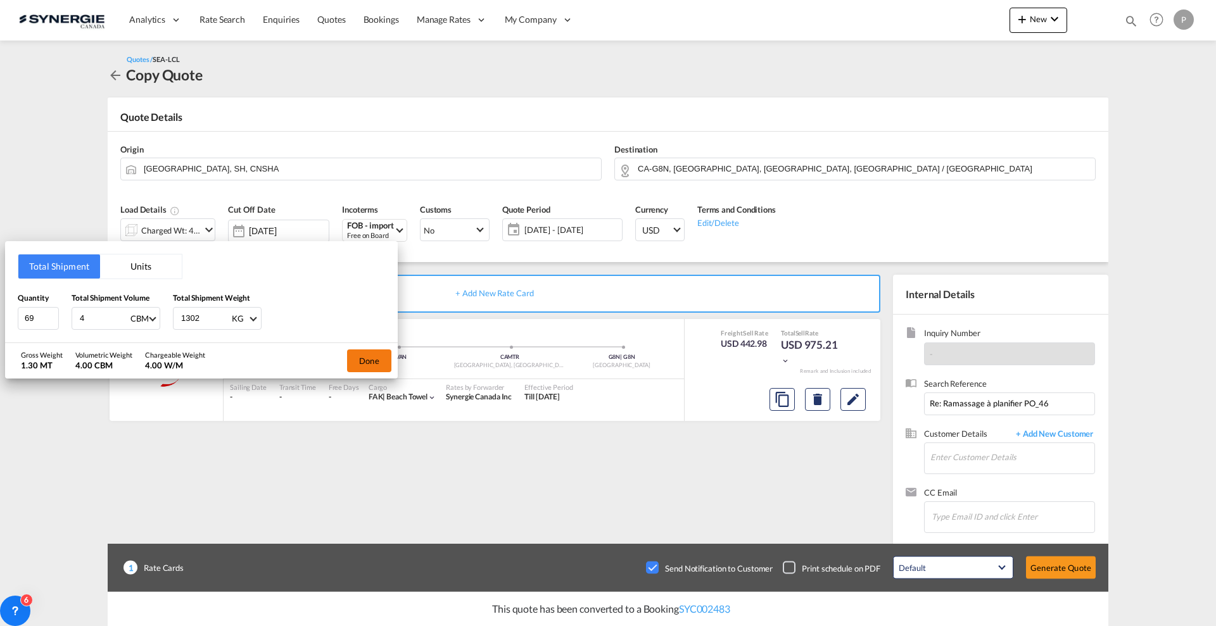
type input "1302"
click at [371, 364] on button "Done" at bounding box center [369, 361] width 44 height 23
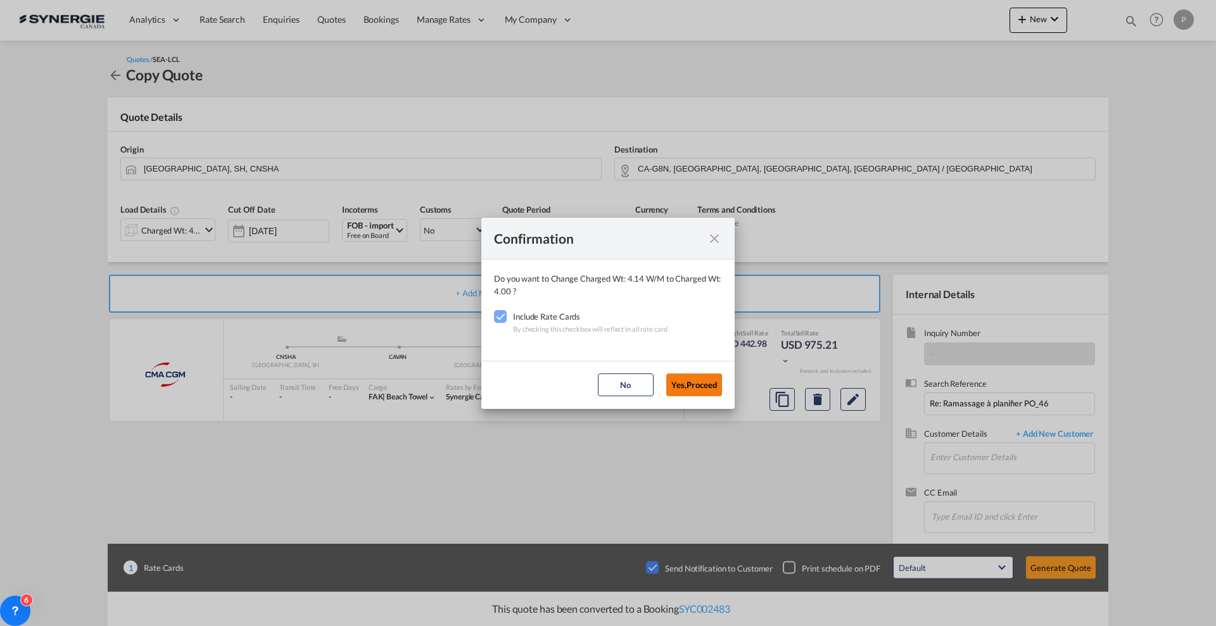
click at [702, 383] on button "Yes,Proceed" at bounding box center [694, 385] width 56 height 23
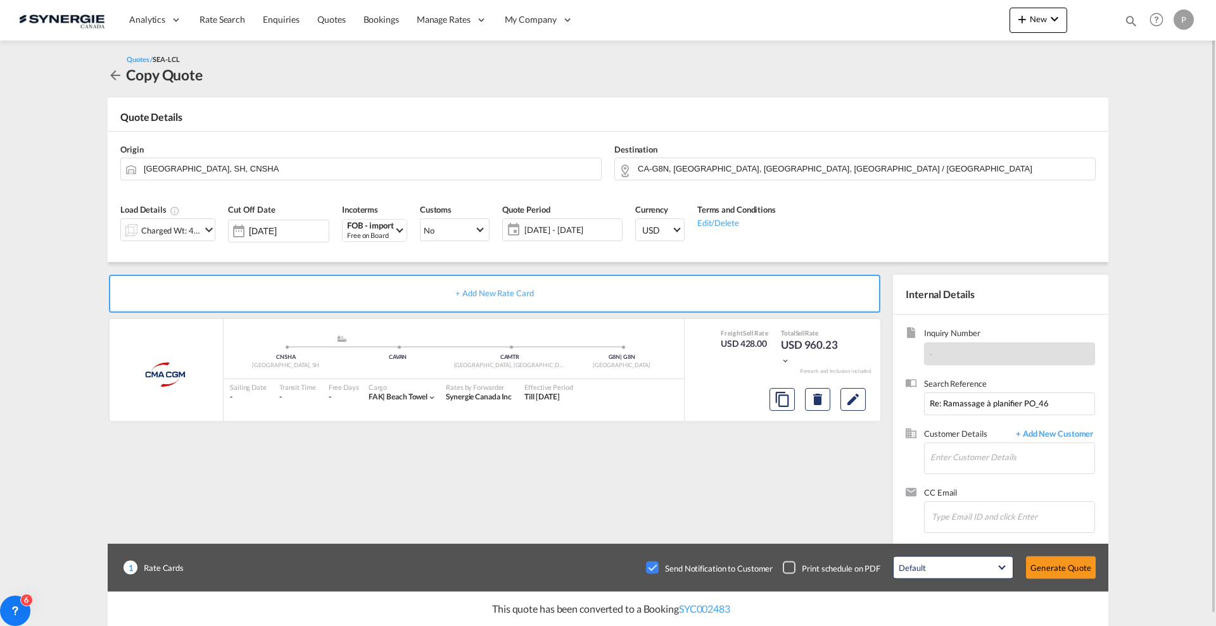
click at [571, 228] on span "[DATE] - [DATE]" at bounding box center [571, 229] width 94 height 11
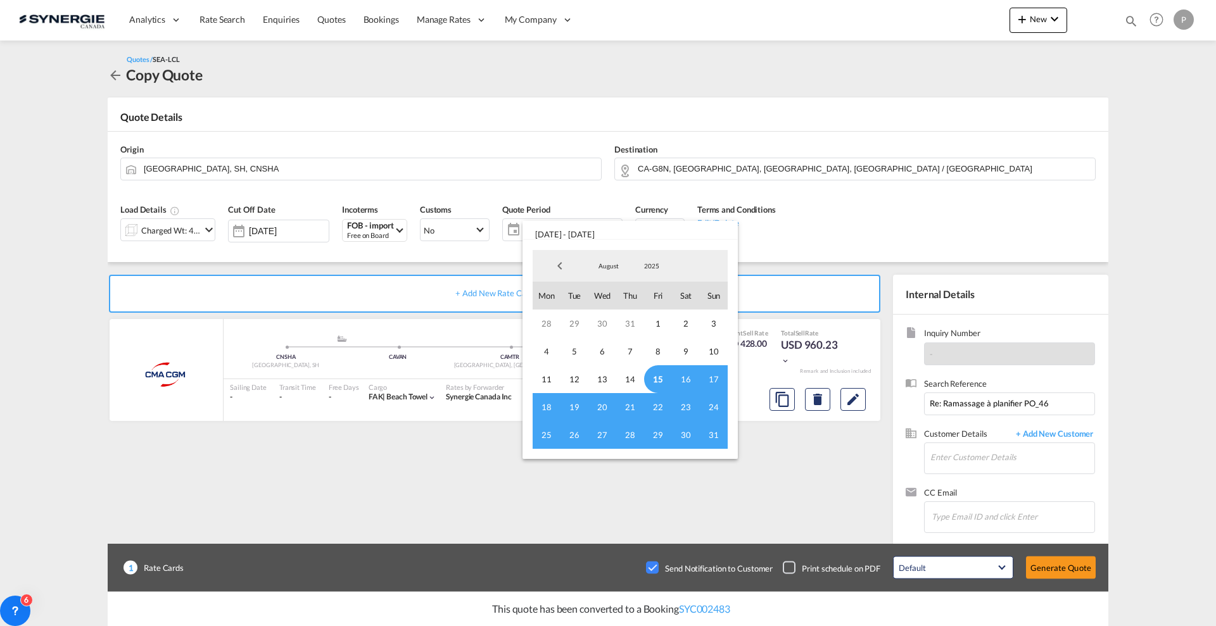
click at [652, 376] on span "15" at bounding box center [658, 380] width 28 height 28
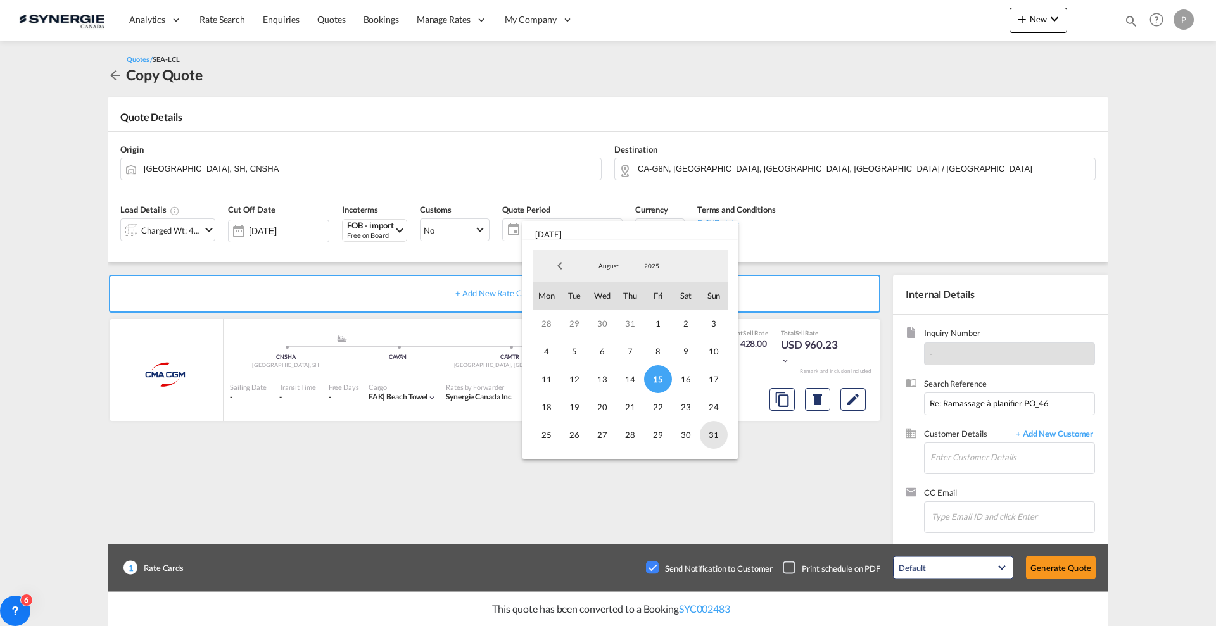
click at [714, 438] on span "31" at bounding box center [714, 435] width 28 height 28
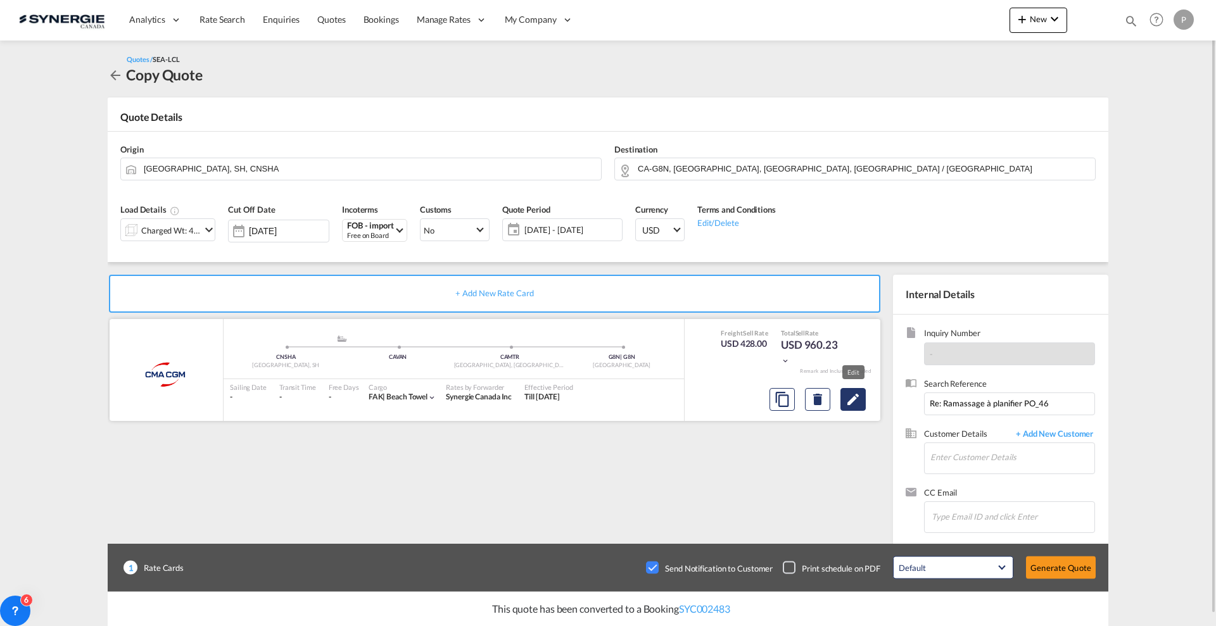
click at [850, 402] on md-icon "Edit" at bounding box center [853, 399] width 15 height 15
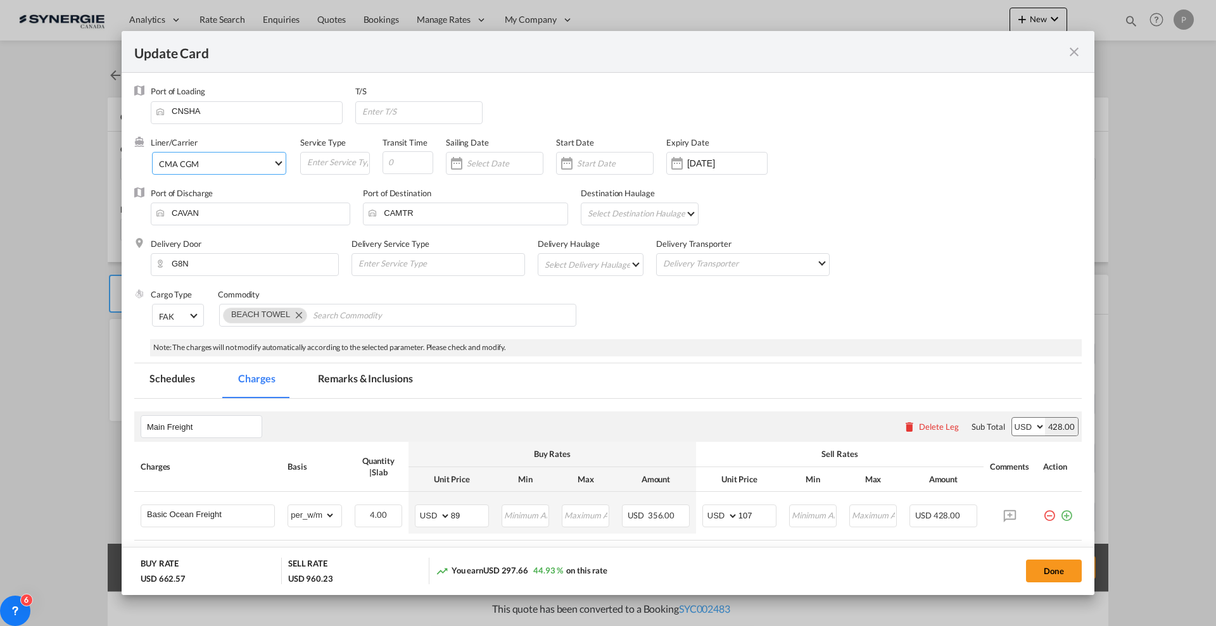
click at [234, 163] on span "CMA CGM" at bounding box center [216, 163] width 114 height 11
type md-option "17"
click at [236, 94] on input "search" at bounding box center [263, 97] width 215 height 30
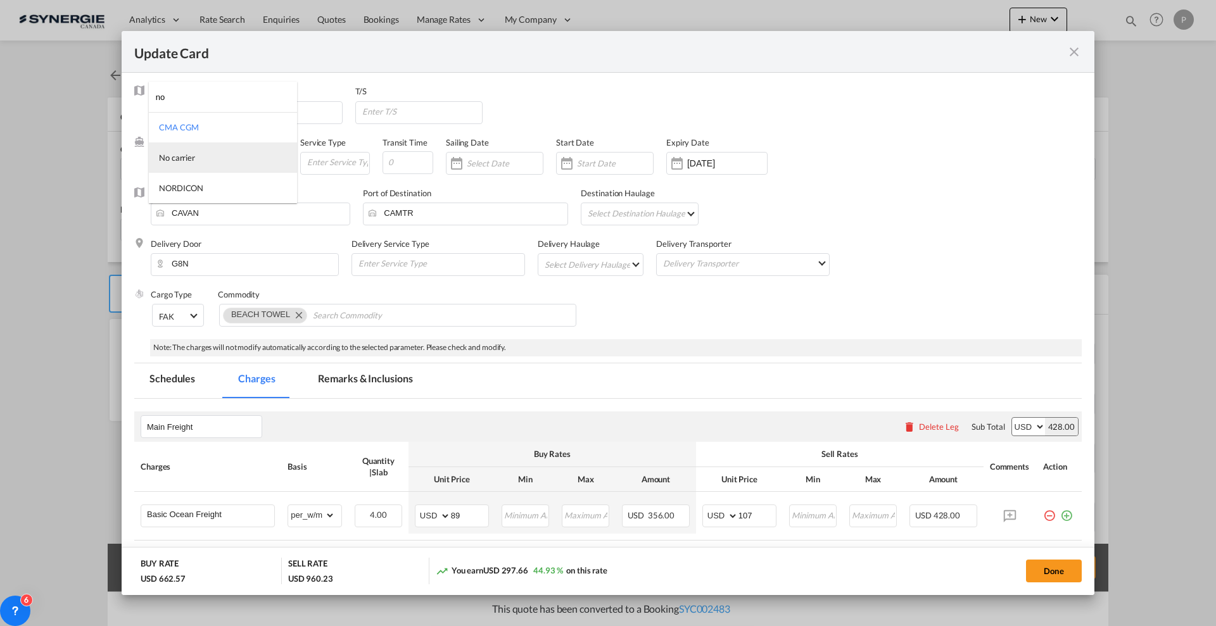
type input "no"
click at [215, 160] on md-option "No carrier" at bounding box center [223, 158] width 148 height 30
click at [402, 108] on input "Update Card Port ..." at bounding box center [422, 111] width 122 height 19
click at [403, 168] on input "Update Card Port ..." at bounding box center [407, 162] width 51 height 23
type input "35"
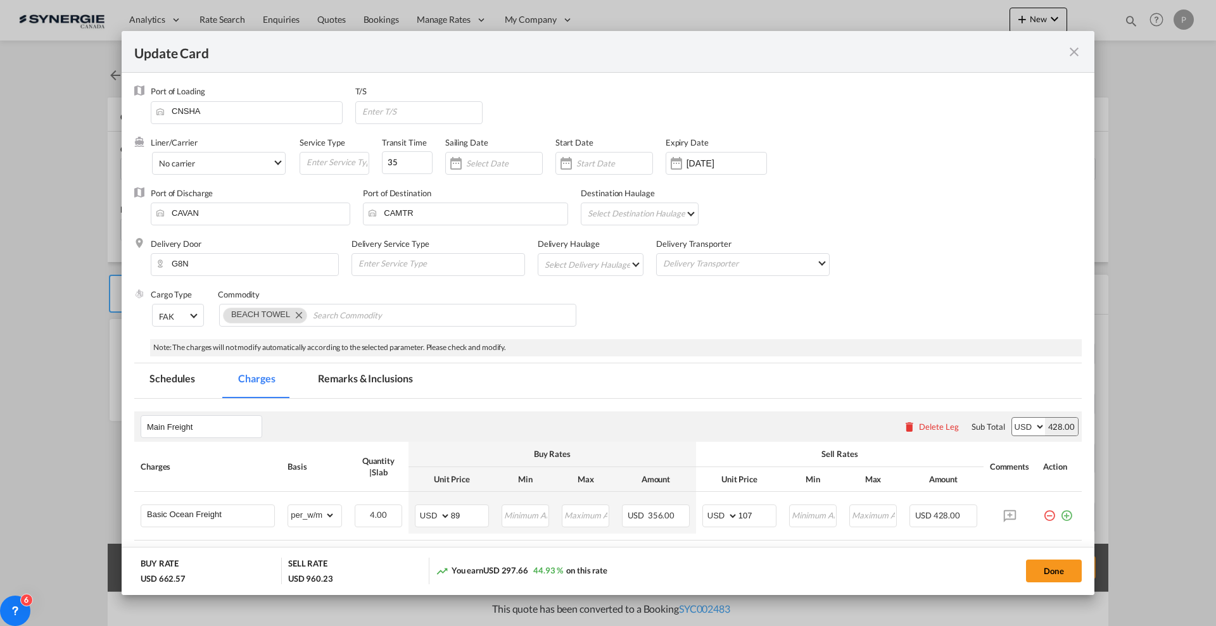
click at [535, 297] on div "Commodity" at bounding box center [398, 294] width 360 height 11
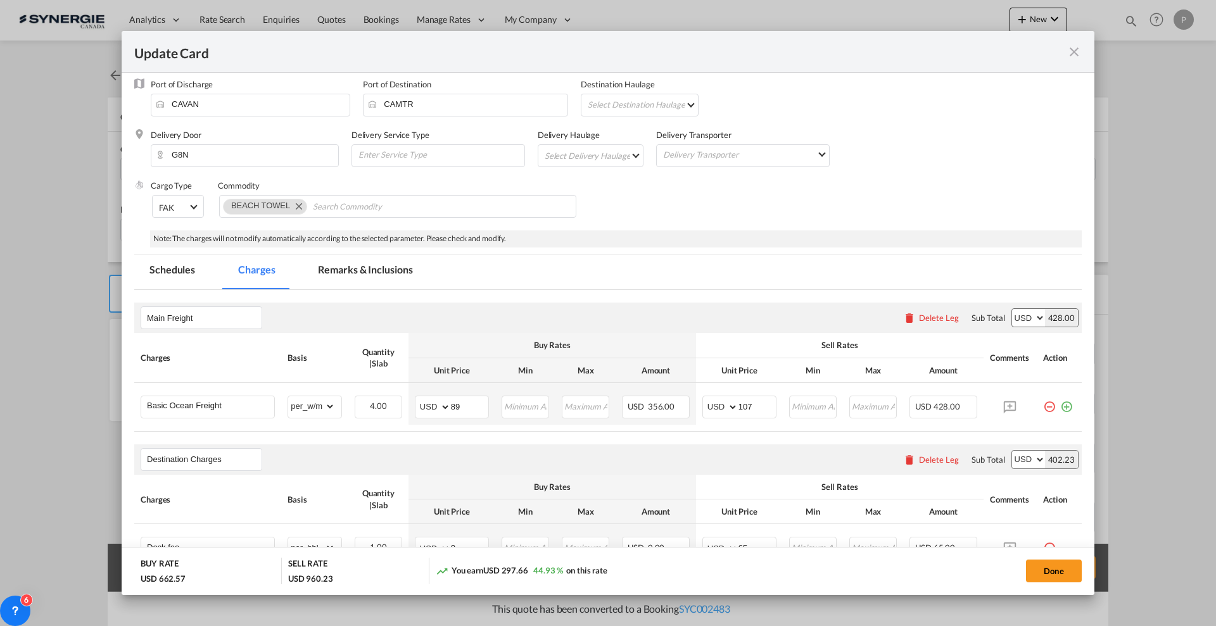
scroll to position [158, 0]
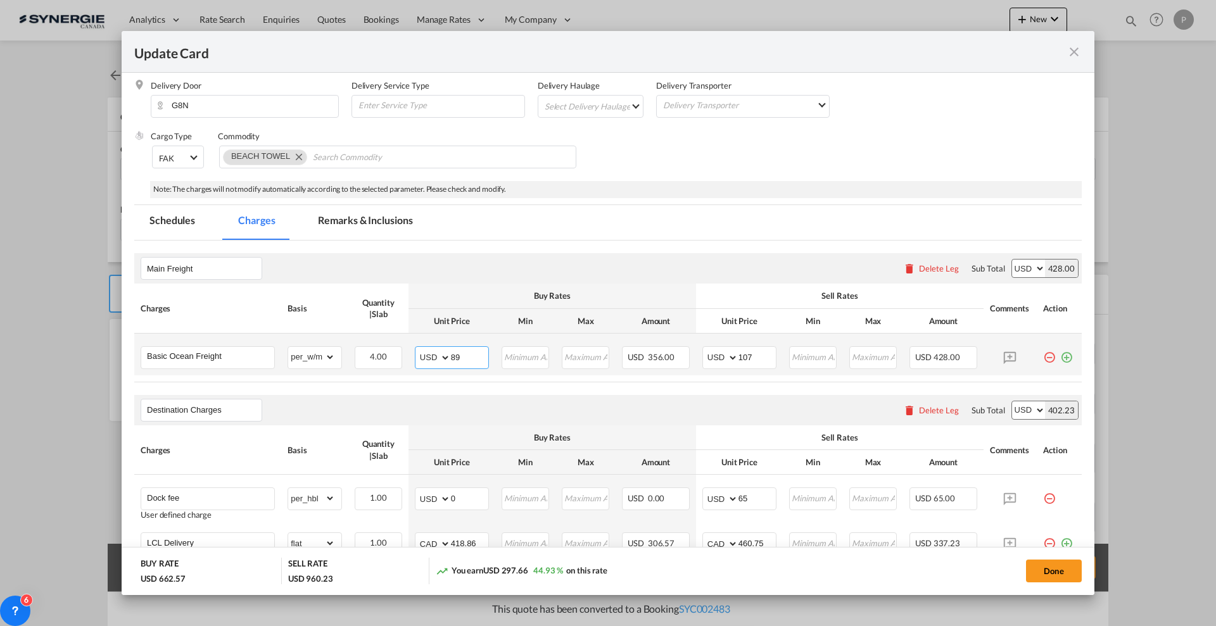
click at [458, 356] on input "89" at bounding box center [469, 356] width 37 height 19
type input "66"
type input "81"
click at [588, 282] on div "Main Freight Please enter leg name Leg Name Already Exists Delete Leg Sub Total…" at bounding box center [608, 268] width 948 height 30
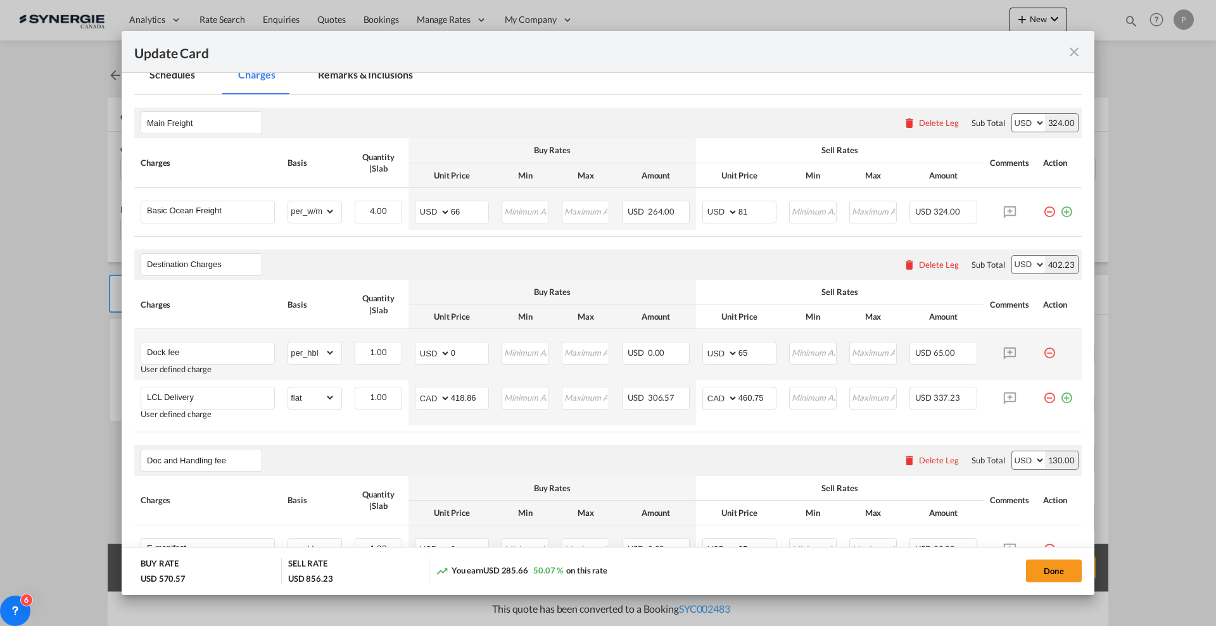
scroll to position [396, 0]
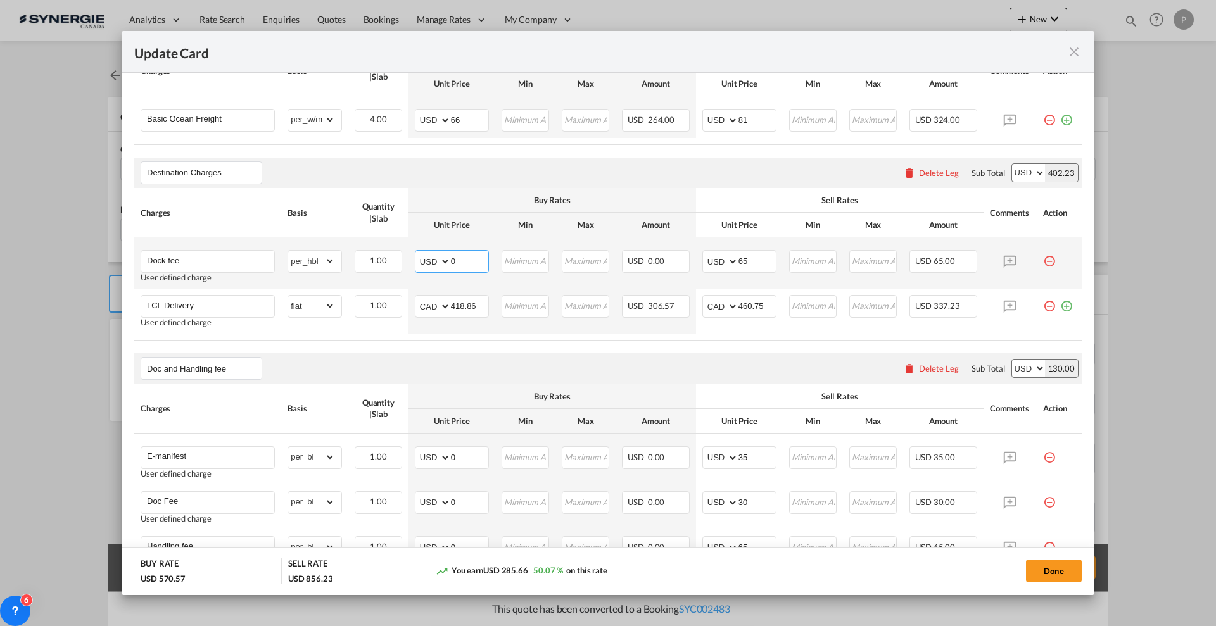
click at [476, 256] on input "0" at bounding box center [469, 260] width 37 height 19
type input "50"
click at [471, 304] on input "418.86" at bounding box center [469, 305] width 37 height 19
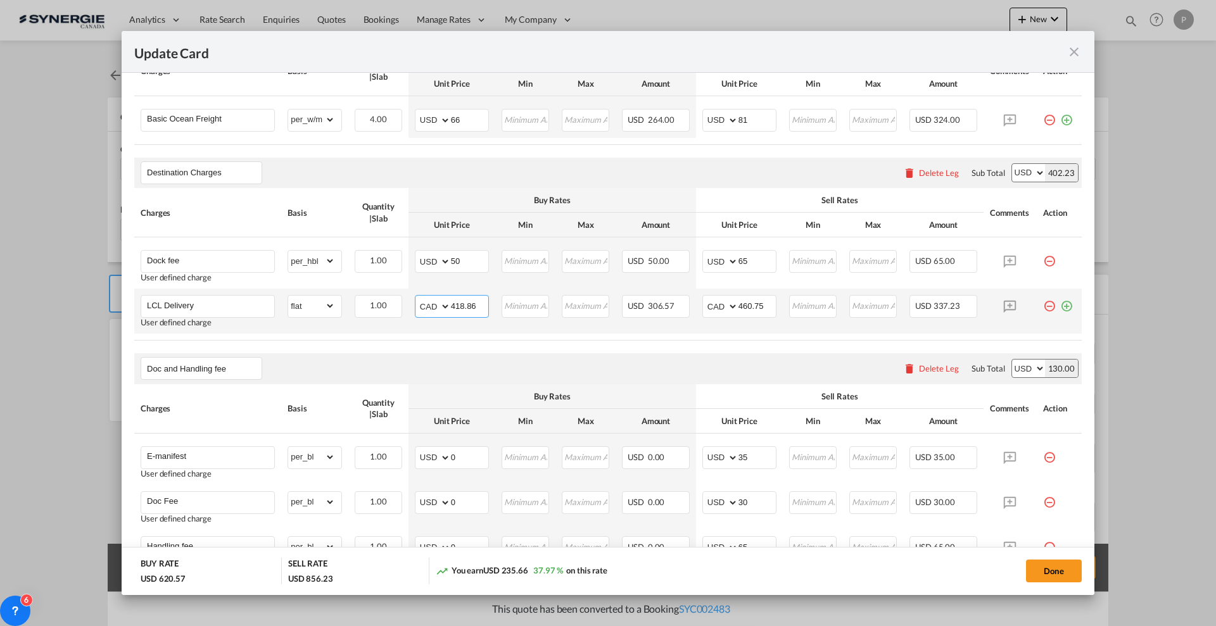
click at [452, 304] on input "418.86" at bounding box center [469, 305] width 37 height 19
click at [454, 299] on input "418.86" at bounding box center [469, 305] width 37 height 19
click at [454, 298] on input "418.86" at bounding box center [469, 305] width 37 height 19
click at [435, 307] on select "AED AFN ALL AMD ANG AOA ARS AUD AWG AZN BAM BBD BDT BGN BHD BIF BMD BND [PERSON…" at bounding box center [433, 307] width 33 height 18
select select "string:USD"
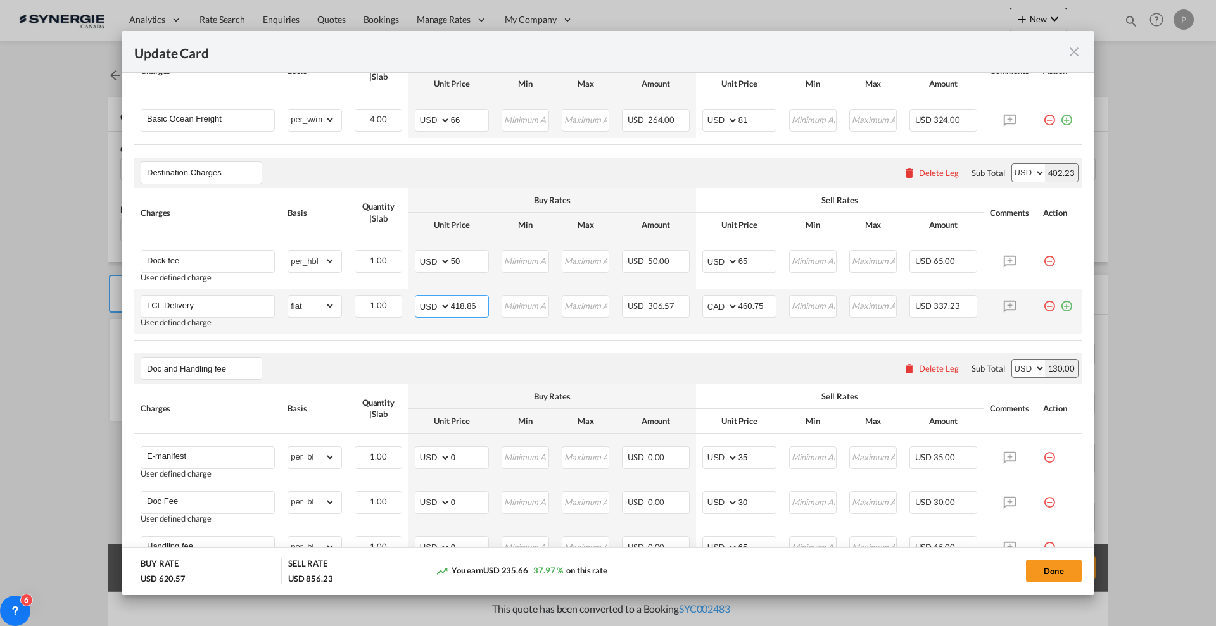
click at [417, 298] on select "AED AFN ALL AMD ANG AOA ARS AUD AWG AZN BAM BBD BDT BGN BHD BIF BMD BND [PERSON…" at bounding box center [433, 307] width 33 height 18
type input "322"
type input "usd"
select select "string:USD"
type input "350"
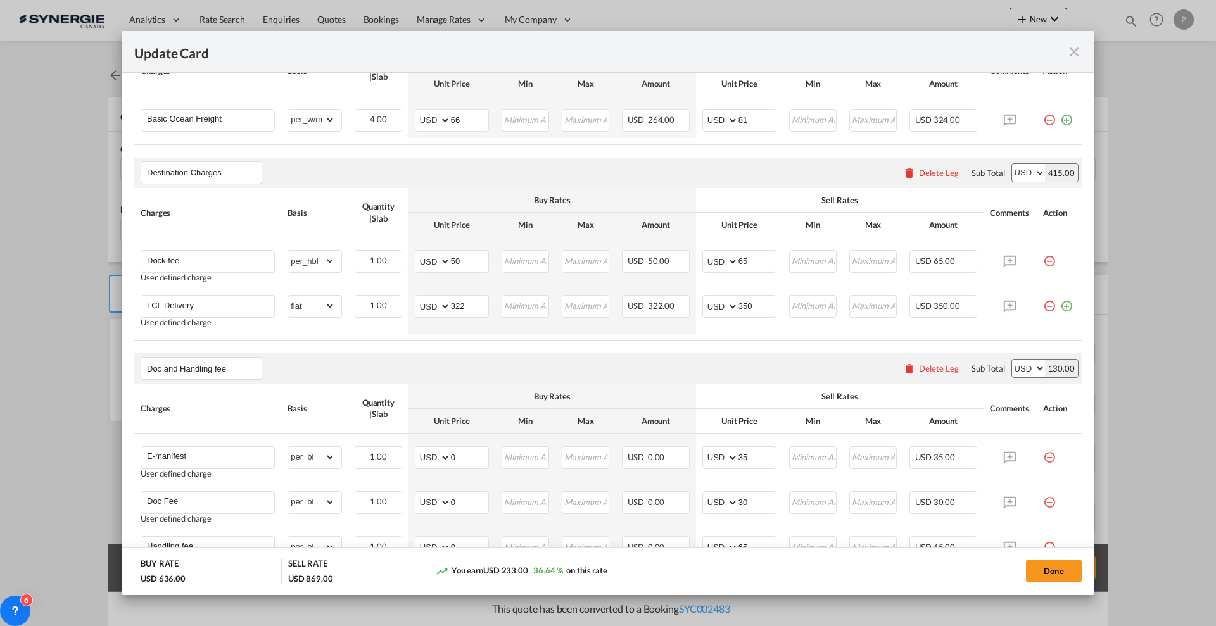
click at [663, 96] on th "Amount" at bounding box center [656, 84] width 80 height 25
click at [742, 253] on input "65" at bounding box center [757, 260] width 37 height 19
type input "60"
click at [720, 238] on td "AED AFN ALL AMD ANG AOA ARS AUD AWG AZN BAM BBD BDT BGN BHD BIF BMD BND BOB BRL…" at bounding box center [739, 263] width 87 height 51
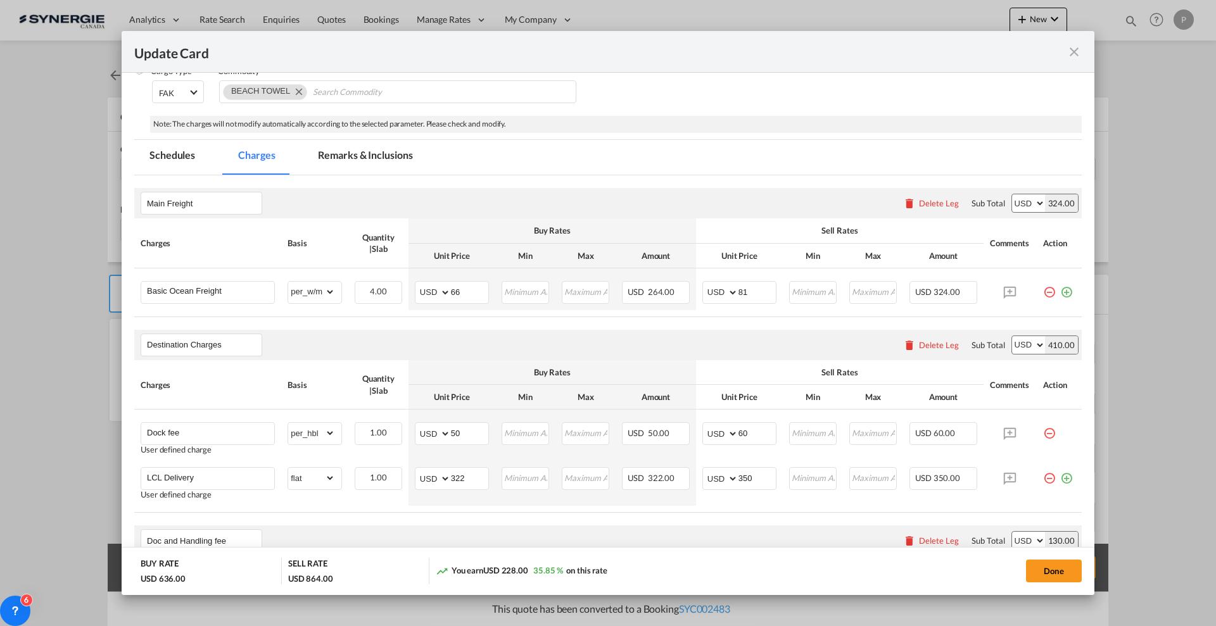
scroll to position [0, 0]
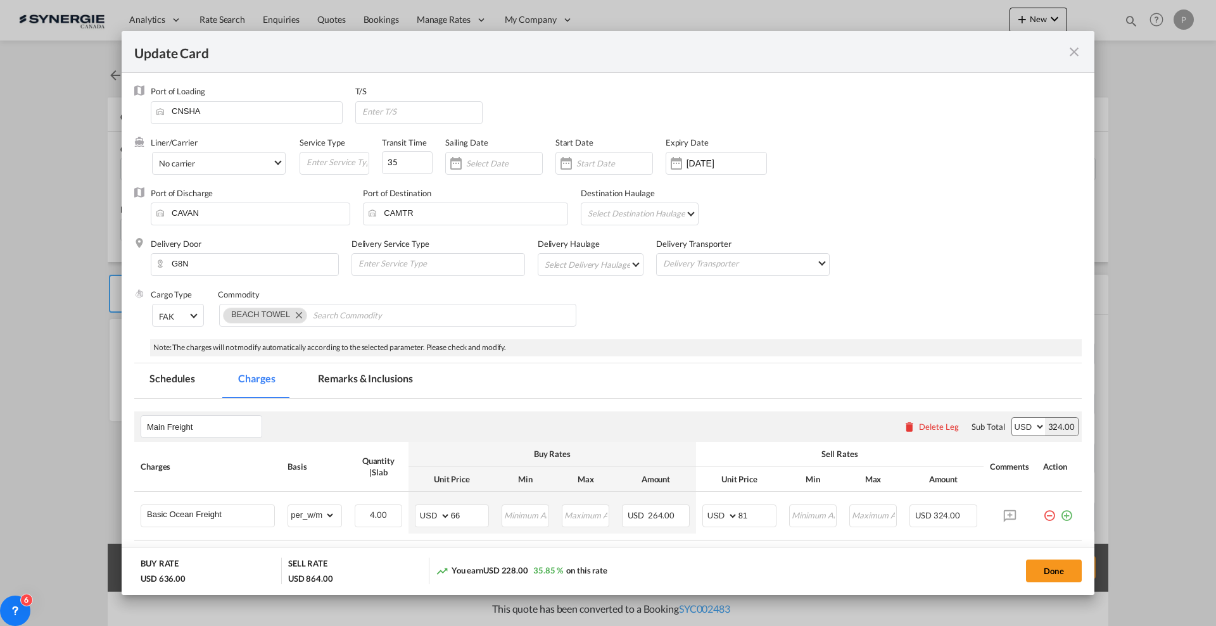
click at [374, 385] on md-tab-item "Remarks & Inclusions" at bounding box center [365, 381] width 125 height 35
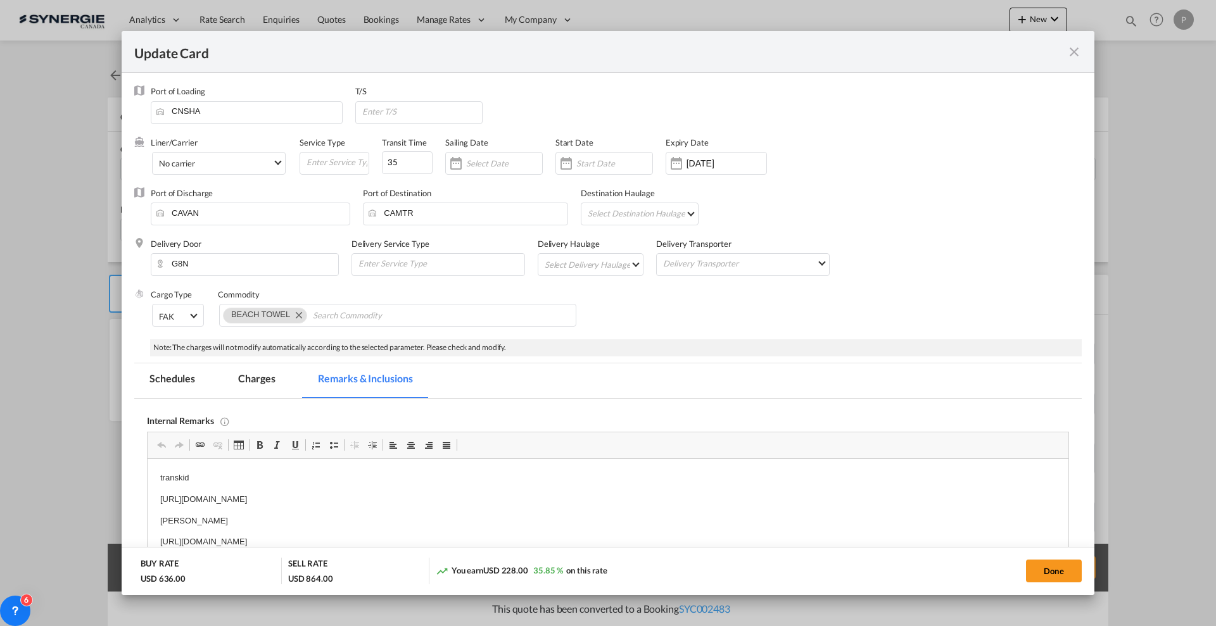
scroll to position [238, 0]
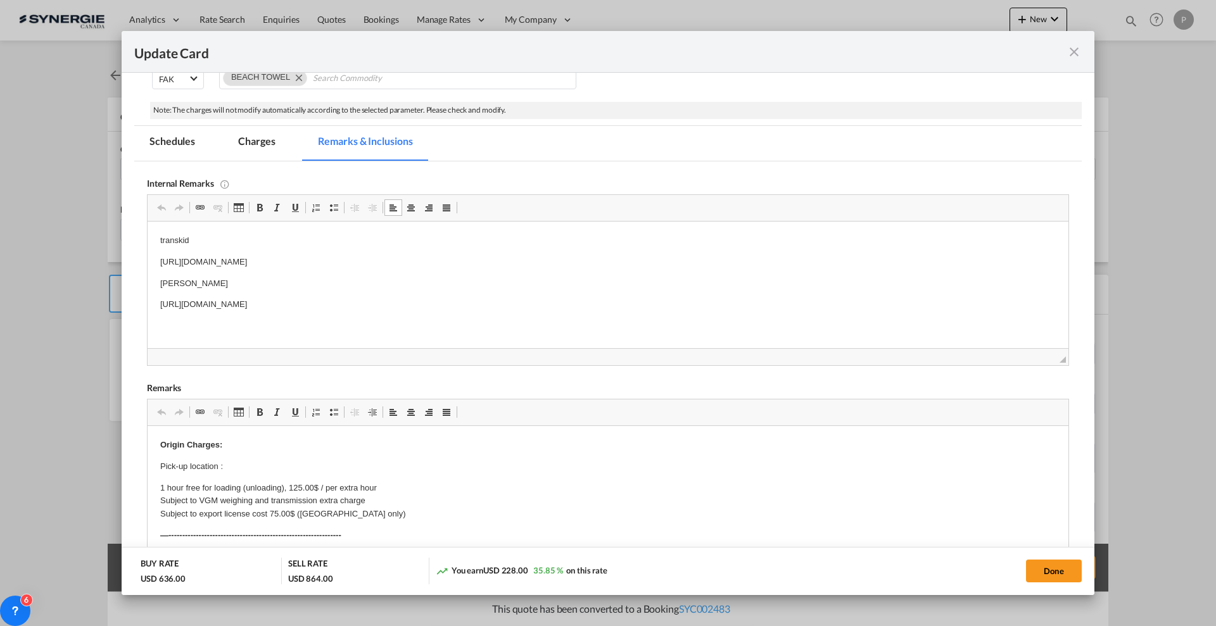
click at [371, 267] on p "https://app.frontapp.com/open/msg_1g430tov?key=6B1hxoSjdpC7i7EEF5kZJ0Cqk5nofSnX" at bounding box center [608, 262] width 896 height 13
click at [180, 241] on p "transkid" at bounding box center [608, 240] width 896 height 13
click at [188, 260] on p "https://app.frontapp.com/open/msg_1g430tov?key=6B1hxoSjdpC7i7EEF5kZJ0Cqk5nofSnX" at bounding box center [608, 262] width 896 height 13
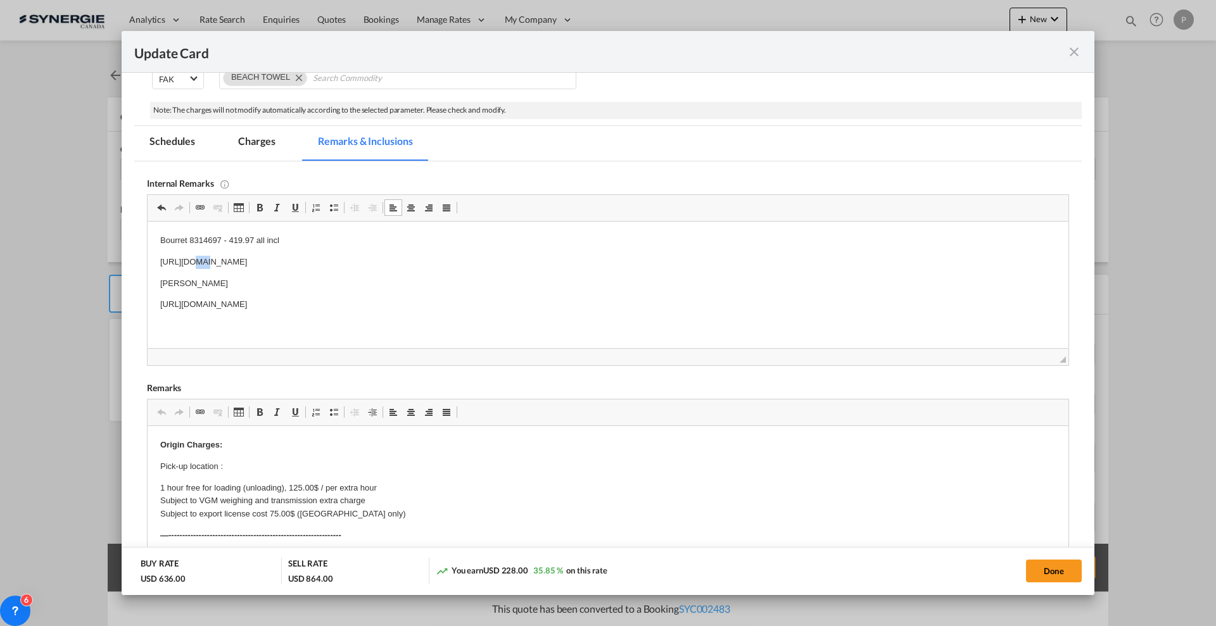
click at [188, 260] on p "https://app.frontapp.com/open/msg_1g430tov?key=6B1hxoSjdpC7i7EEF5kZJ0Cqk5nofSnX" at bounding box center [608, 262] width 896 height 13
click at [487, 282] on html "Bourret 8314697 - 419.97 all incl solem - https://app.frontapp.com/open/msg_1g3…" at bounding box center [608, 252] width 921 height 60
click at [230, 269] on p "solem - https://app.frontapp.com/open/msg_1g3ubzm7?key=ldj5oDh_qxZBlMq5ScvoxCki…" at bounding box center [608, 262] width 896 height 13
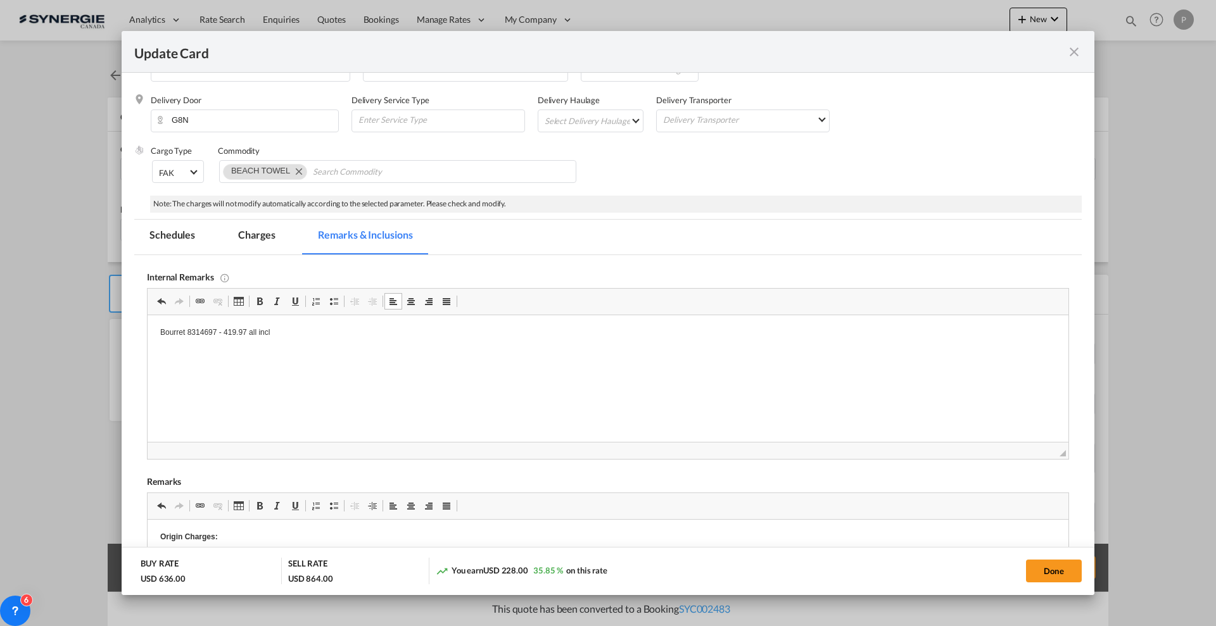
scroll to position [381, 0]
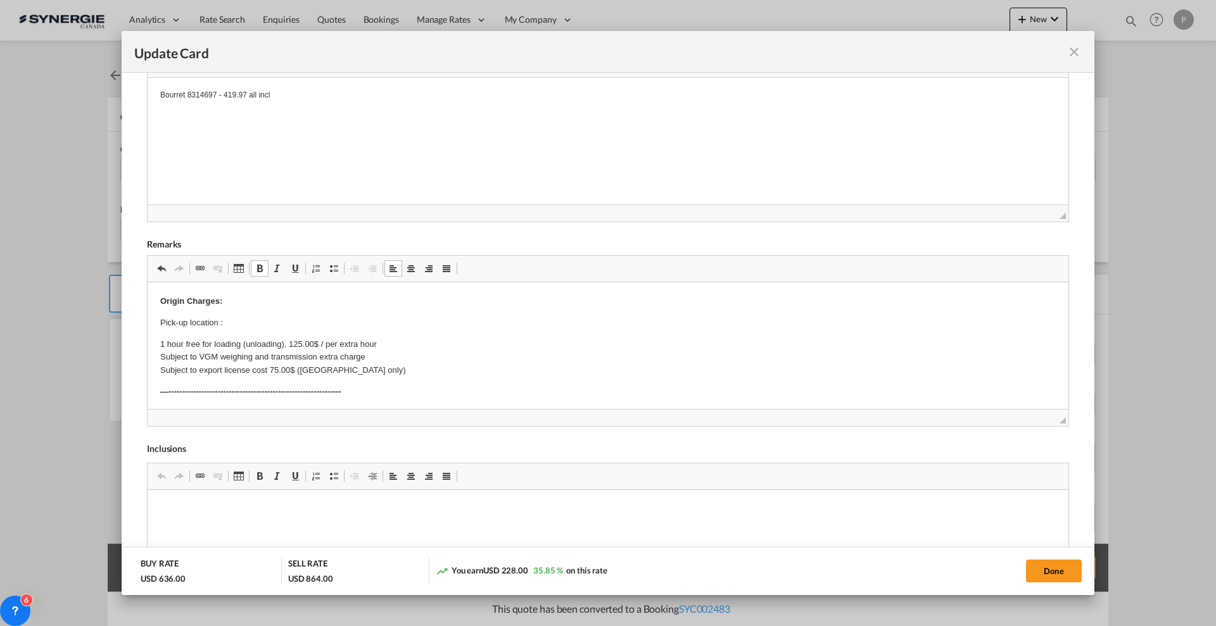
drag, startPoint x: 360, startPoint y: 379, endPoint x: 783, endPoint y: 374, distance: 422.5
drag, startPoint x: 357, startPoint y: 390, endPoint x: 321, endPoint y: 357, distance: 48.9
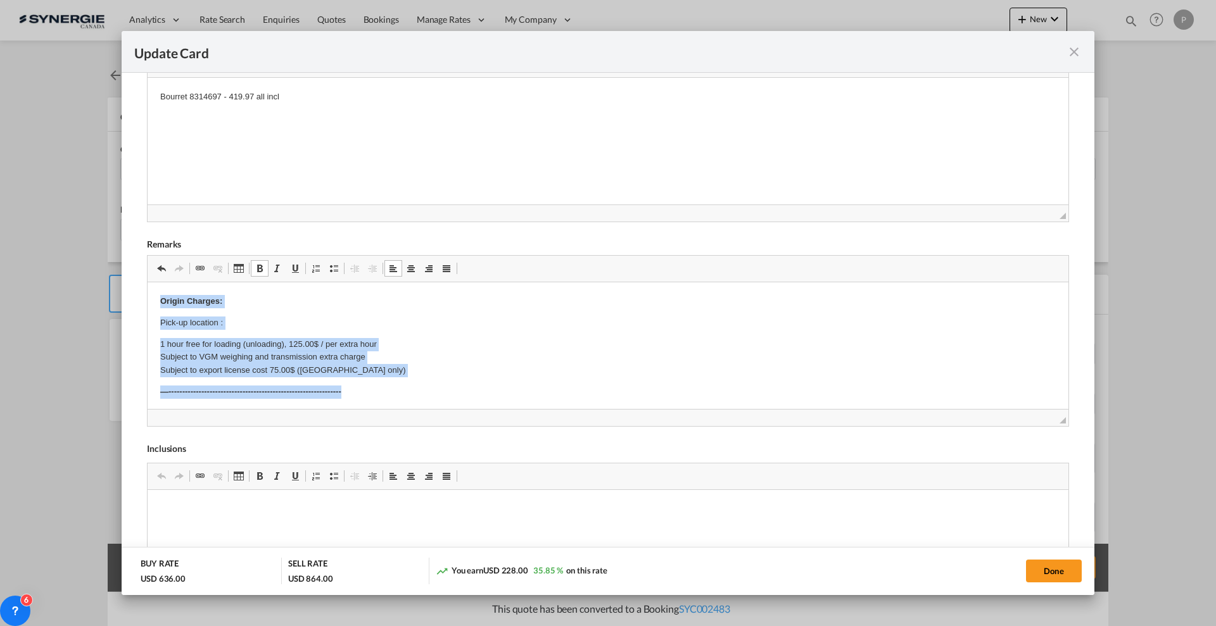
drag, startPoint x: 362, startPoint y: 395, endPoint x: 29, endPoint y: 242, distance: 366.8
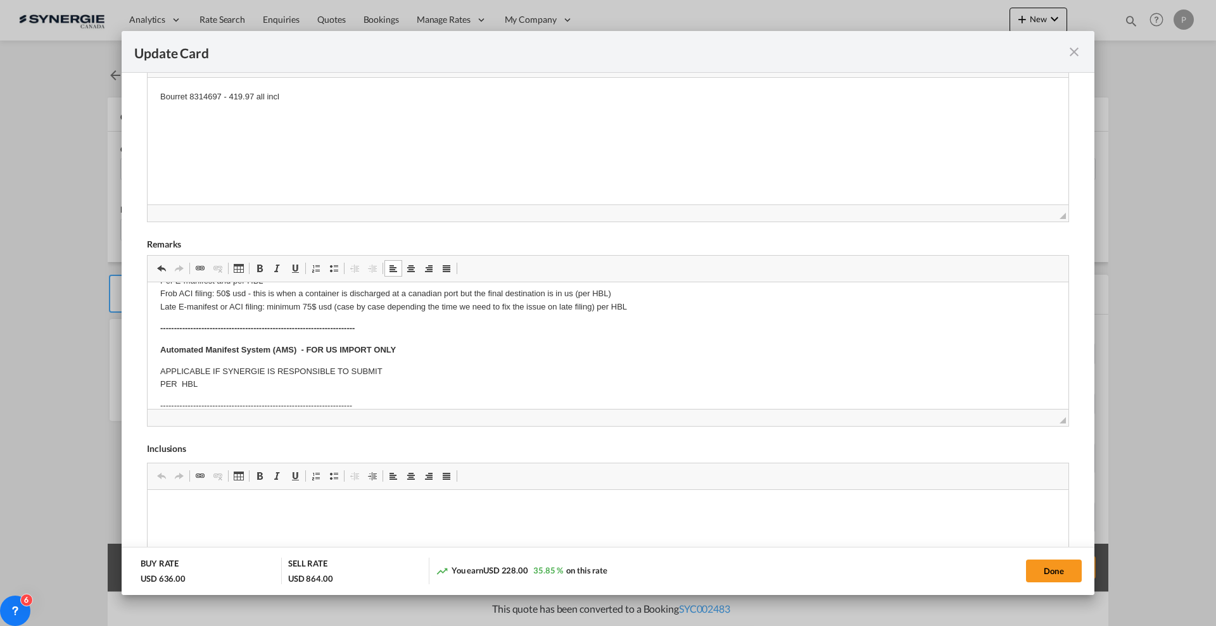
scroll to position [79, 0]
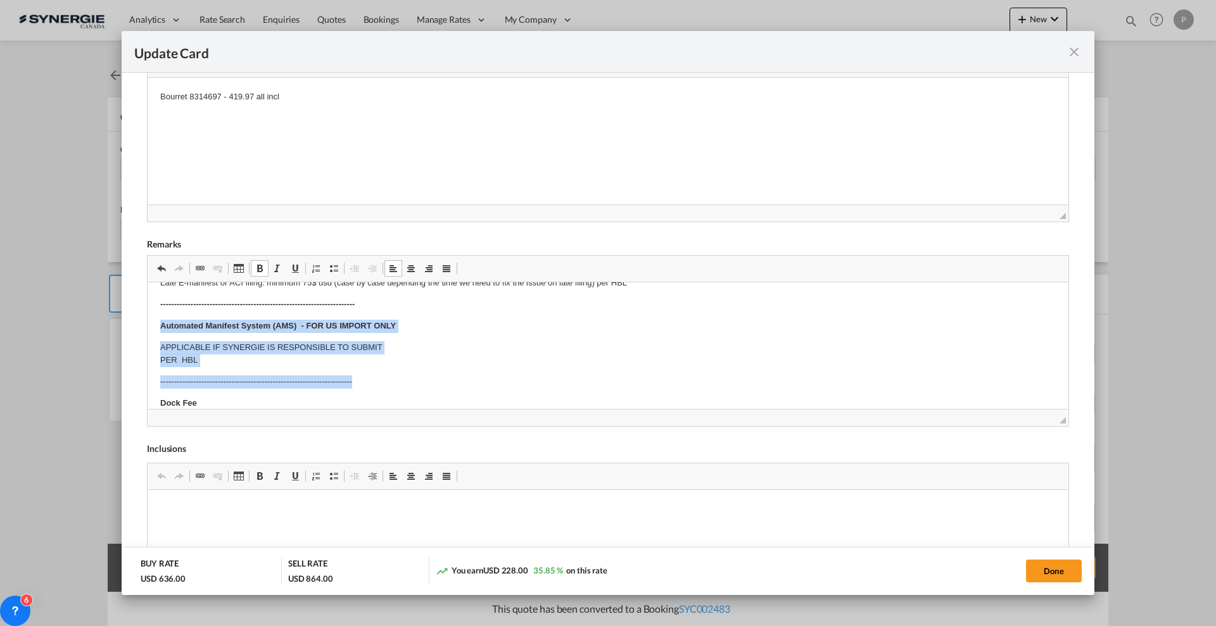
drag, startPoint x: 156, startPoint y: 319, endPoint x: 379, endPoint y: 375, distance: 229.4
click at [379, 375] on html "​​​​​​​ E Manifest (ACI): Applicable if Synergie is responsible to submit Per E…" at bounding box center [608, 559] width 921 height 712
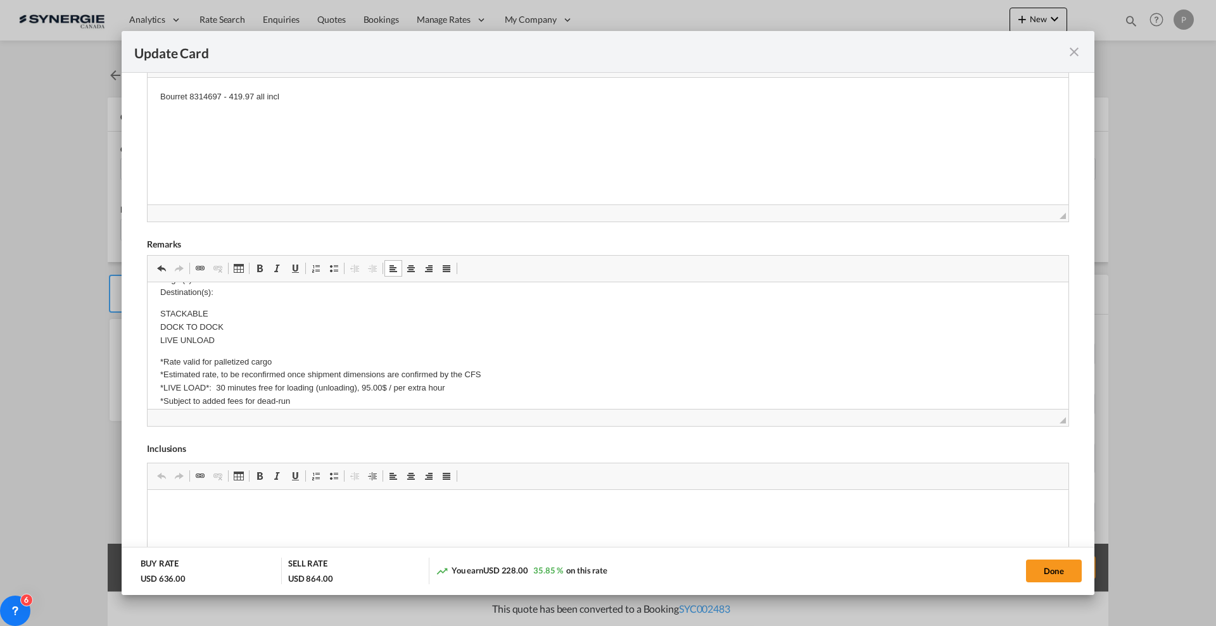
scroll to position [158, 0]
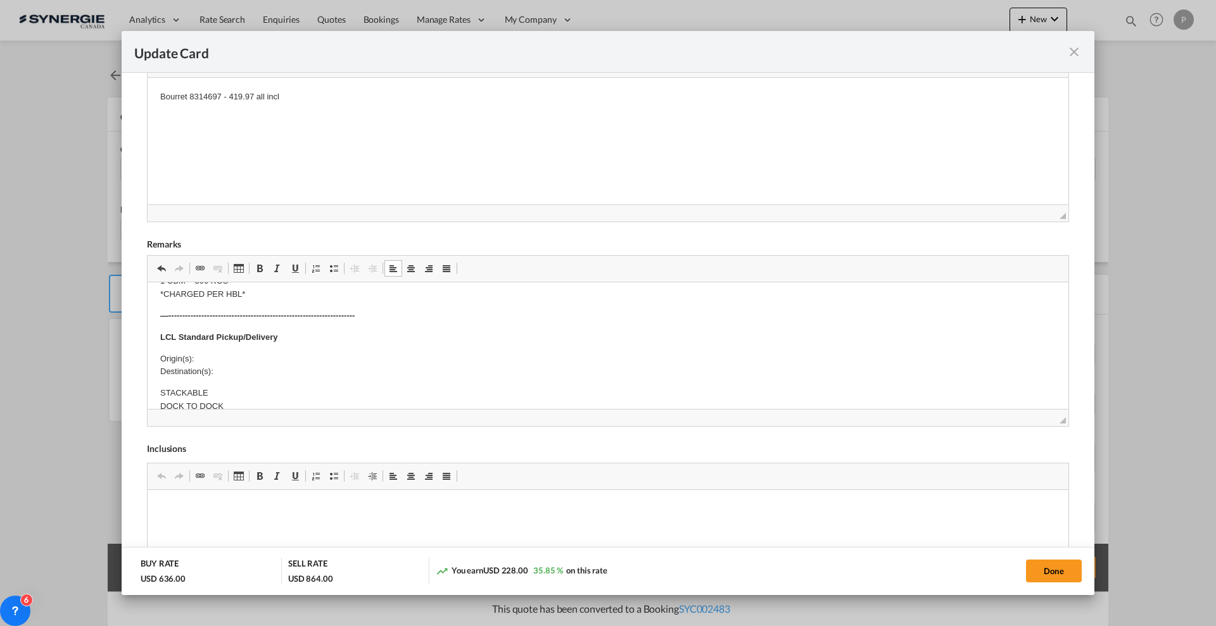
click at [248, 348] on body "E Manifest (ACI): Applicable if Synergie is responsible to submit Per E-manifes…" at bounding box center [608, 441] width 896 height 609
click at [225, 367] on body "E Manifest (ACI): Applicable if Synergie is responsible to submit Per E-manifes…" at bounding box center [608, 441] width 896 height 609
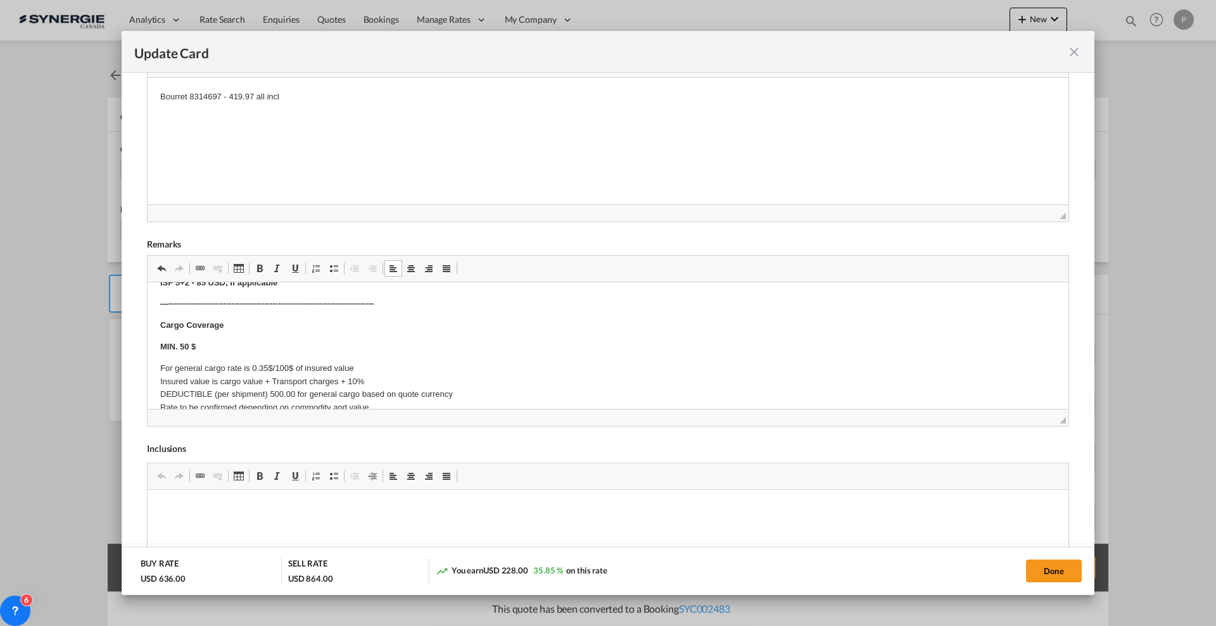
scroll to position [508, 0]
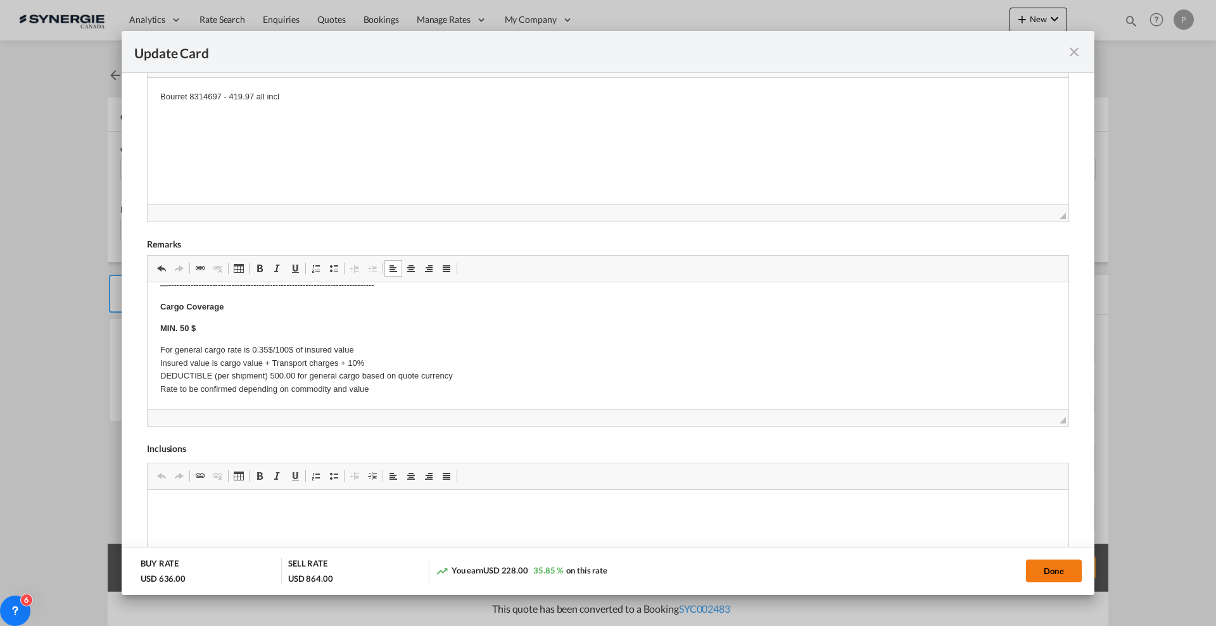
click at [1050, 568] on button "Done" at bounding box center [1054, 571] width 56 height 23
type input "[DATE]"
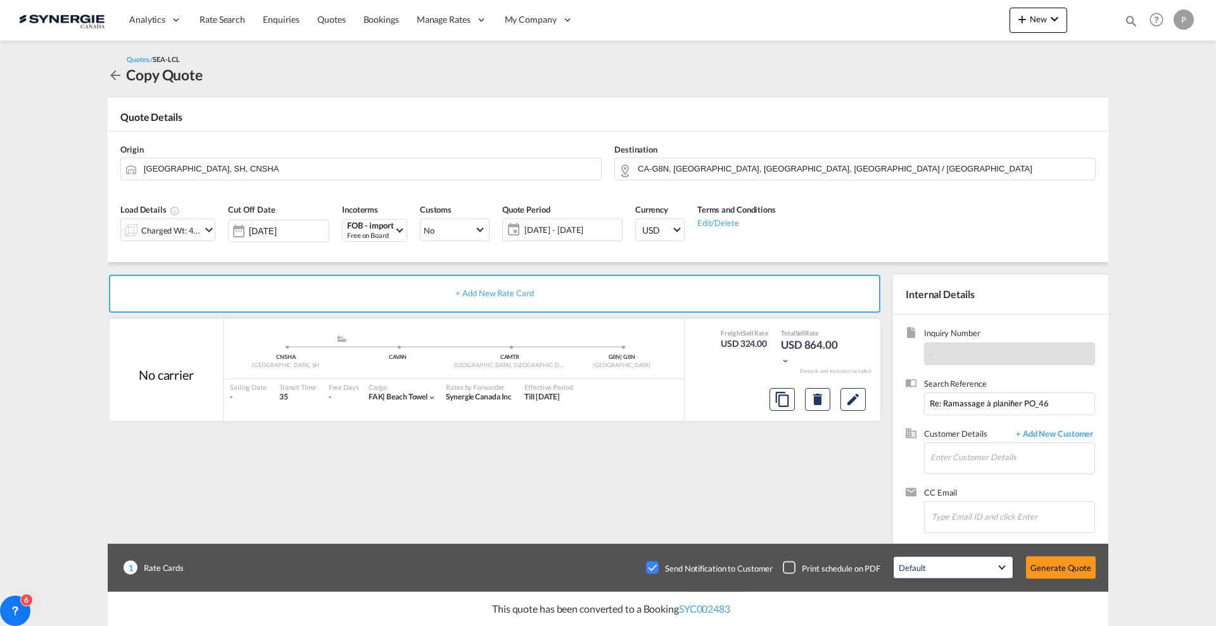
scroll to position [99, 0]
click at [1020, 467] on input "Enter Customer Details" at bounding box center [1013, 457] width 164 height 29
paste input "ntremblay@solem.ca"
type input "ntremblay@solem.ca"
click at [1018, 397] on input "Re: Ramassage à planifier PO_46" at bounding box center [1009, 404] width 171 height 23
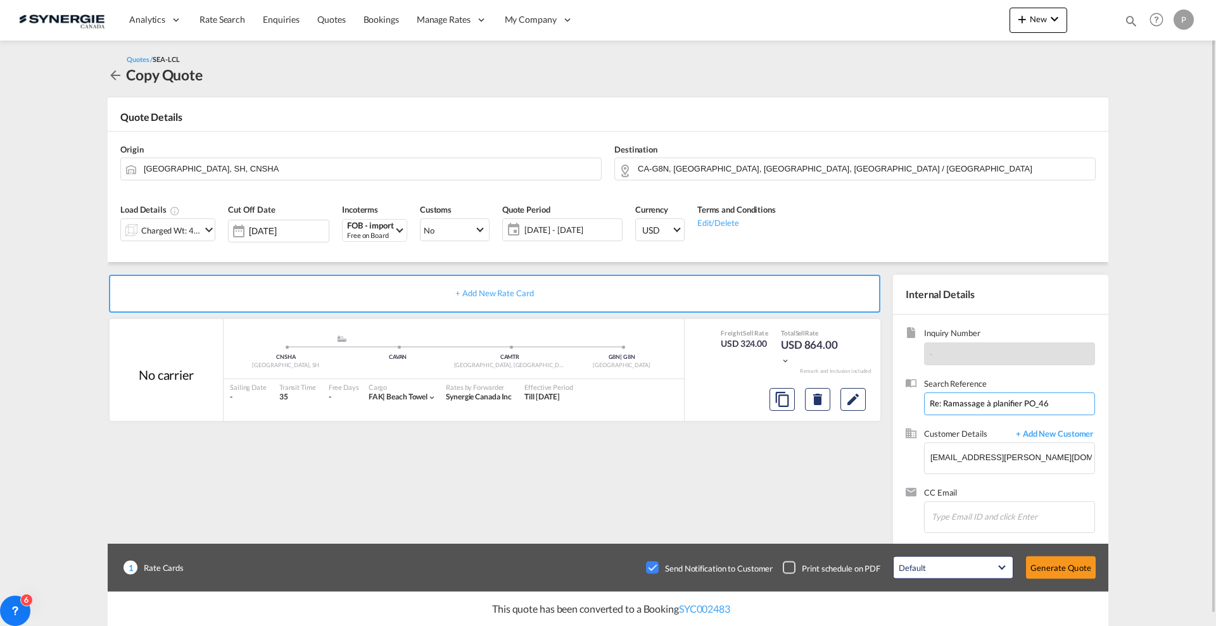
click at [1018, 397] on input "Re: Ramassage à planifier PO_46" at bounding box center [1009, 404] width 171 height 23
click at [998, 467] on body "Analytics Reports Dashboard Rate Search Enquiries Quotes Bookings" at bounding box center [608, 313] width 1216 height 626
click at [995, 480] on body "Analytics Reports Dashboard Rate Search Enquiries Quotes Bookings" at bounding box center [608, 313] width 1216 height 626
click at [985, 464] on body "Analytics Reports Dashboard Rate Search Enquiries Quotes Bookings" at bounding box center [608, 313] width 1216 height 626
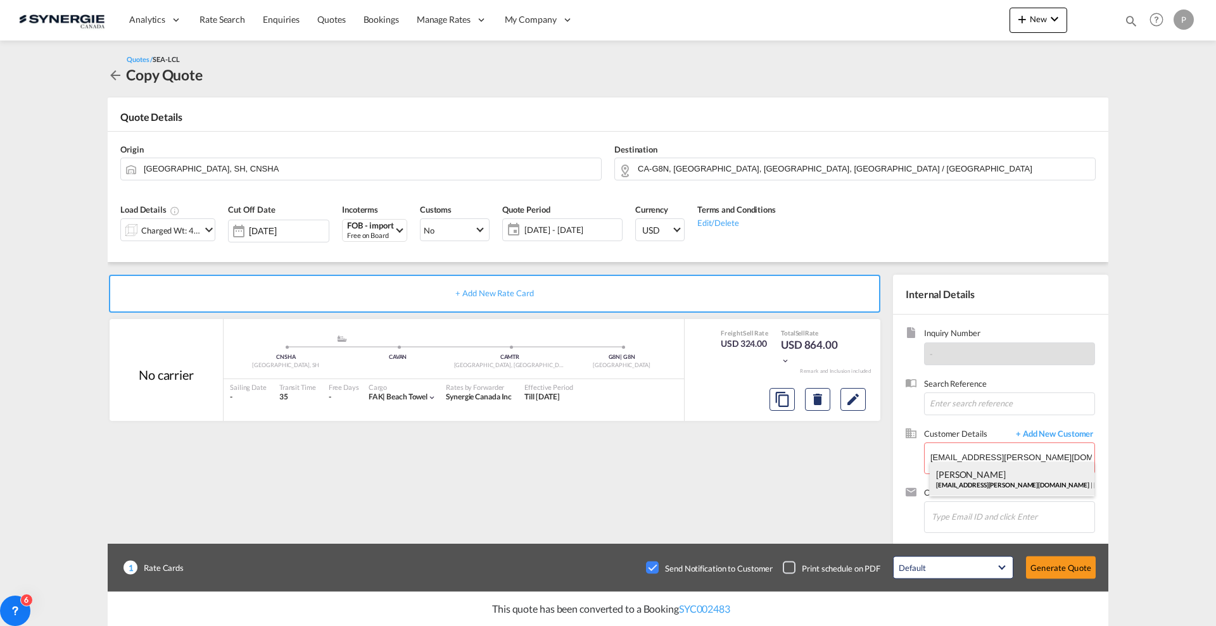
click at [993, 485] on body "Analytics Reports Dashboard Rate Search Enquiries Quotes Bookings" at bounding box center [608, 313] width 1216 height 626
click at [1105, 495] on div "Inquiry Number - Search Reference Customer Details + Add New Customer Enter Cus…" at bounding box center [1000, 430] width 215 height 231
click at [997, 455] on body "Analytics Reports Dashboard Rate Search Enquiries Quotes Bookings" at bounding box center [608, 313] width 1216 height 626
click at [1005, 480] on div "Nathalie Tremblay ntremblay@solem.ca | SOLEM" at bounding box center [1012, 479] width 165 height 34
type input "SOLEM, Nathalie Tremblay, ntremblay@solem.ca"
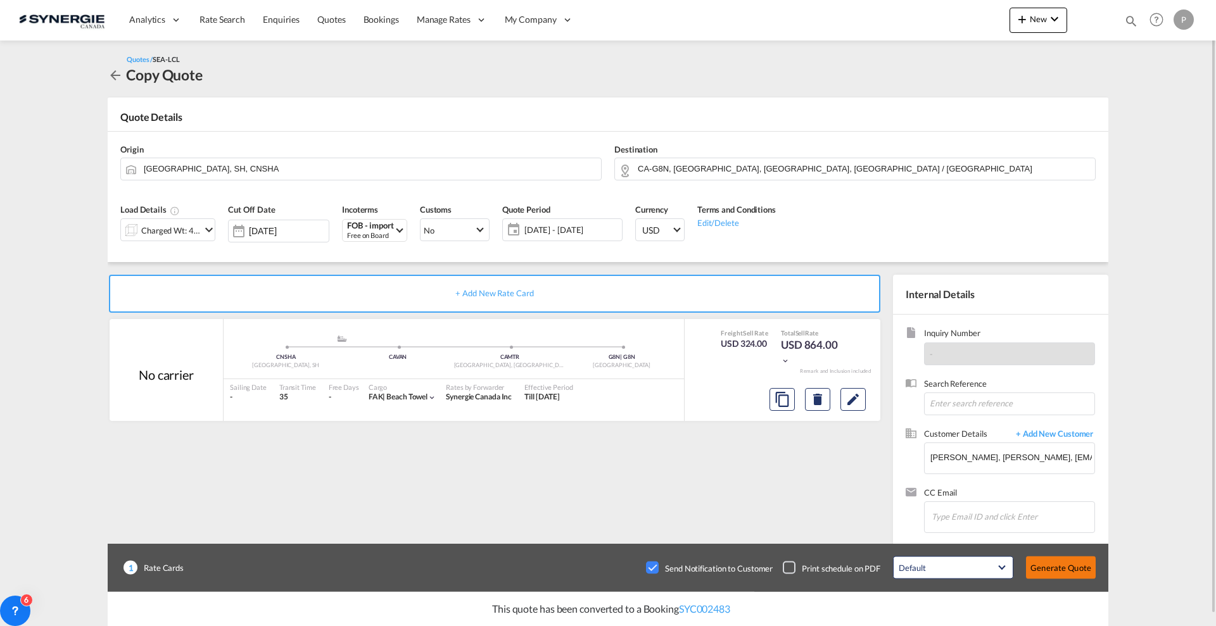
click at [1062, 563] on button "Generate Quote" at bounding box center [1061, 568] width 70 height 23
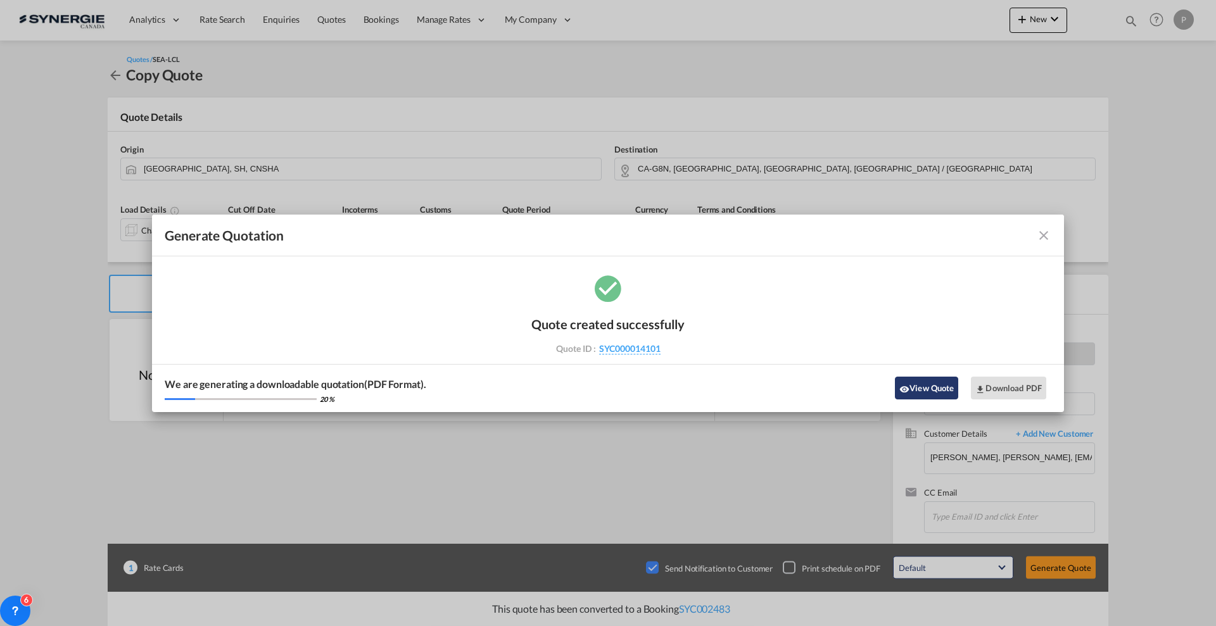
click at [917, 386] on button "View Quote" at bounding box center [926, 388] width 63 height 23
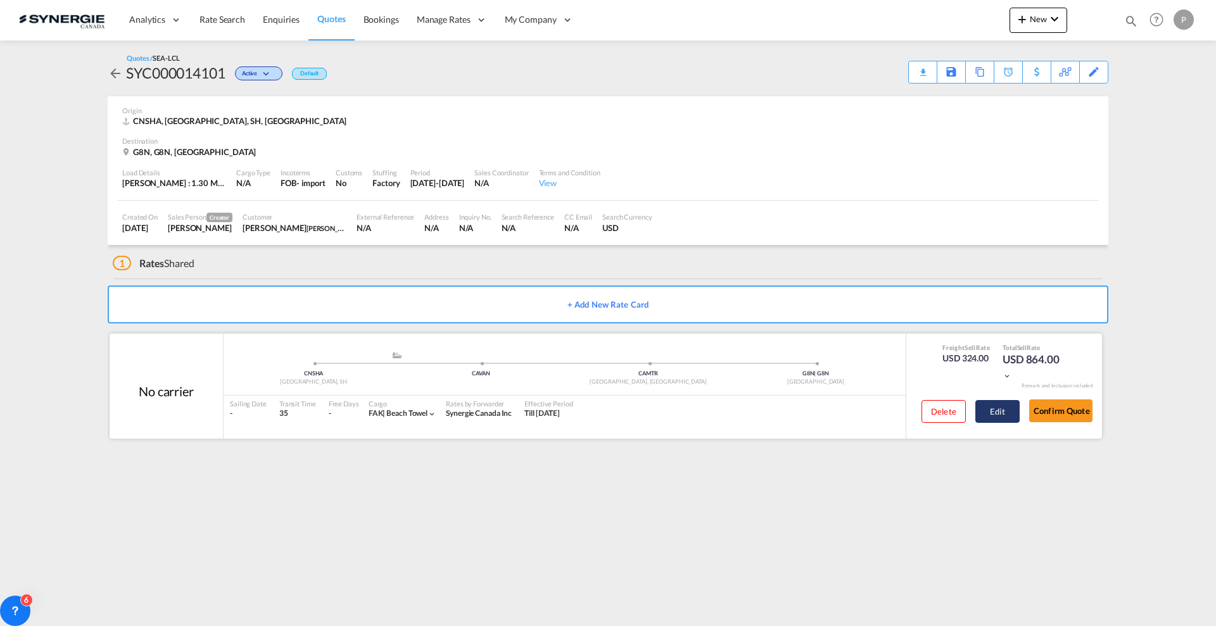
click at [998, 417] on button "Edit" at bounding box center [998, 411] width 44 height 23
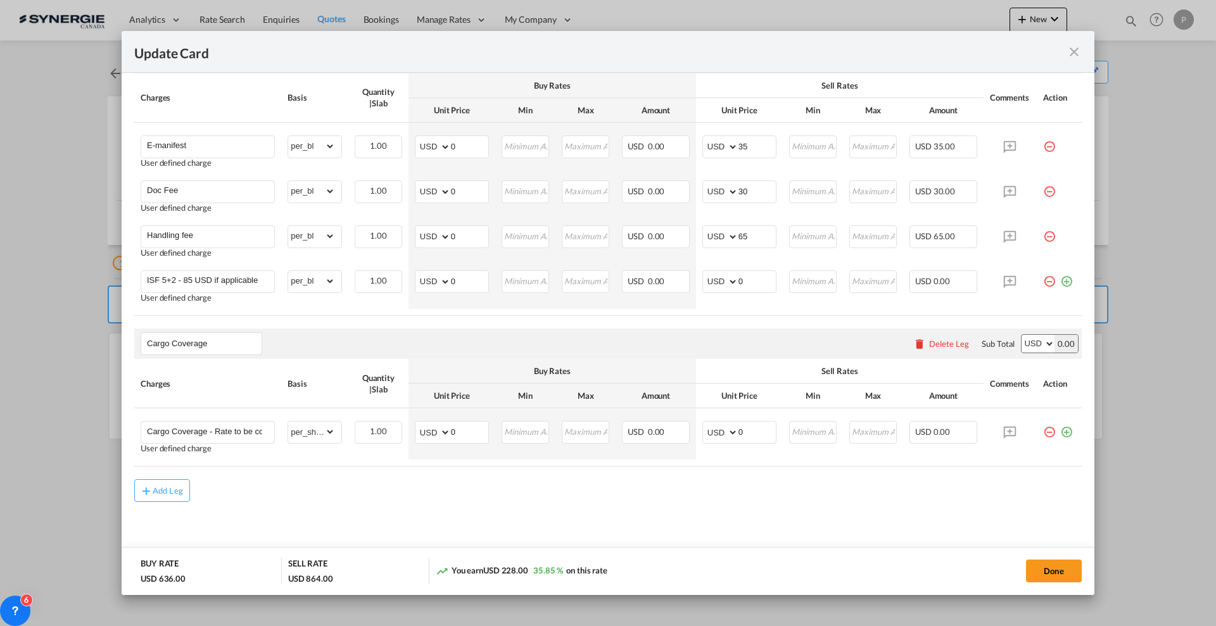
scroll to position [711, 0]
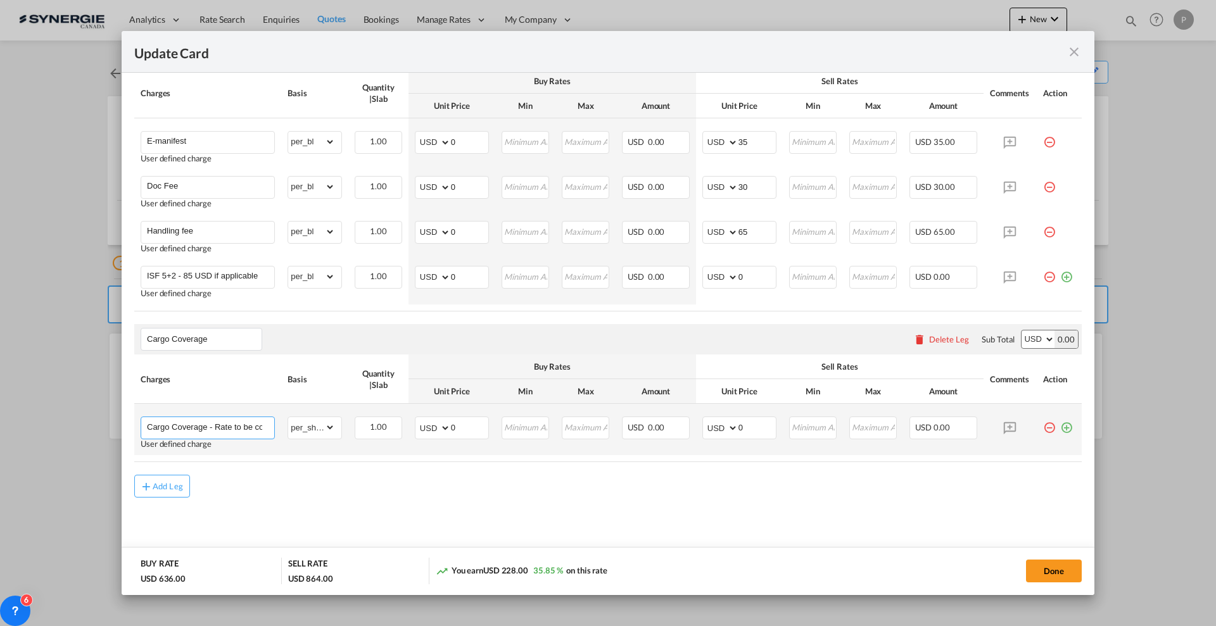
click at [220, 425] on input "Cargo Coverage - Rate to be confirmed depending on commodity and value Min 50 U…" at bounding box center [210, 426] width 127 height 19
drag, startPoint x: 225, startPoint y: 423, endPoint x: 673, endPoint y: 422, distance: 447.9
click at [673, 422] on tr "Cargo Coverage - Rate to be confirmed depending on commodity and value Min 50 U…" at bounding box center [608, 429] width 948 height 51
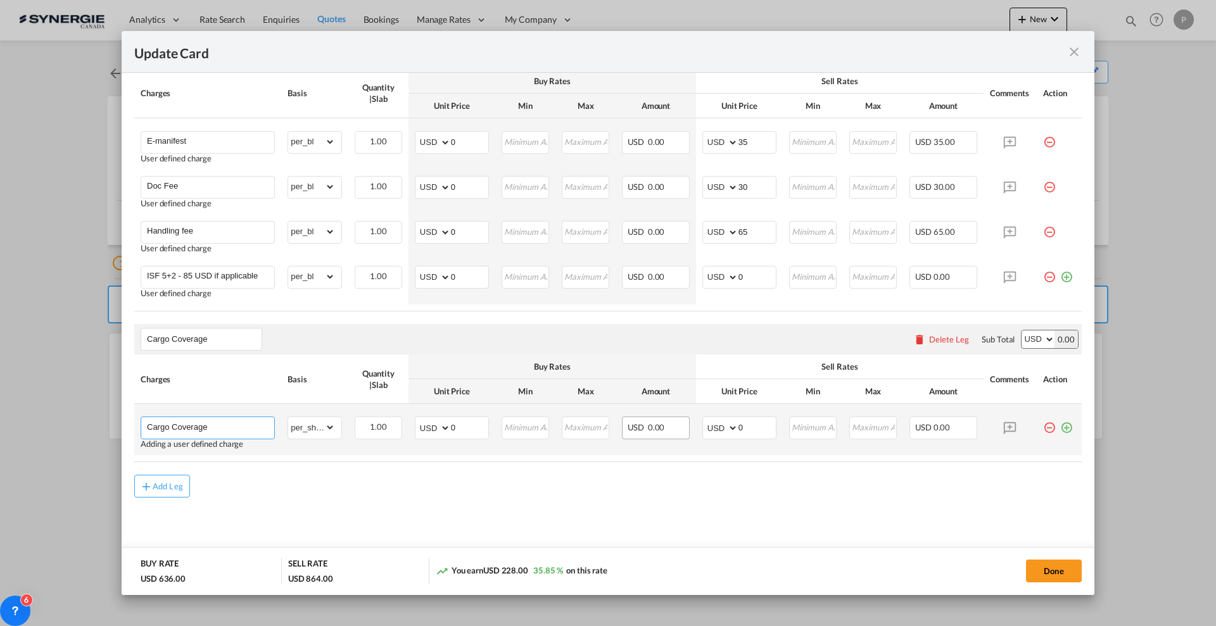
type input "Cargo Coverage"
type input "26"
type input "100"
click at [586, 496] on div "Add Leg" at bounding box center [608, 486] width 948 height 23
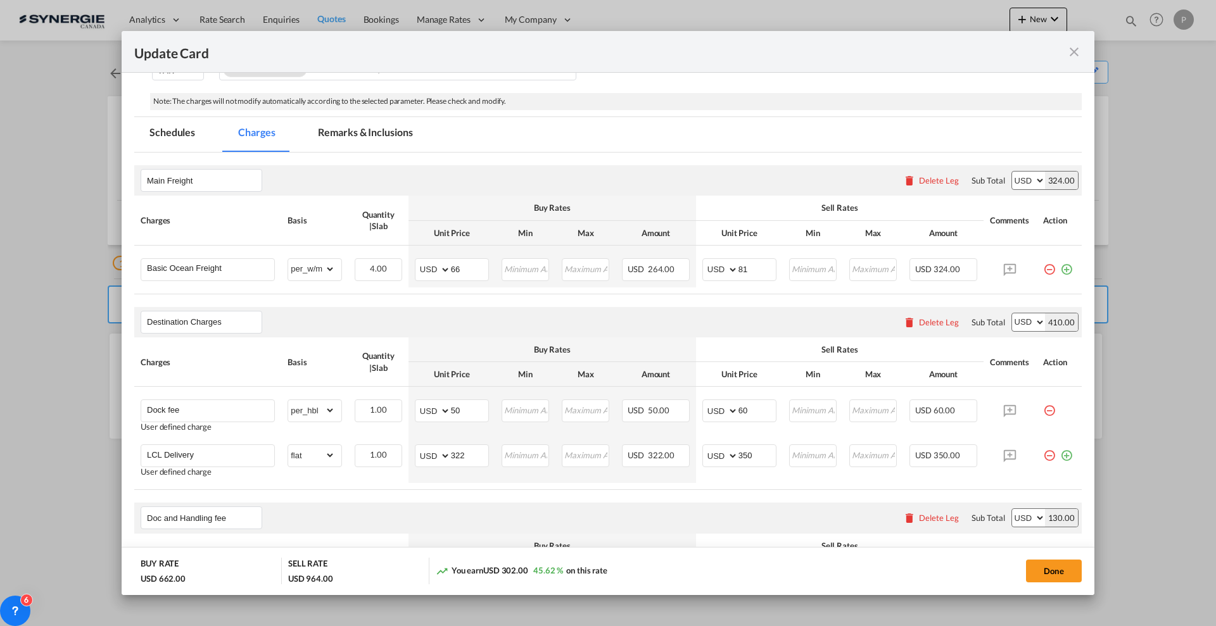
scroll to position [157, 0]
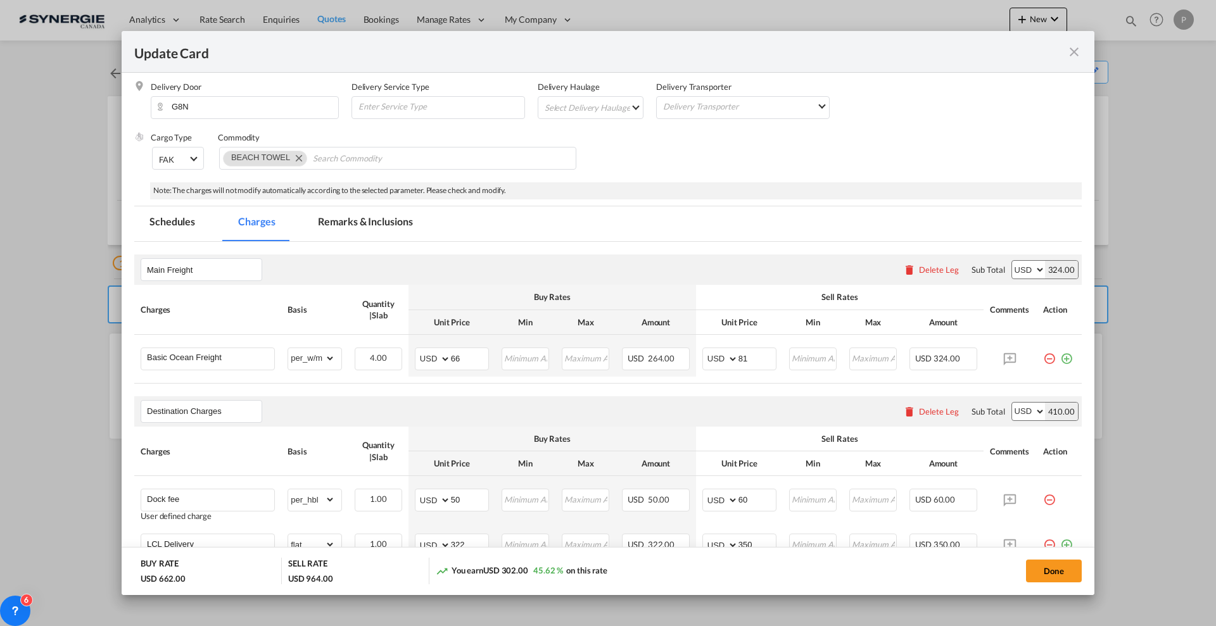
click at [352, 220] on md-tab-item "Remarks & Inclusions" at bounding box center [365, 224] width 125 height 35
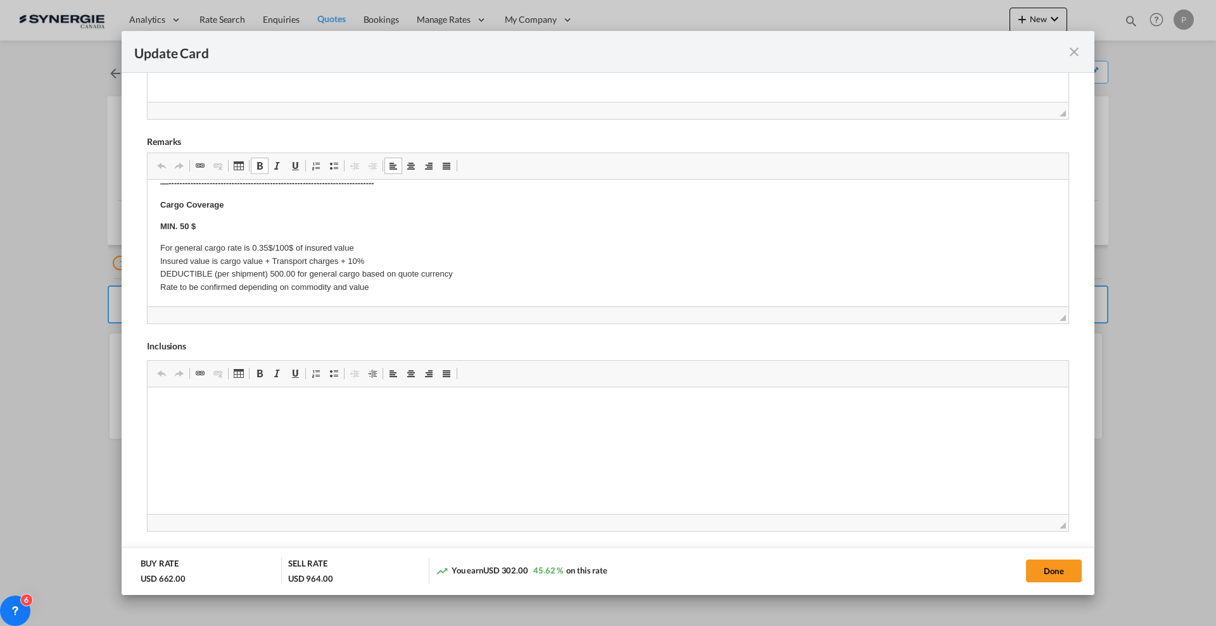
scroll to position [508, 0]
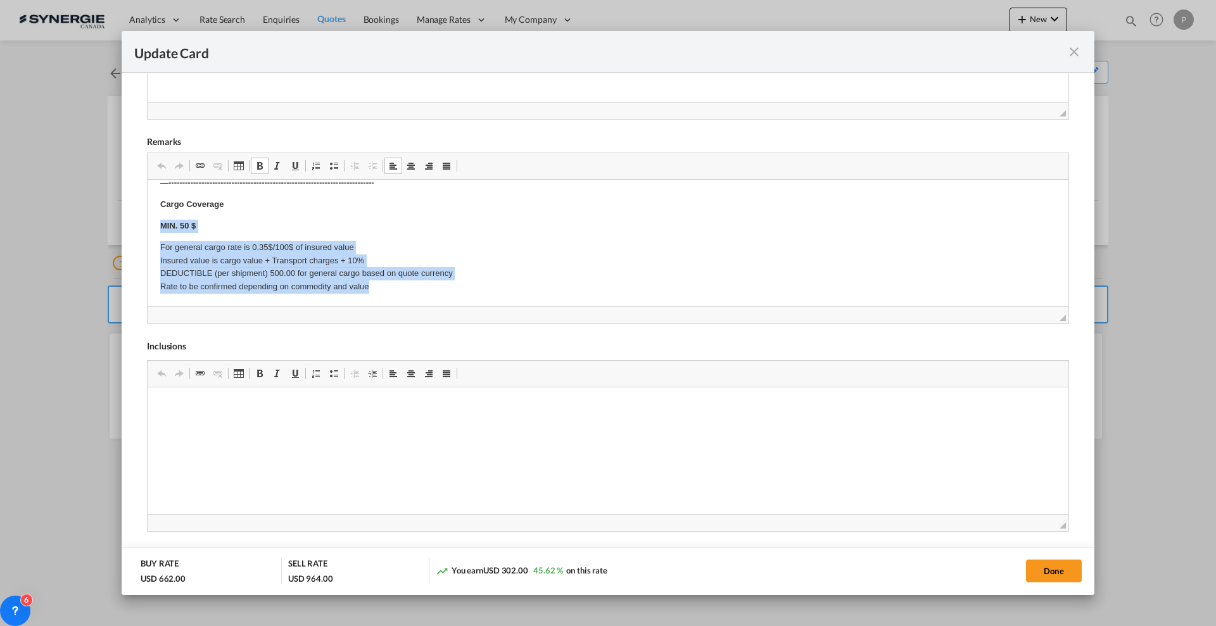
drag, startPoint x: 159, startPoint y: 221, endPoint x: 558, endPoint y: 294, distance: 405.7
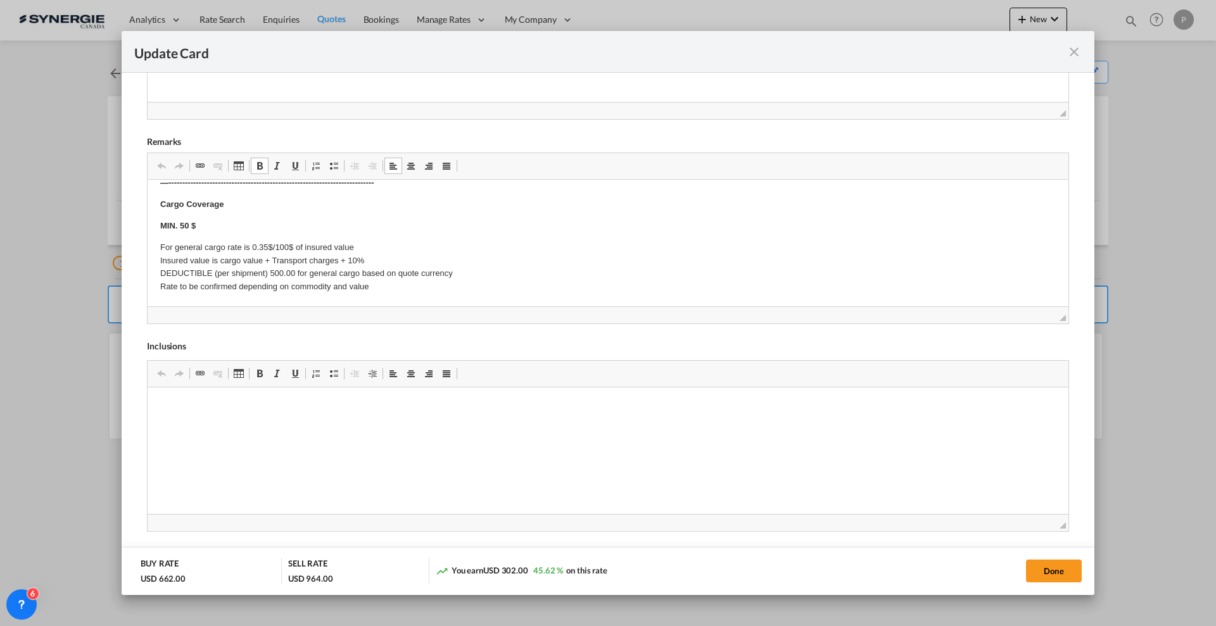
scroll to position [0, 0]
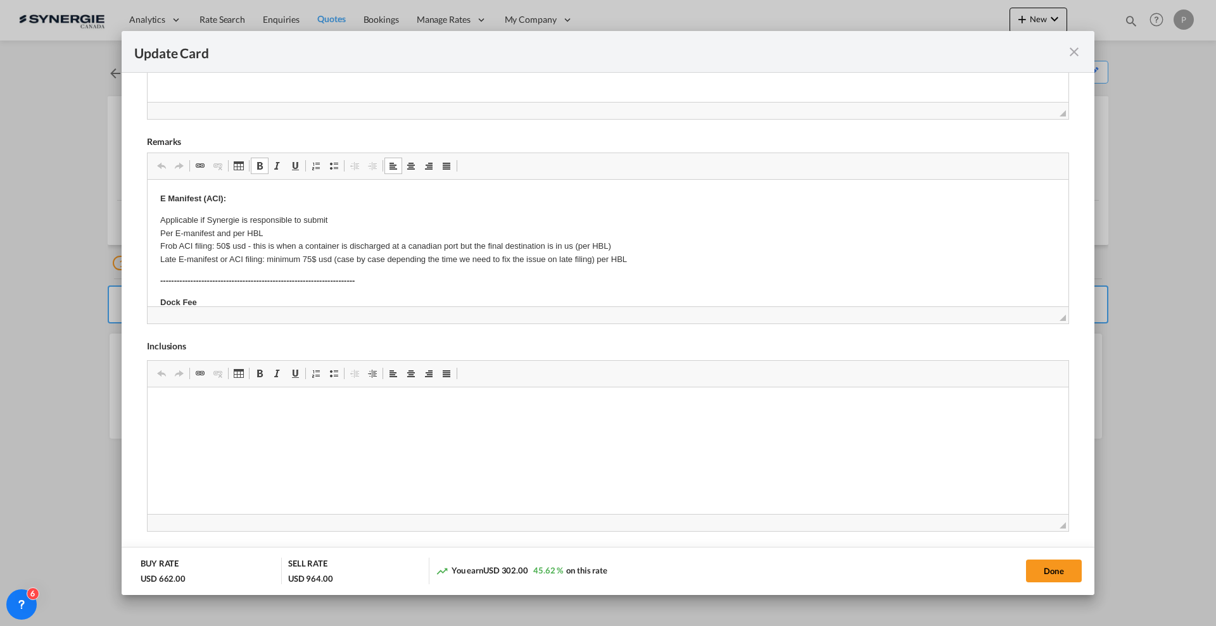
click at [270, 243] on p "Applicable if Synergie is responsible to submit Per E-manifest and per HBL Frob…" at bounding box center [608, 240] width 896 height 53
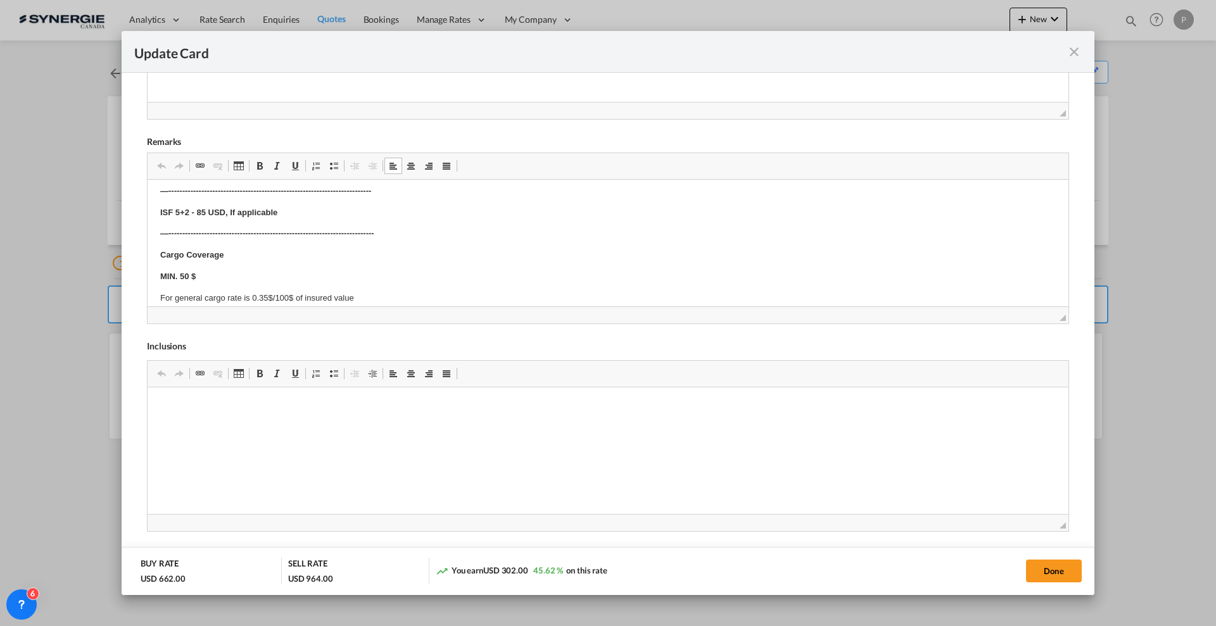
scroll to position [508, 0]
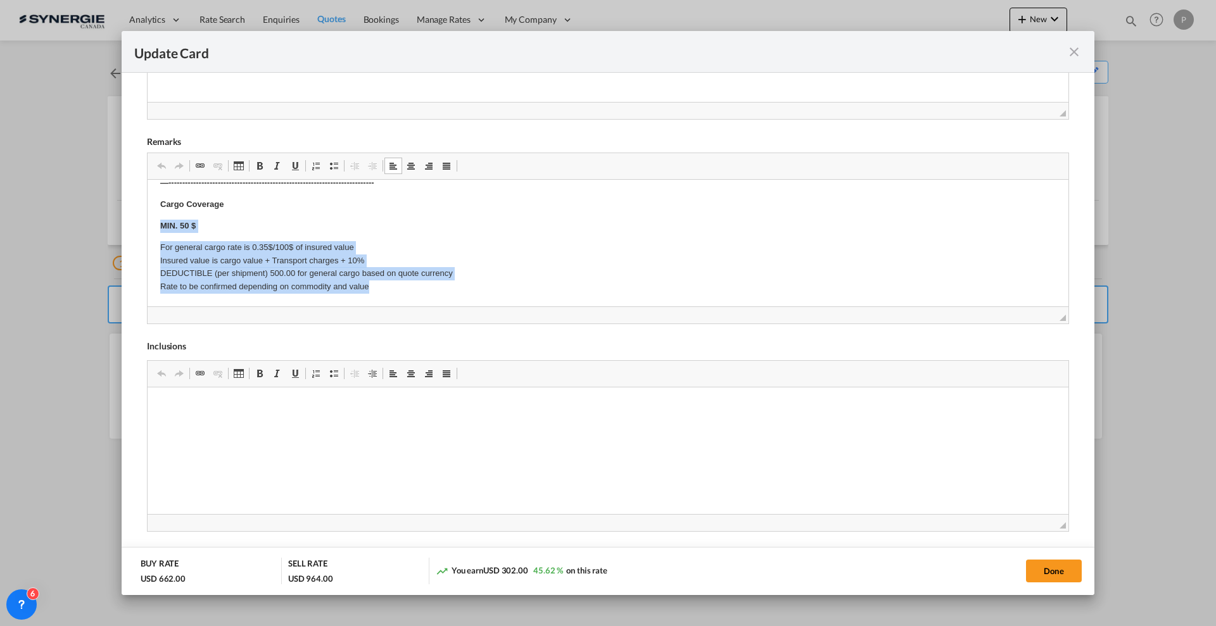
drag, startPoint x: 386, startPoint y: 291, endPoint x: 130, endPoint y: 227, distance: 263.2
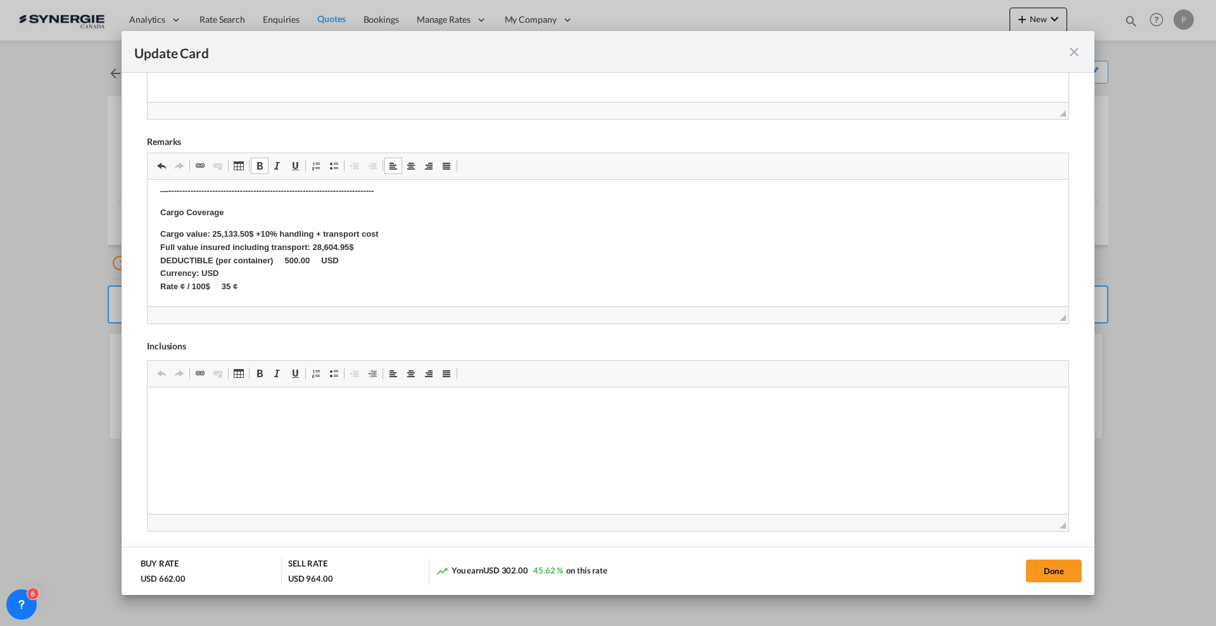
scroll to position [500, 0]
click at [349, 257] on p "Cargo value: 25,133.50$ +10% handling + transport cost Full value insured inclu…" at bounding box center [608, 261] width 896 height 66
click at [348, 257] on p "Cargo value: 25,133.50$ +10% handling + transport cost Full value insured inclu…" at bounding box center [608, 261] width 896 height 66
drag, startPoint x: 378, startPoint y: 268, endPoint x: 314, endPoint y: 275, distance: 64.4
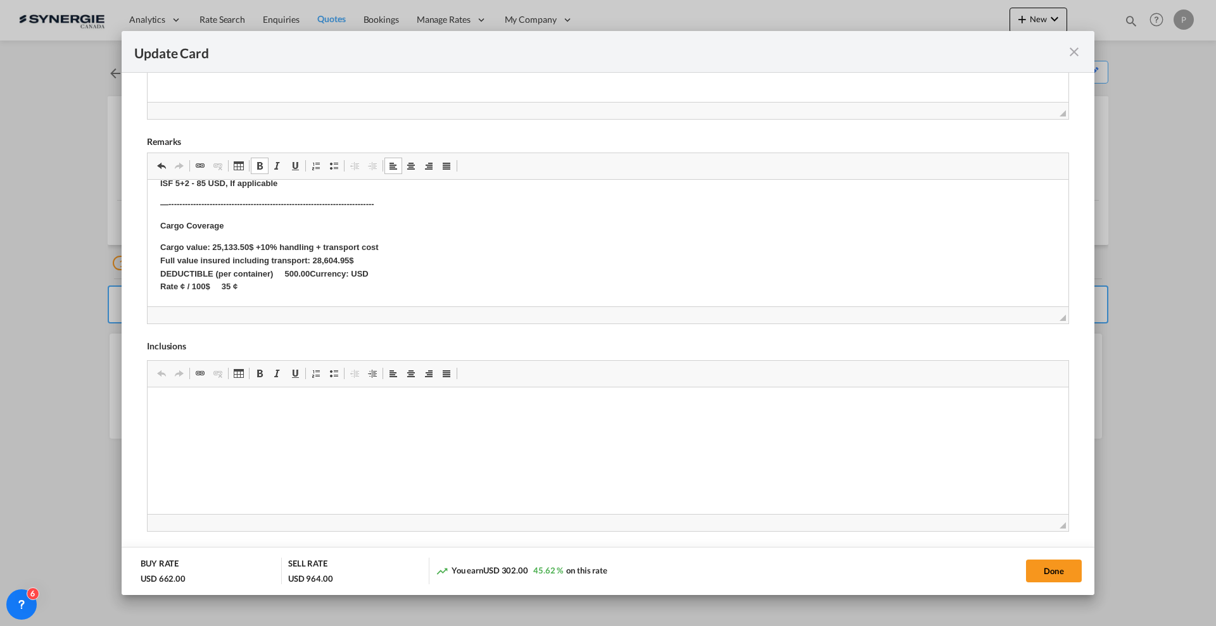
click at [314, 275] on strong "Cargo value: 25,133.50$ +10% handling + transport cost Full value insured inclu…" at bounding box center [269, 267] width 219 height 49
click at [303, 226] on p "Cargo Coverage" at bounding box center [608, 226] width 896 height 13
click at [1046, 568] on button "Done" at bounding box center [1054, 571] width 56 height 23
type input "[DATE]"
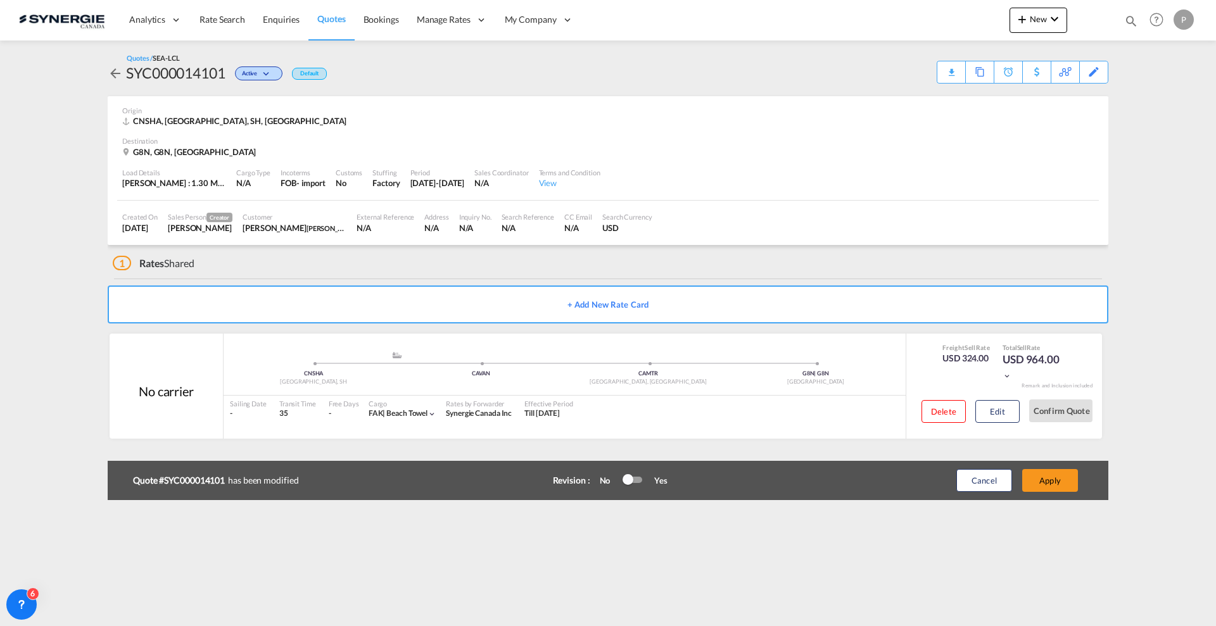
scroll to position [99, 0]
click at [1052, 484] on button "Apply" at bounding box center [1050, 480] width 56 height 23
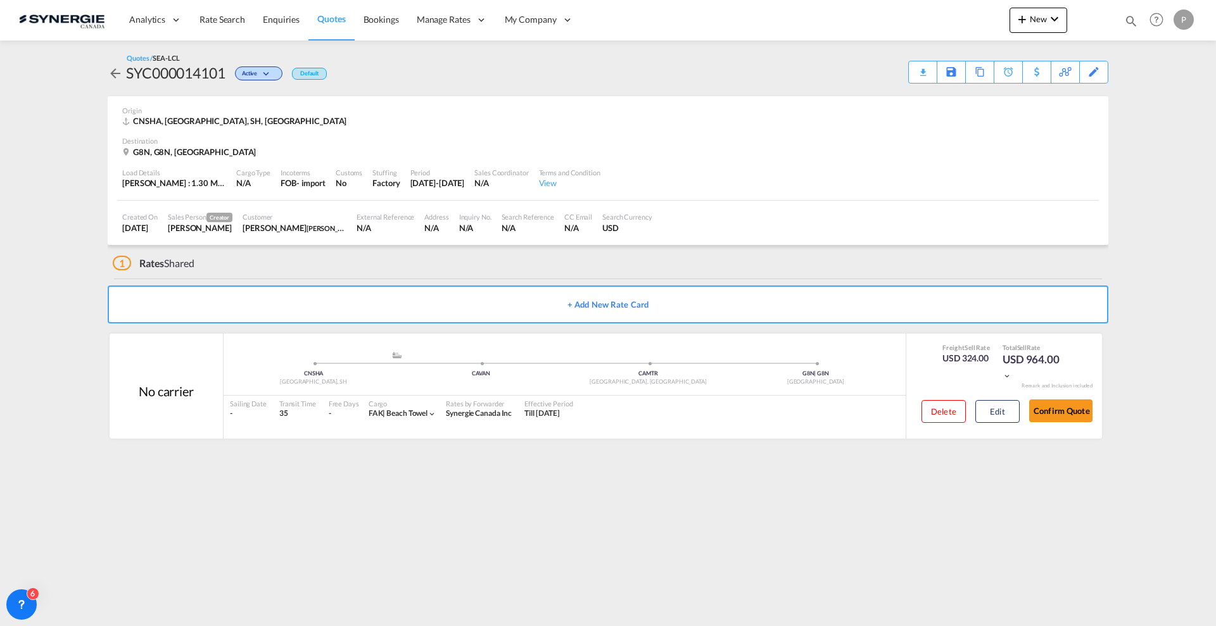
click at [204, 73] on div "SYC000014101" at bounding box center [175, 73] width 99 height 20
copy div "SYC000014101"
click at [1093, 75] on div "Edit" at bounding box center [1094, 72] width 15 height 22
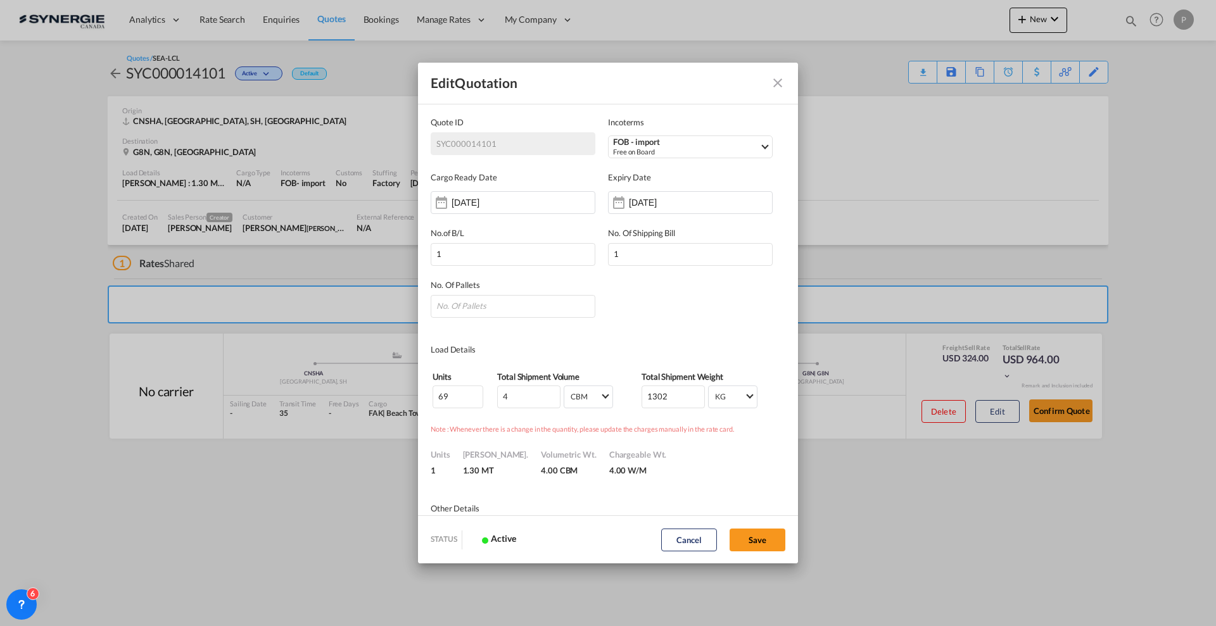
scroll to position [0, 0]
click at [686, 210] on div "[DATE]" at bounding box center [690, 202] width 165 height 23
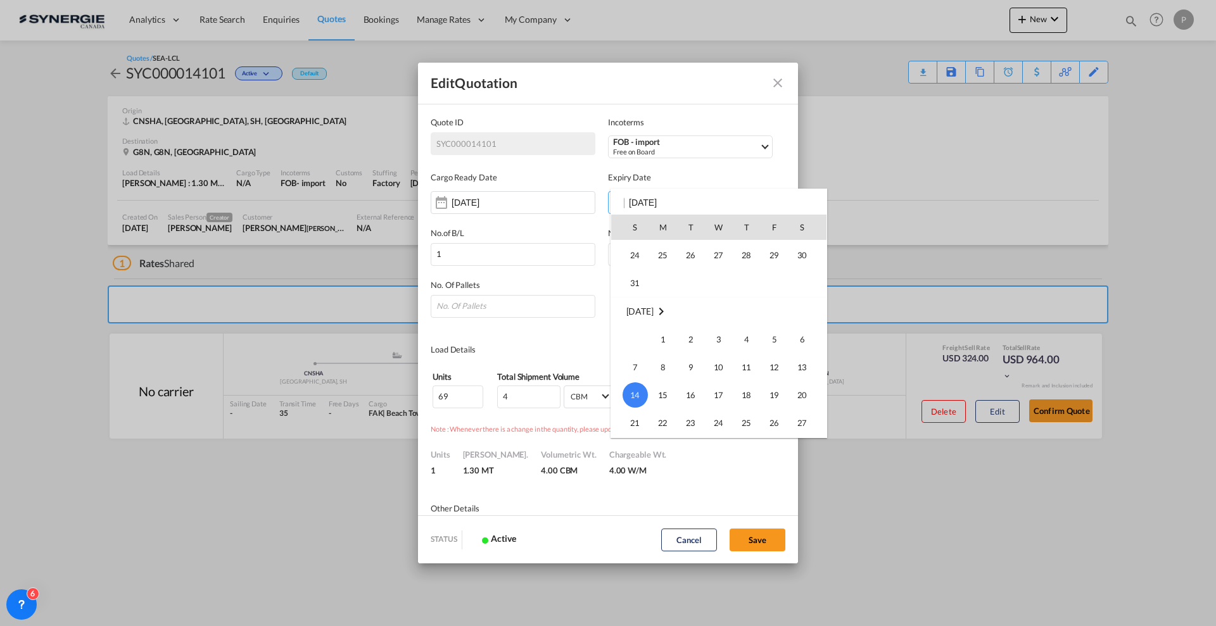
scroll to position [89, 0]
click at [638, 303] on span "31" at bounding box center [635, 305] width 25 height 25
type input "31 Aug 2025"
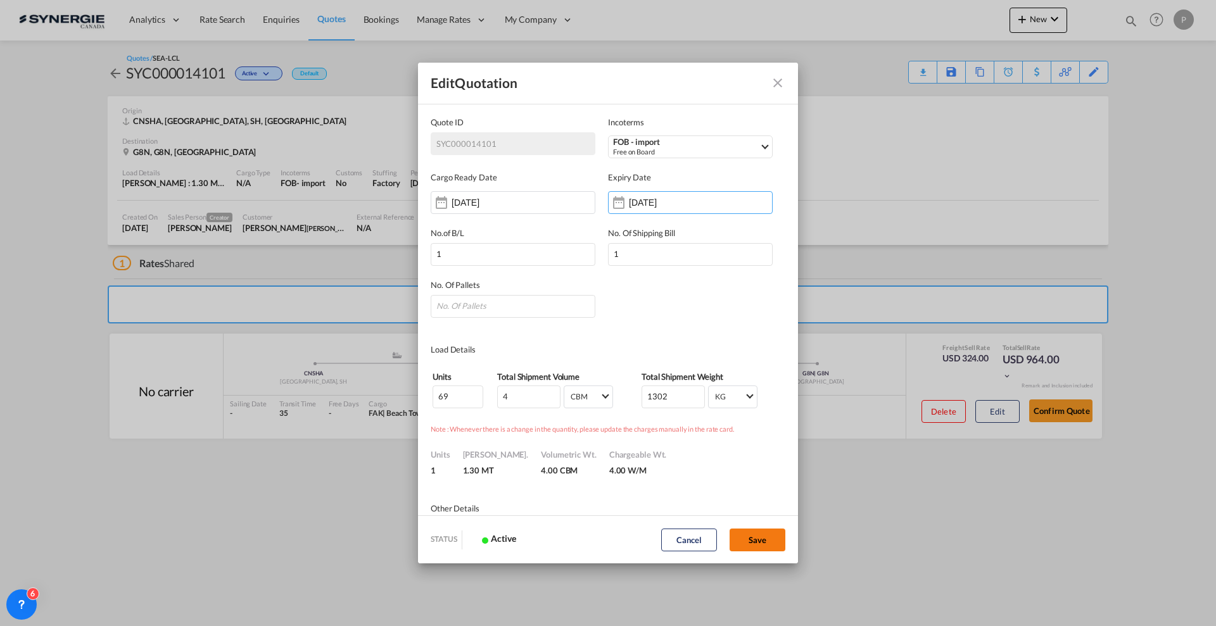
click at [760, 545] on button "Save" at bounding box center [758, 540] width 56 height 23
click at [489, 314] on input "Quote ID IncotermsFOB ..." at bounding box center [513, 306] width 165 height 23
type input "4"
click at [760, 538] on button "Save" at bounding box center [758, 540] width 56 height 23
type input "14 Aug 2025"
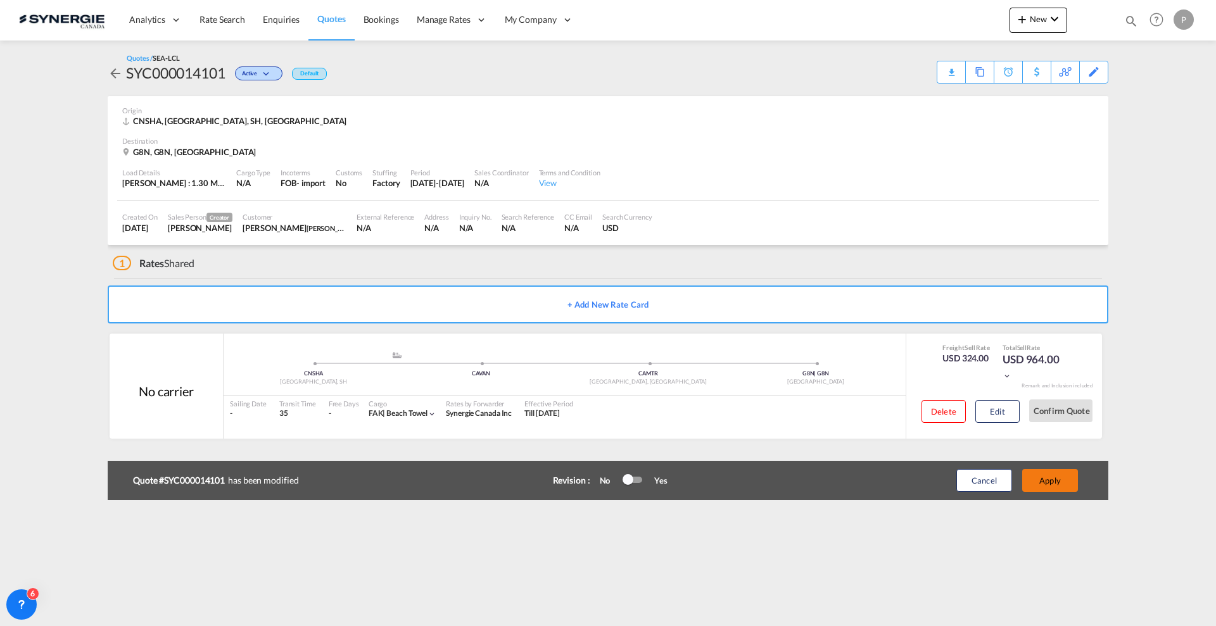
click at [1065, 483] on button "Apply" at bounding box center [1050, 480] width 56 height 23
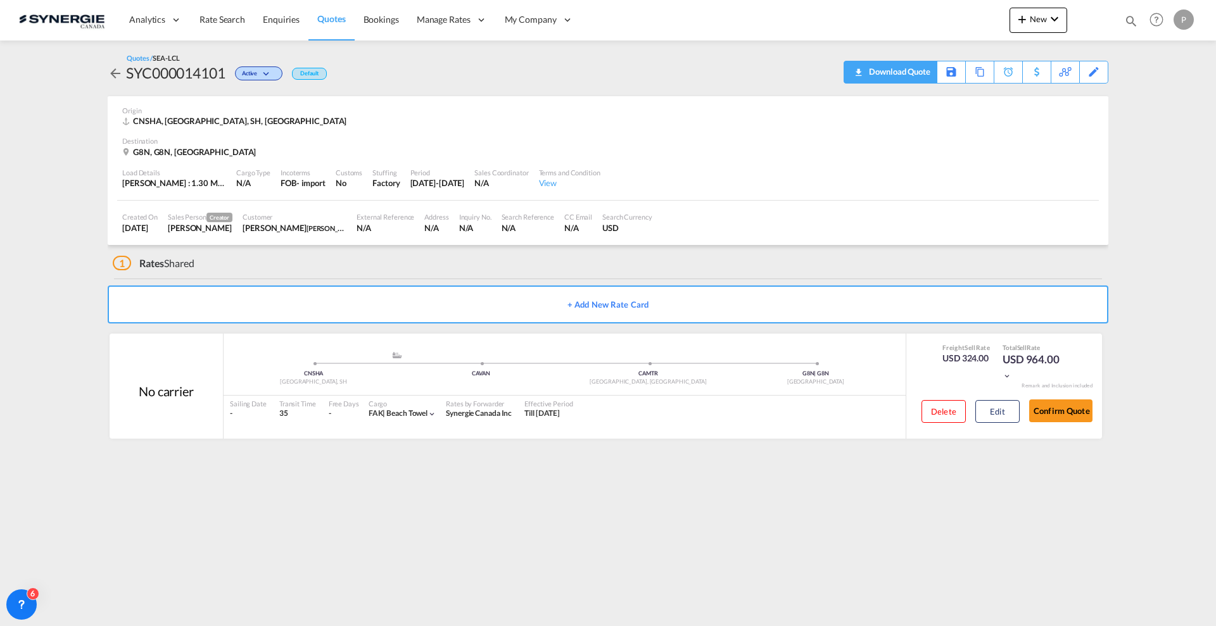
click at [917, 74] on div "Download Quote" at bounding box center [898, 71] width 65 height 20
click at [1076, 419] on button "Confirm Quote" at bounding box center [1060, 411] width 63 height 23
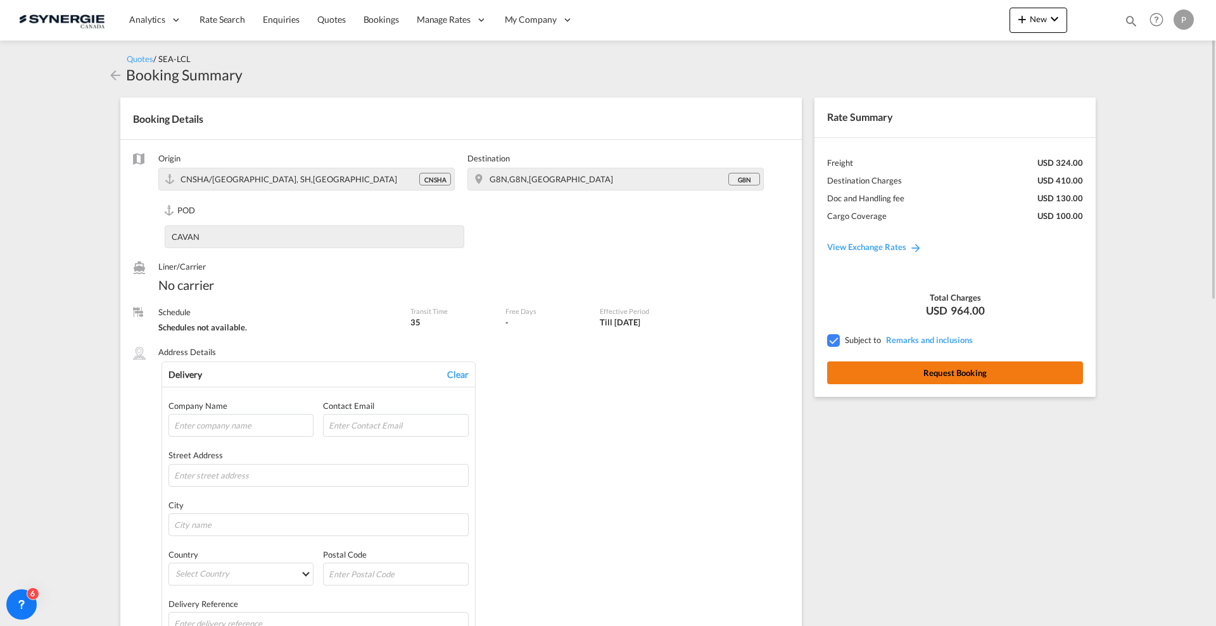
click at [1024, 378] on button "Request Booking" at bounding box center [955, 373] width 256 height 23
